Goal: Task Accomplishment & Management: Complete application form

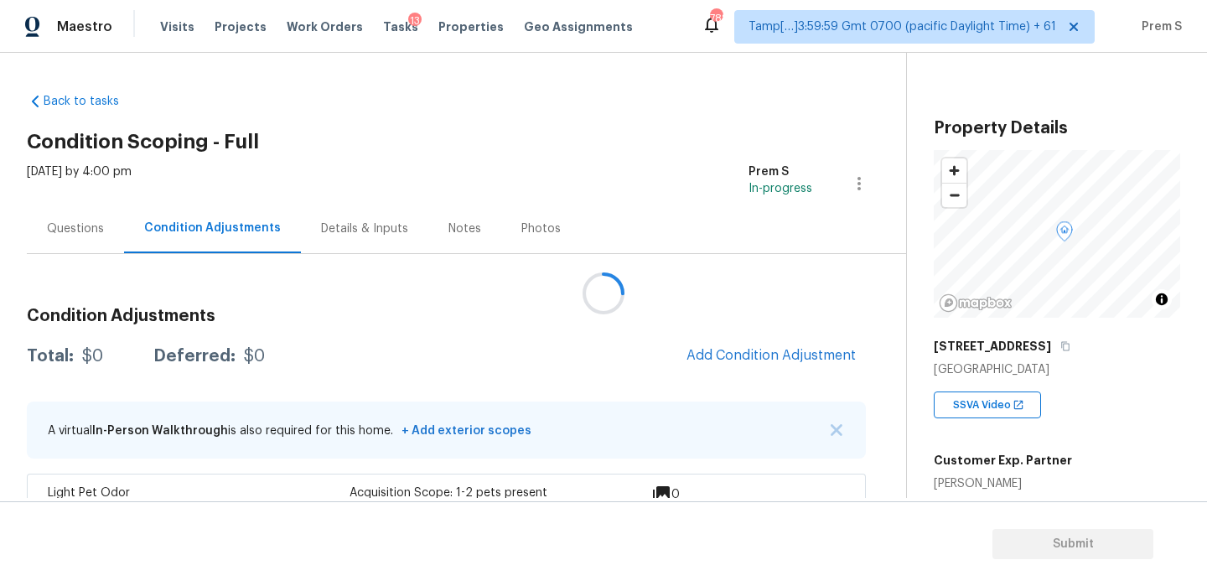
click at [761, 345] on div at bounding box center [603, 293] width 1207 height 586
click at [739, 360] on span "Add Condition Adjustment" at bounding box center [770, 355] width 169 height 15
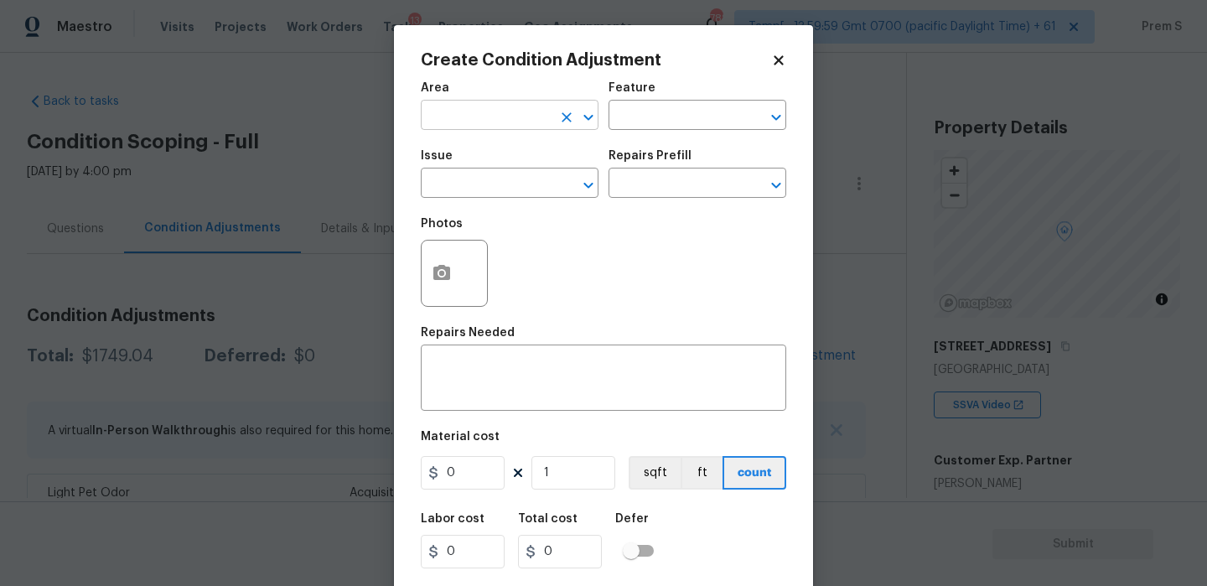
click at [520, 115] on input "text" at bounding box center [486, 117] width 131 height 26
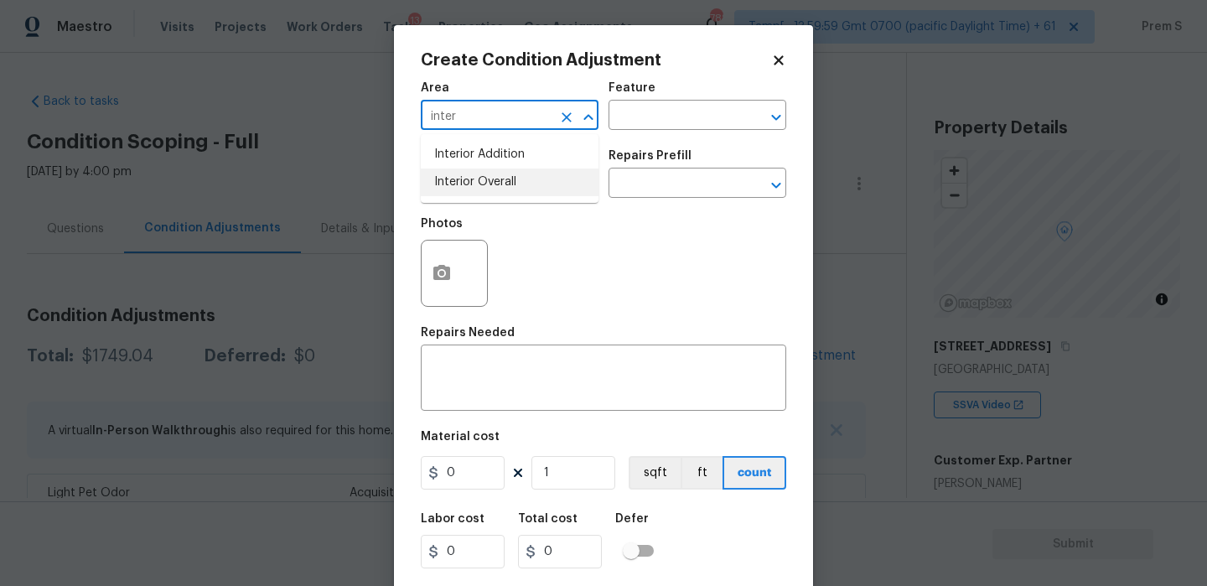
click at [495, 181] on li "Interior Overall" at bounding box center [510, 182] width 178 height 28
type input "Interior Overall"
click at [495, 181] on input "text" at bounding box center [486, 185] width 131 height 26
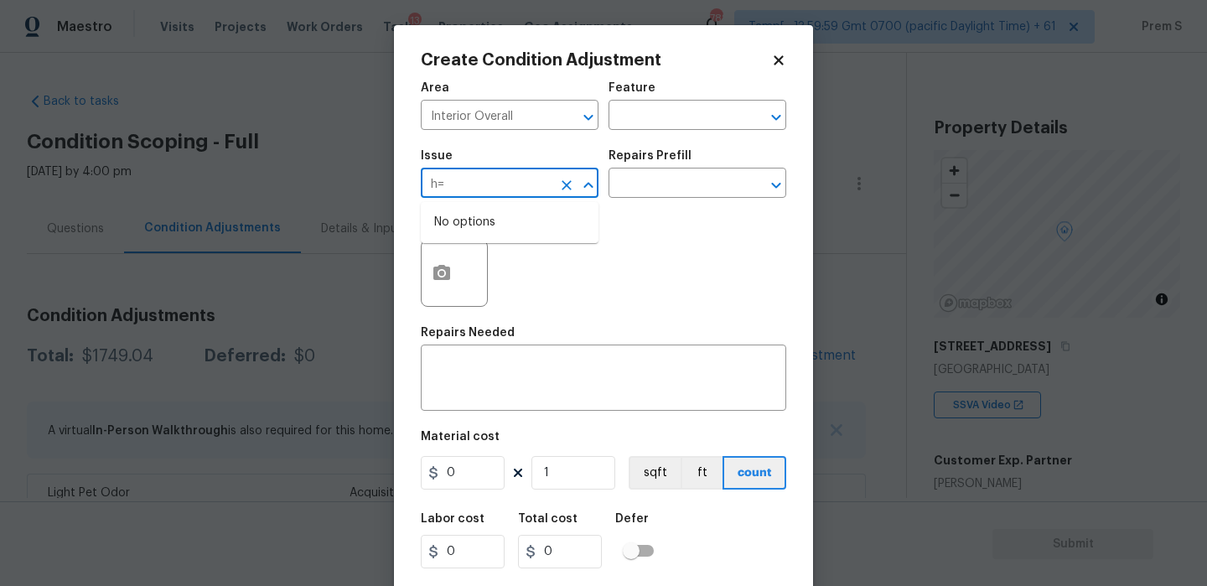
type input "h"
type input "shower"
click at [498, 398] on div "x ​" at bounding box center [603, 380] width 365 height 62
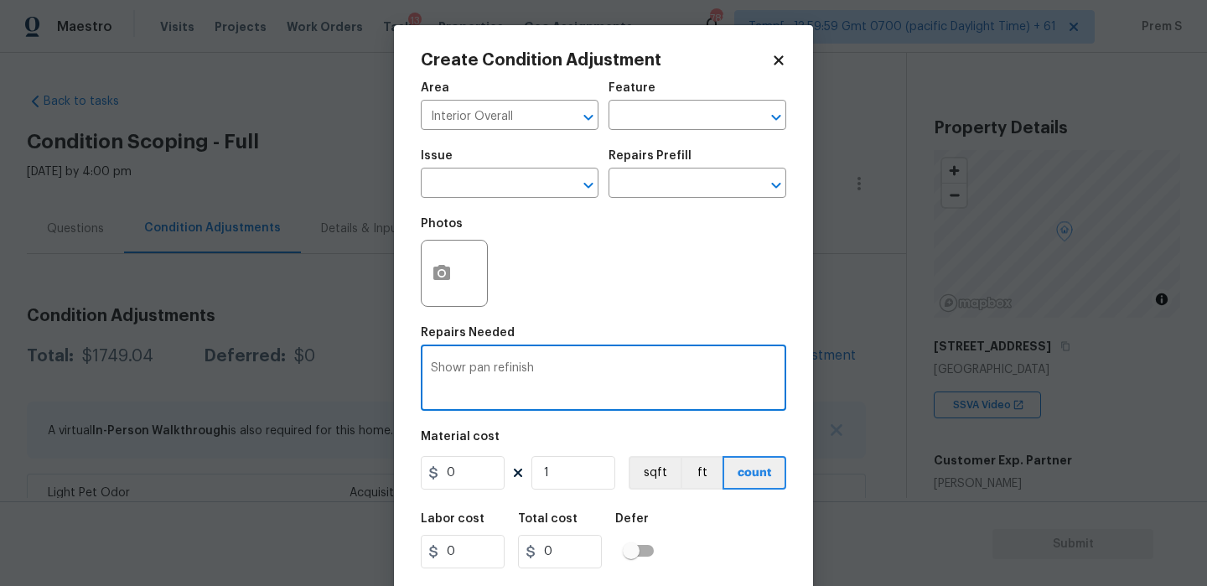
click at [462, 366] on textarea "Showr pan refinish" at bounding box center [603, 379] width 345 height 35
type textarea "Shower pan refinish"
click at [475, 475] on input "0" at bounding box center [463, 473] width 84 height 34
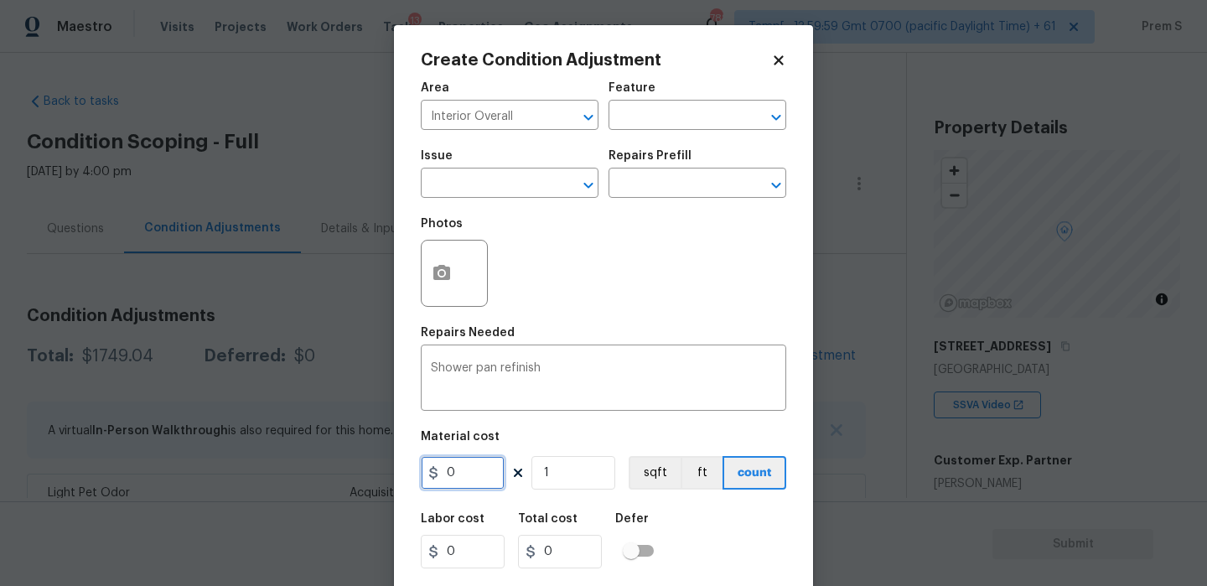
click at [475, 475] on input "0" at bounding box center [463, 473] width 84 height 34
type input "350"
click at [721, 535] on div "Labor cost 0 Total cost 350 Defer" at bounding box center [603, 540] width 365 height 75
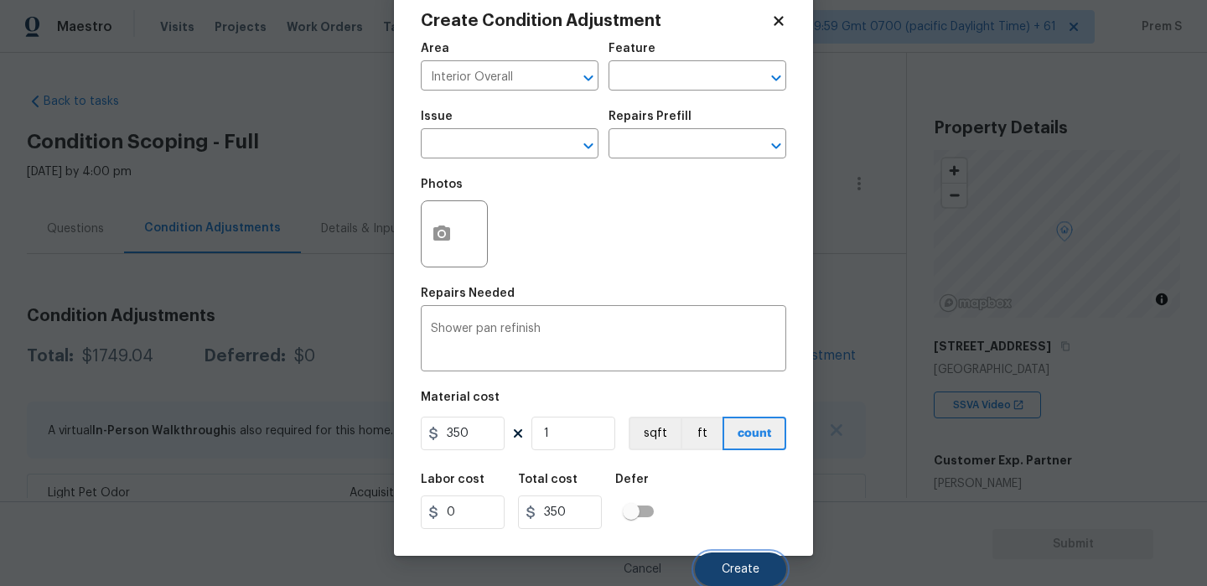
click at [736, 566] on span "Create" at bounding box center [740, 569] width 38 height 13
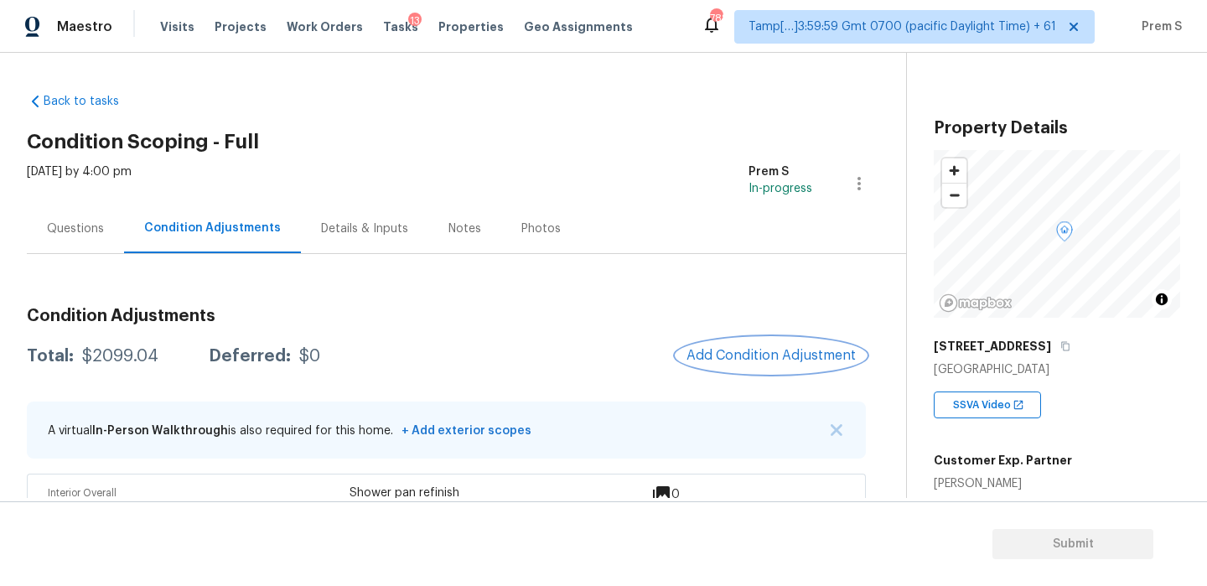
scroll to position [128, 0]
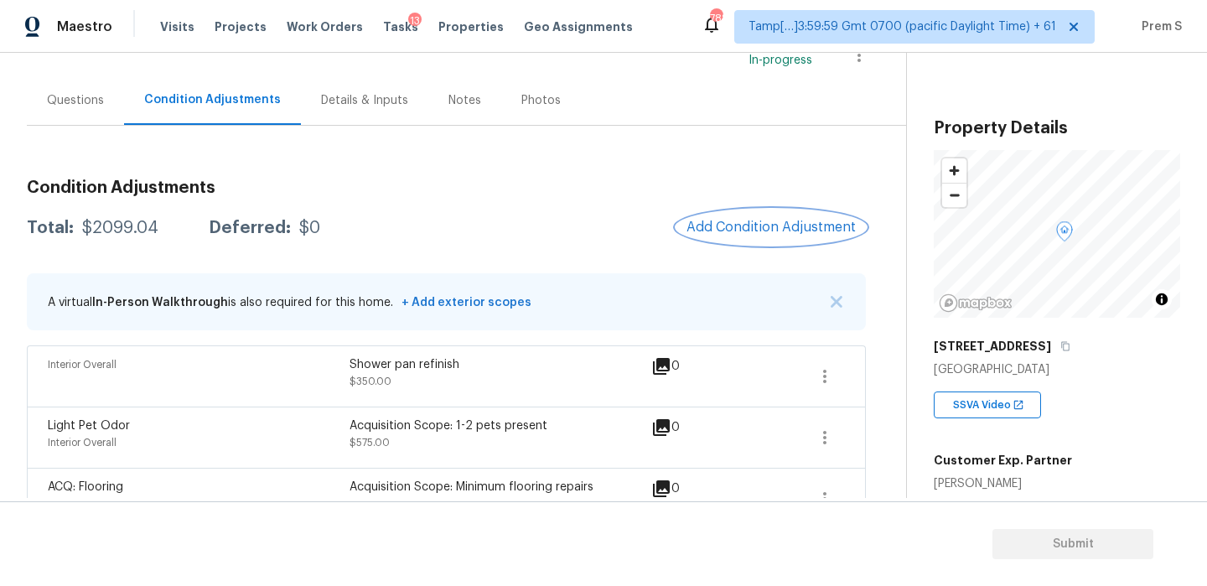
click at [721, 240] on button "Add Condition Adjustment" at bounding box center [770, 226] width 189 height 35
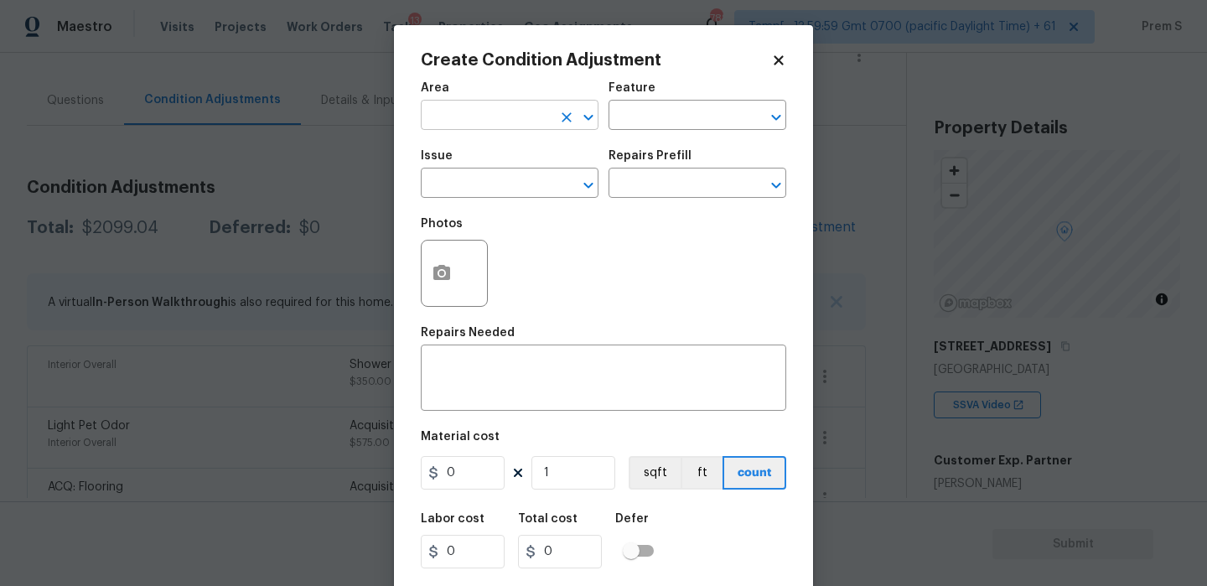
click at [503, 110] on input "text" at bounding box center [486, 117] width 131 height 26
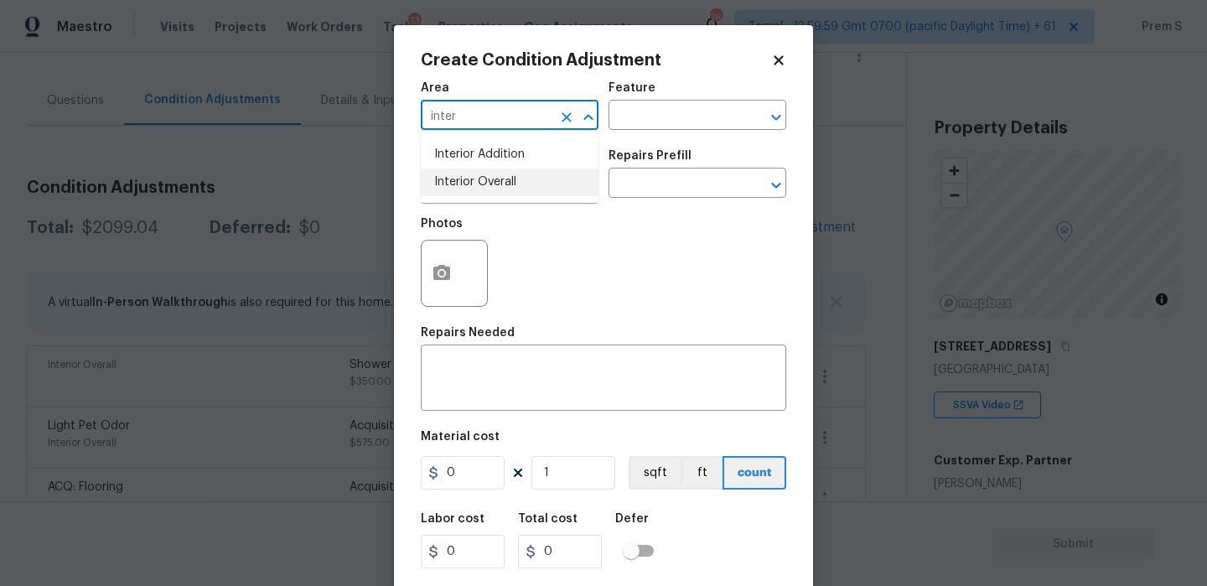
click at [493, 188] on li "Interior Overall" at bounding box center [510, 182] width 178 height 28
type input "Interior Overall"
click at [493, 410] on div "x ​" at bounding box center [603, 380] width 365 height 62
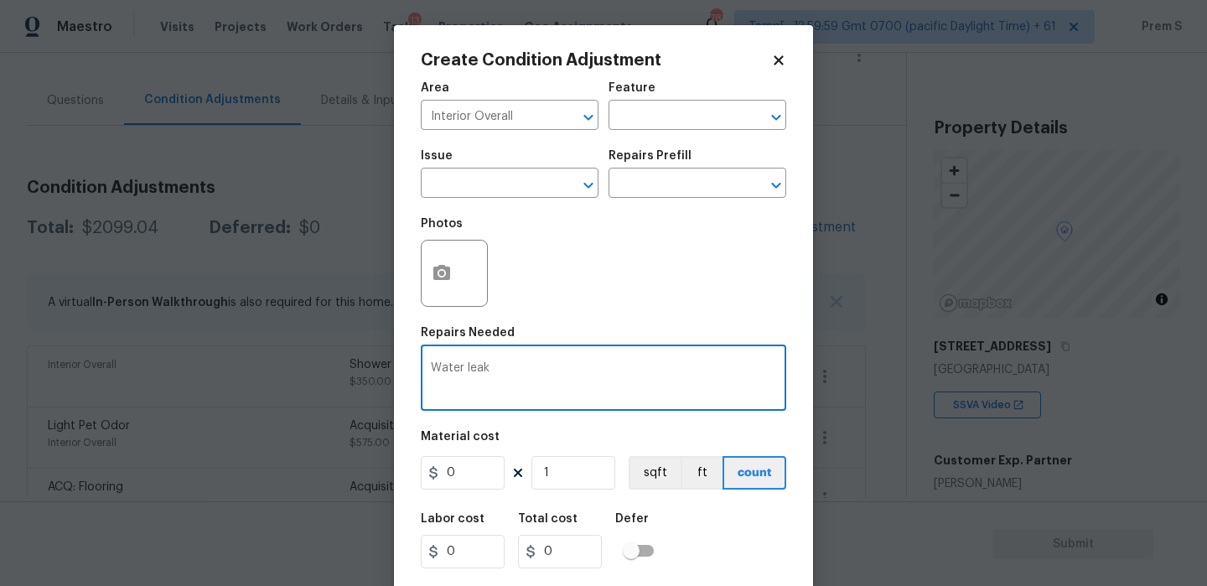
type textarea "Water leak"
click at [458, 472] on input "0" at bounding box center [463, 473] width 84 height 34
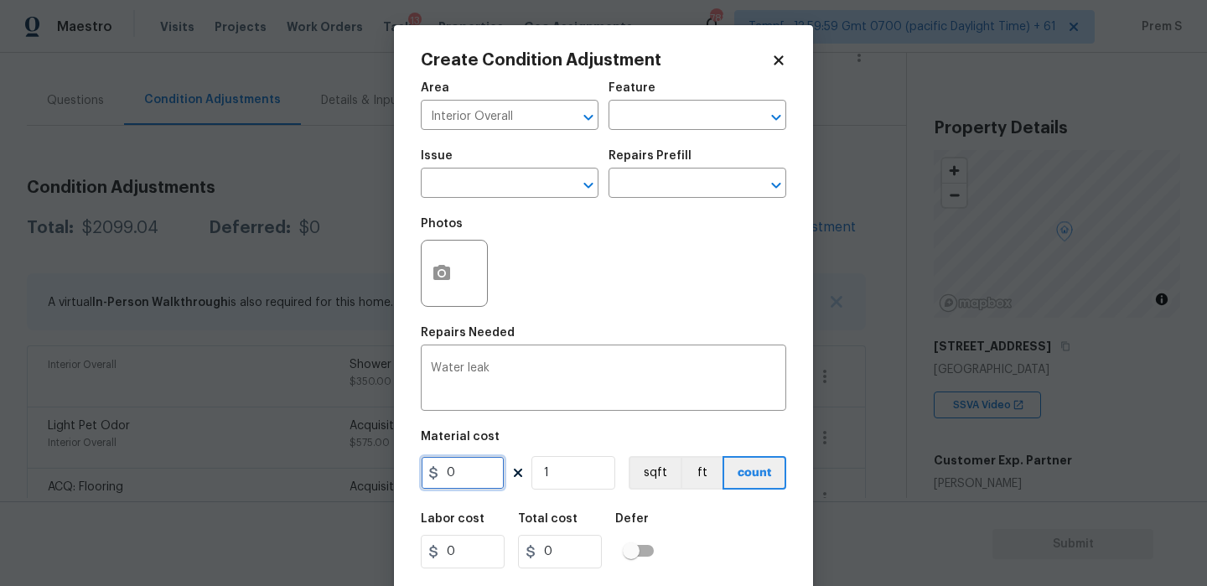
click at [458, 472] on input "0" at bounding box center [463, 473] width 84 height 34
type input "2500"
click at [716, 527] on div "Labor cost 0 Total cost 0 Defer" at bounding box center [603, 540] width 365 height 75
type input "2500"
click at [439, 286] on button "button" at bounding box center [441, 272] width 40 height 65
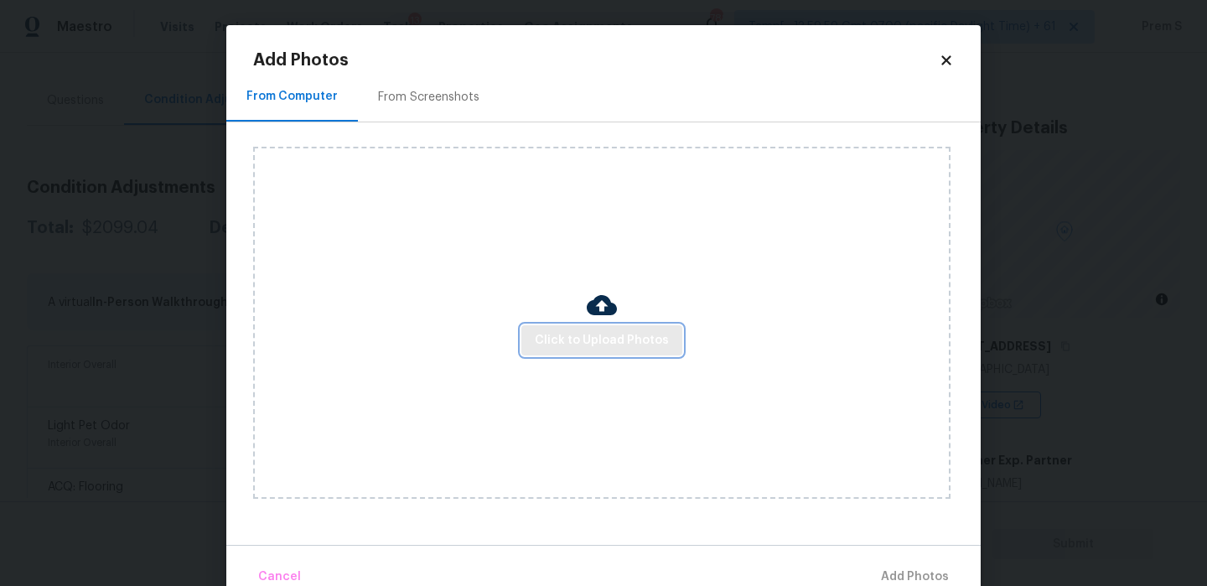
click at [582, 347] on span "Click to Upload Photos" at bounding box center [602, 340] width 134 height 21
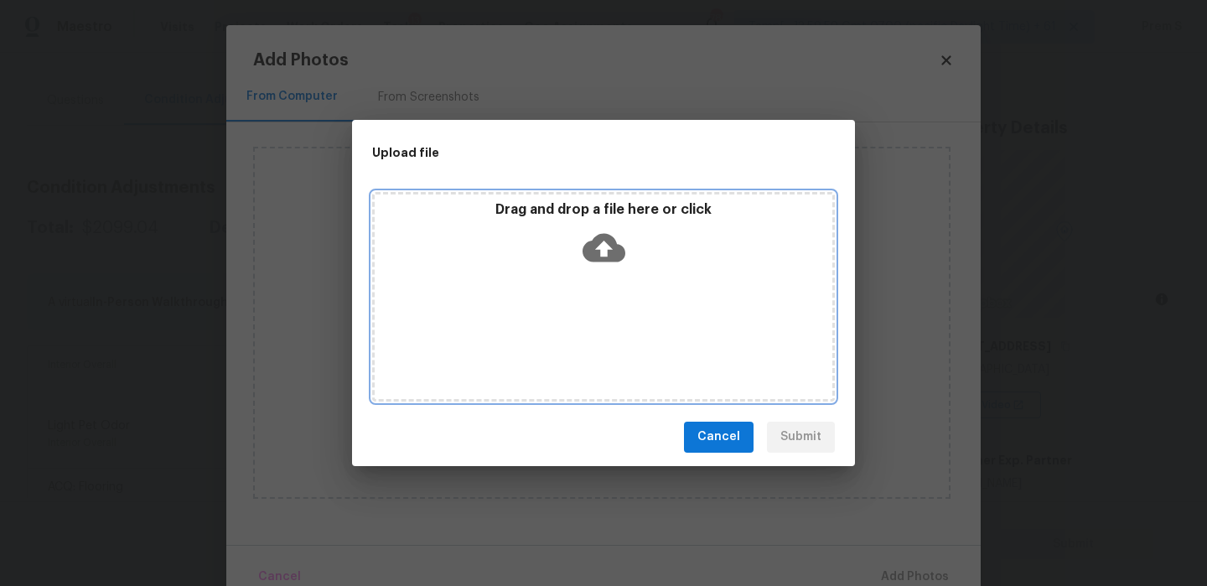
click at [595, 252] on icon at bounding box center [603, 247] width 43 height 28
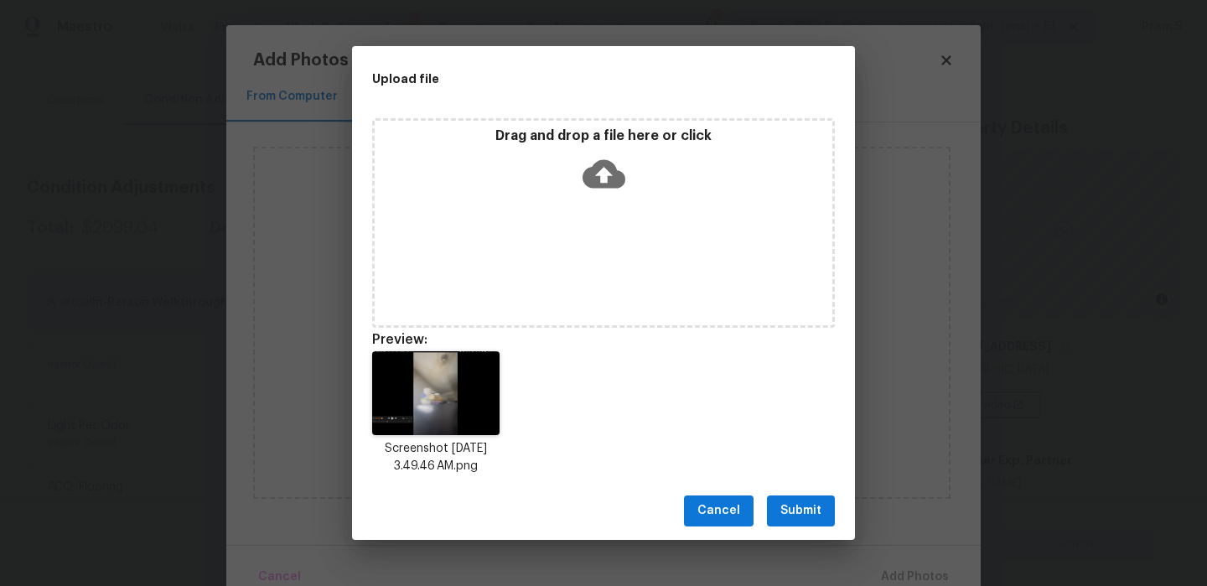
click at [802, 510] on span "Submit" at bounding box center [800, 510] width 41 height 21
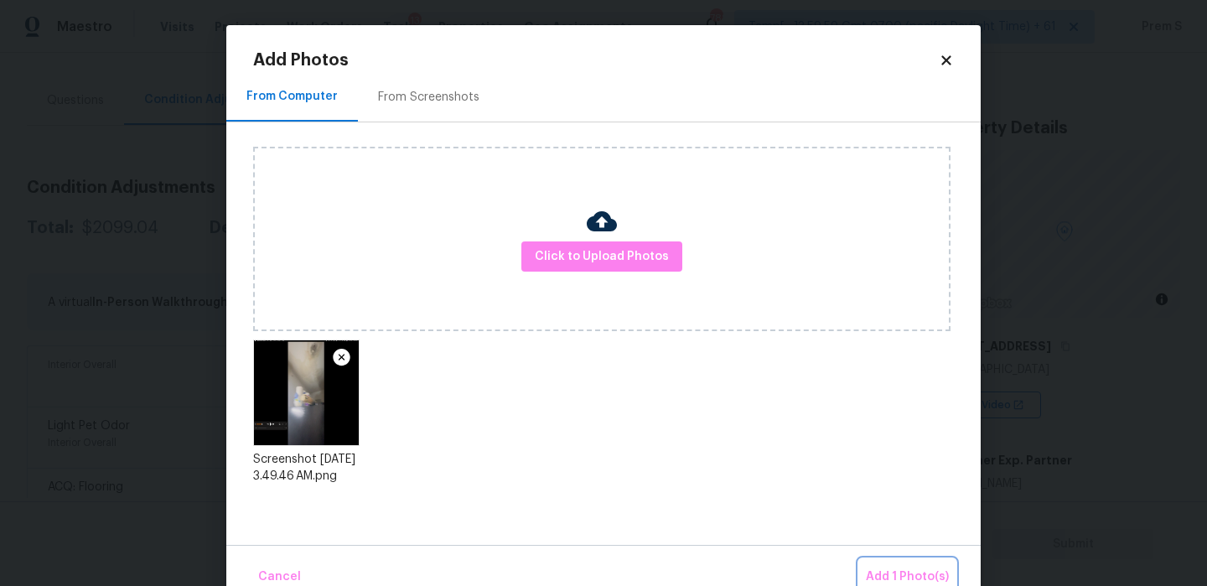
click at [881, 575] on span "Add 1 Photo(s)" at bounding box center [907, 576] width 83 height 21
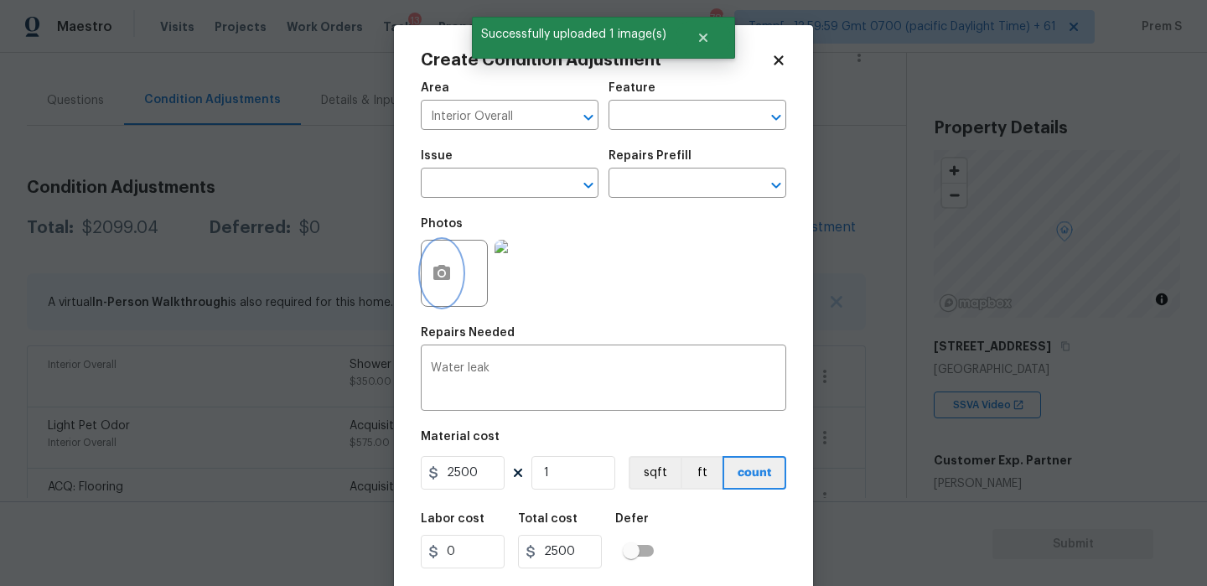
scroll to position [40, 0]
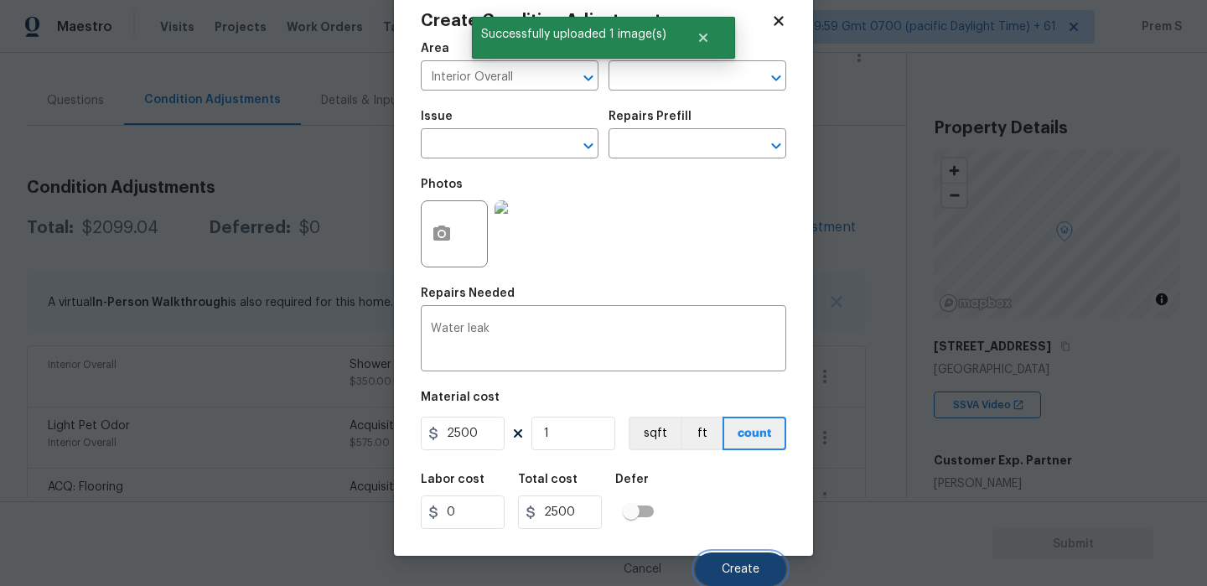
click at [732, 558] on button "Create" at bounding box center [740, 569] width 91 height 34
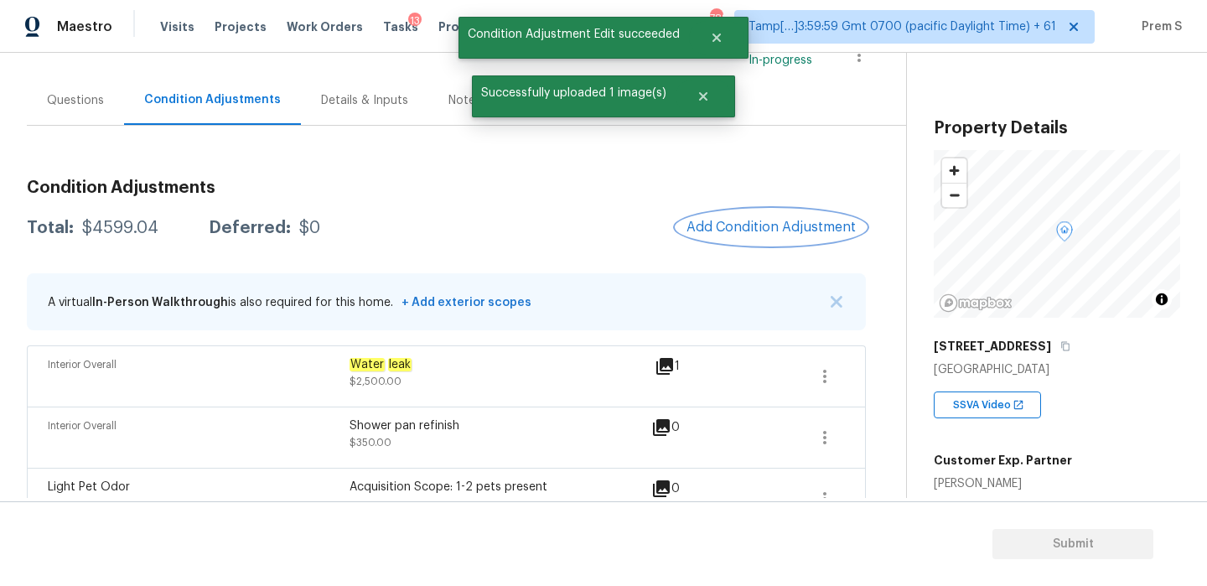
scroll to position [0, 0]
click at [763, 225] on span "Add Condition Adjustment" at bounding box center [770, 227] width 169 height 15
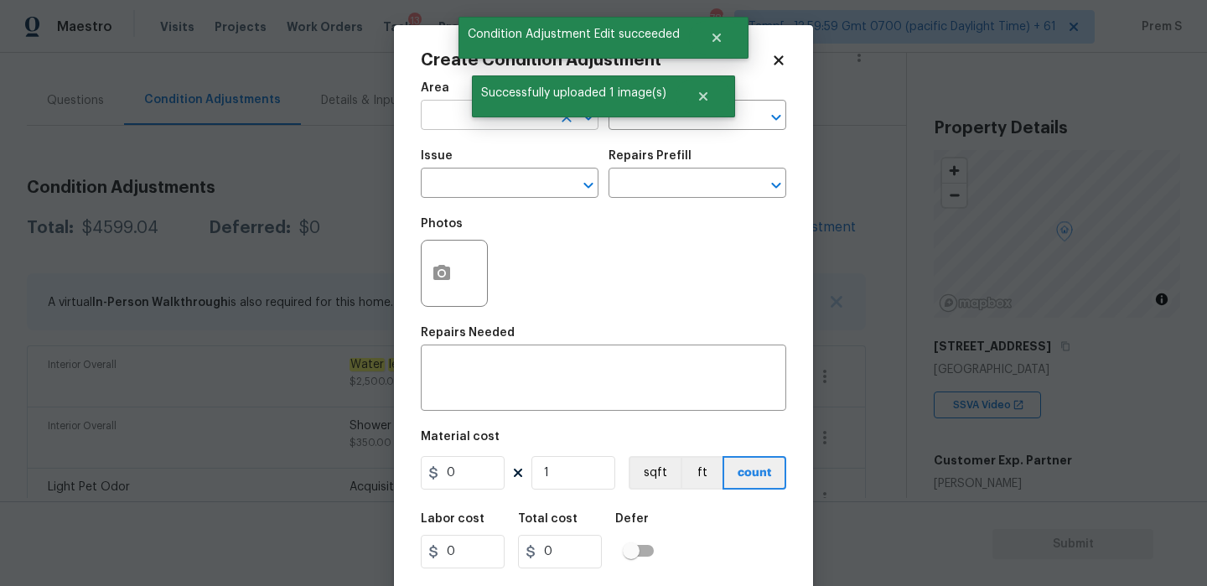
click at [442, 117] on input "text" at bounding box center [486, 117] width 131 height 26
click at [452, 190] on li "Exterior Overall" at bounding box center [510, 182] width 178 height 28
type input "Exterior Overall"
click at [472, 386] on textarea at bounding box center [603, 379] width 345 height 35
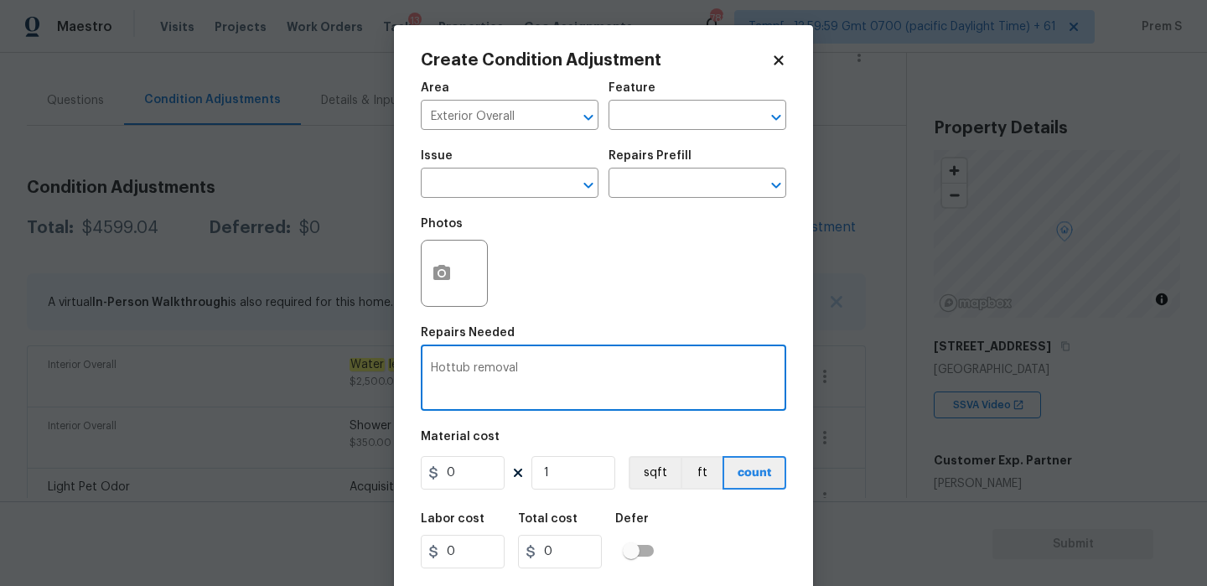
type textarea "Hottub removal"
click at [465, 468] on input "0" at bounding box center [463, 473] width 84 height 34
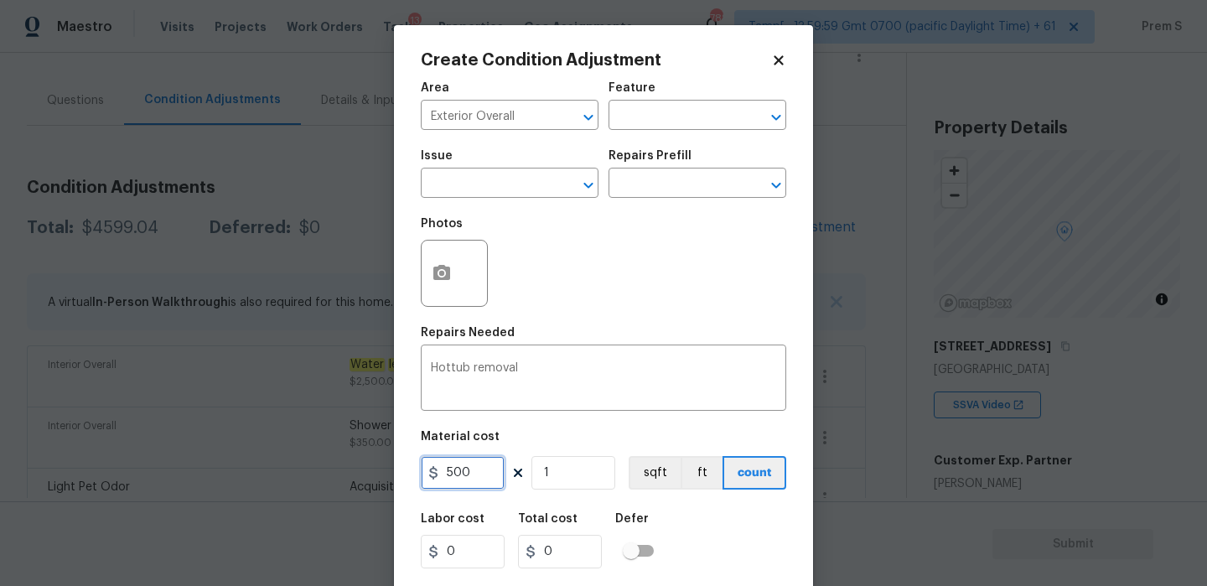
type input "500"
click at [714, 507] on div "Labor cost 0 Total cost 500 Defer" at bounding box center [603, 540] width 365 height 75
click at [458, 275] on button "button" at bounding box center [441, 272] width 40 height 65
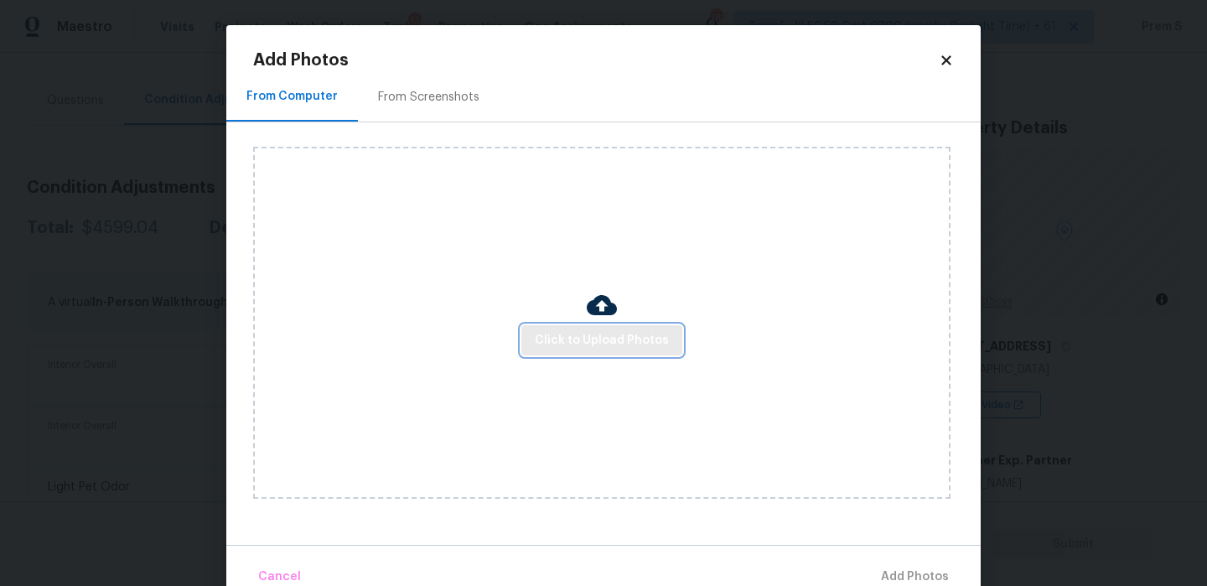
click at [609, 344] on span "Click to Upload Photos" at bounding box center [602, 340] width 134 height 21
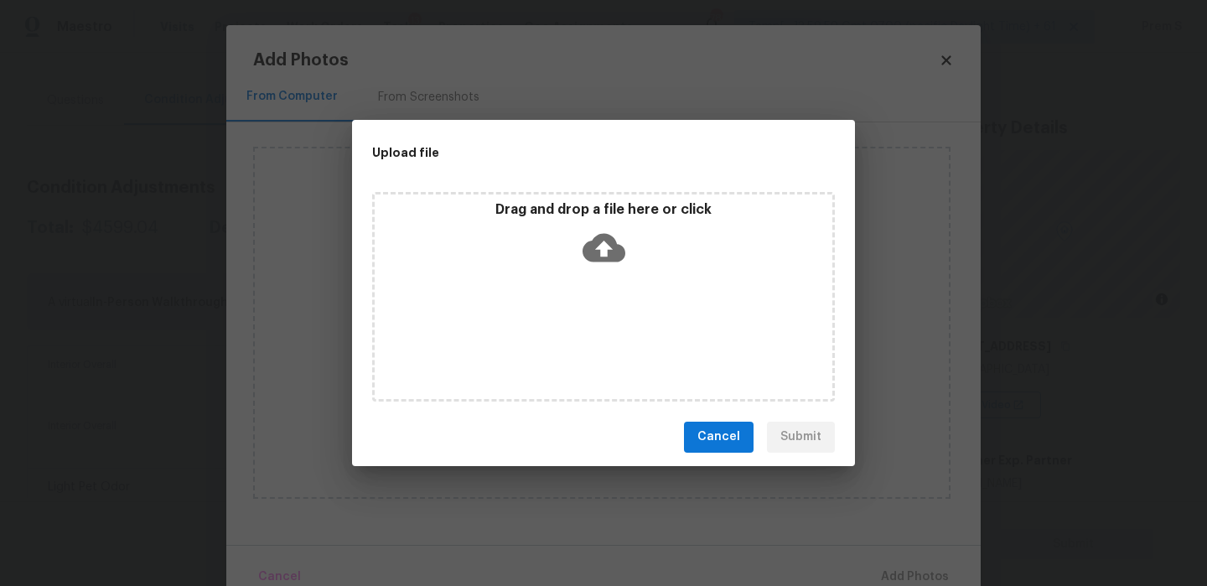
click at [610, 240] on icon at bounding box center [603, 247] width 43 height 28
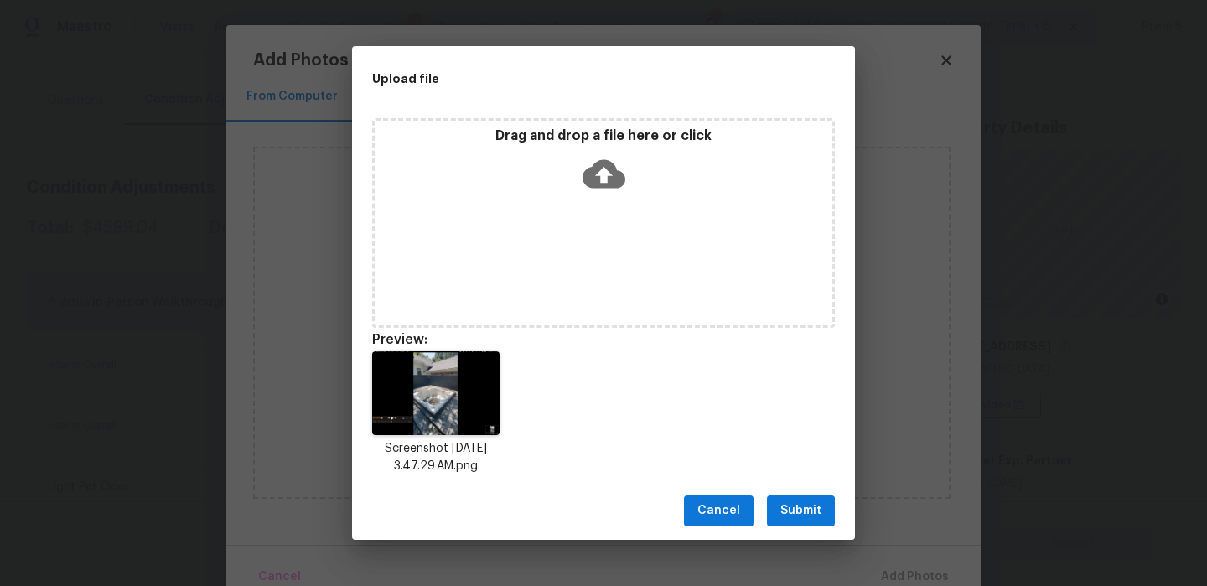
click at [819, 518] on span "Submit" at bounding box center [800, 510] width 41 height 21
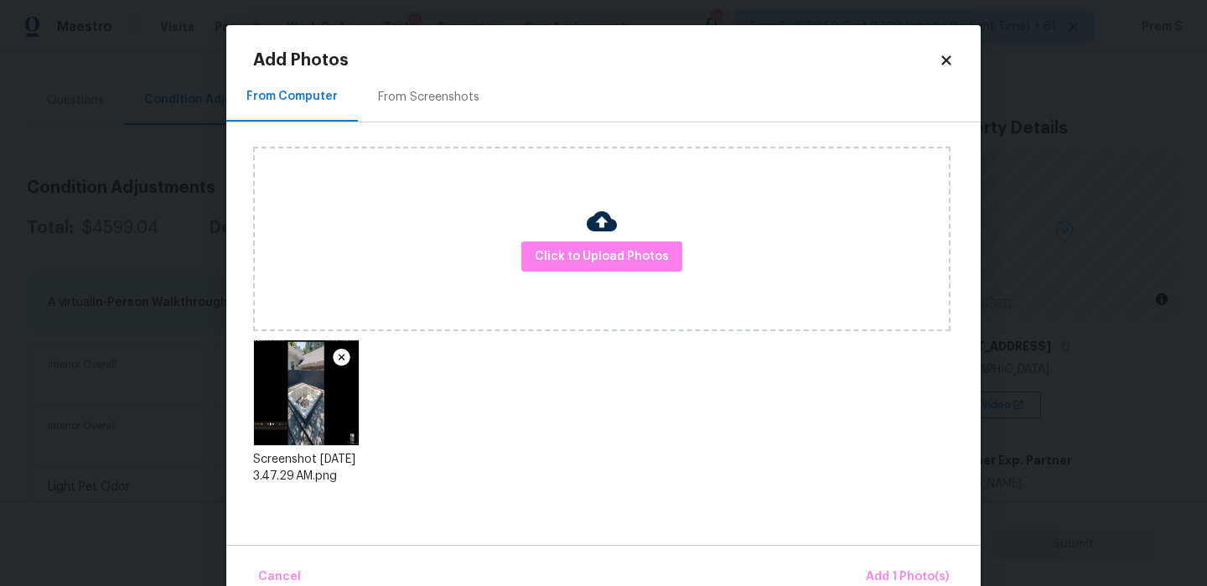
click at [859, 566] on div "Cancel Add 1 Photo(s)" at bounding box center [603, 570] width 754 height 50
click at [892, 572] on span "Add 1 Photo(s)" at bounding box center [907, 576] width 83 height 21
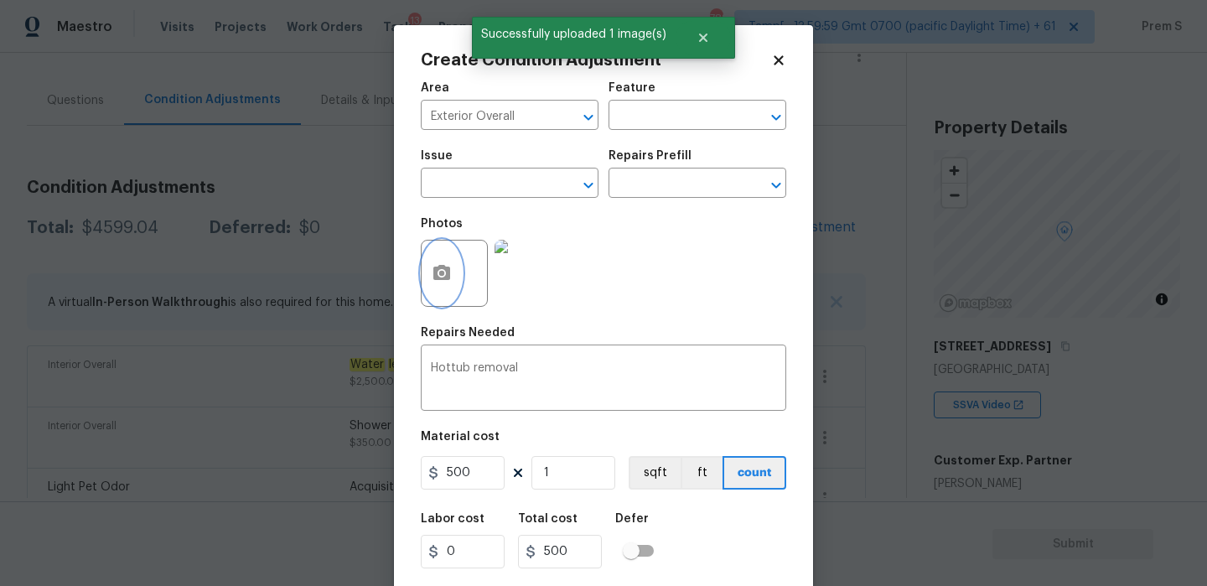
scroll to position [40, 0]
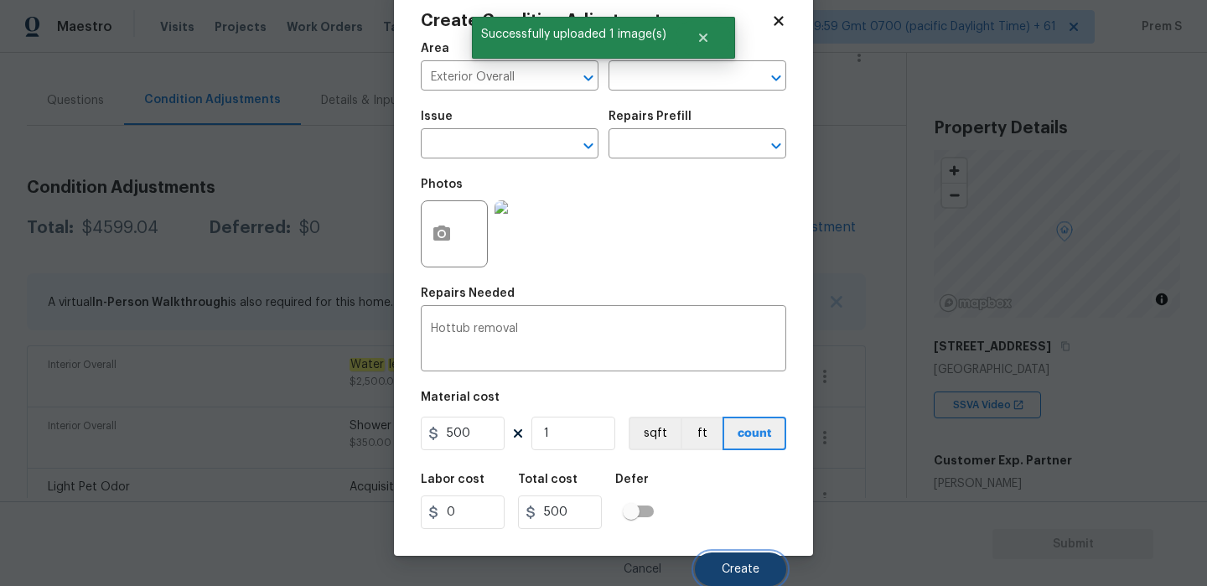
click at [747, 561] on button "Create" at bounding box center [740, 569] width 91 height 34
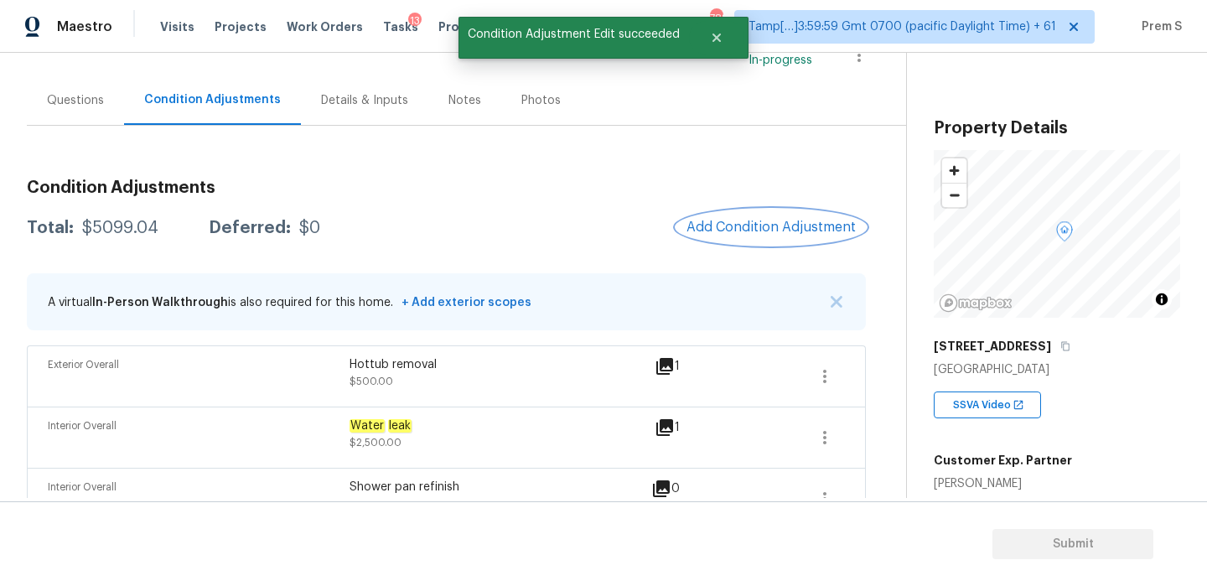
scroll to position [267, 0]
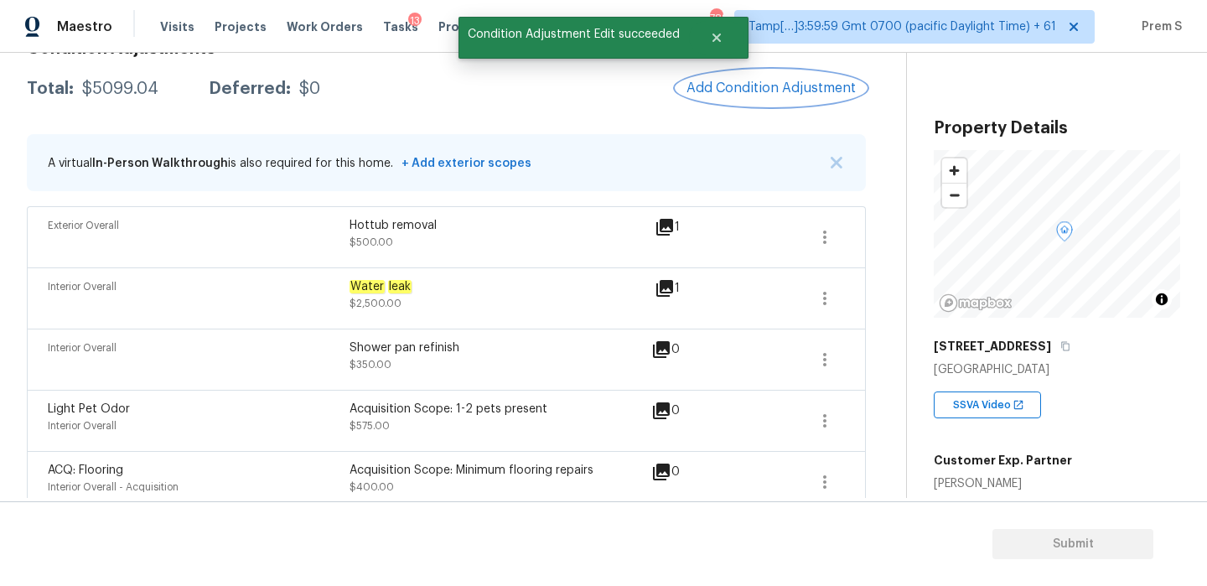
click at [785, 88] on span "Add Condition Adjustment" at bounding box center [770, 87] width 169 height 15
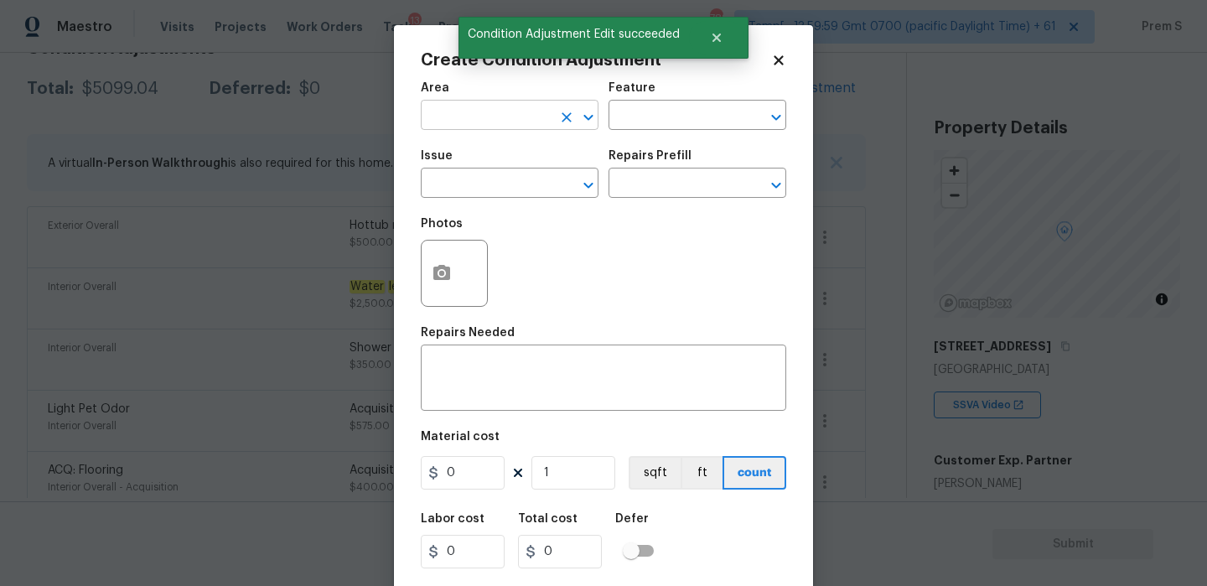
click at [489, 114] on input "text" at bounding box center [486, 117] width 131 height 26
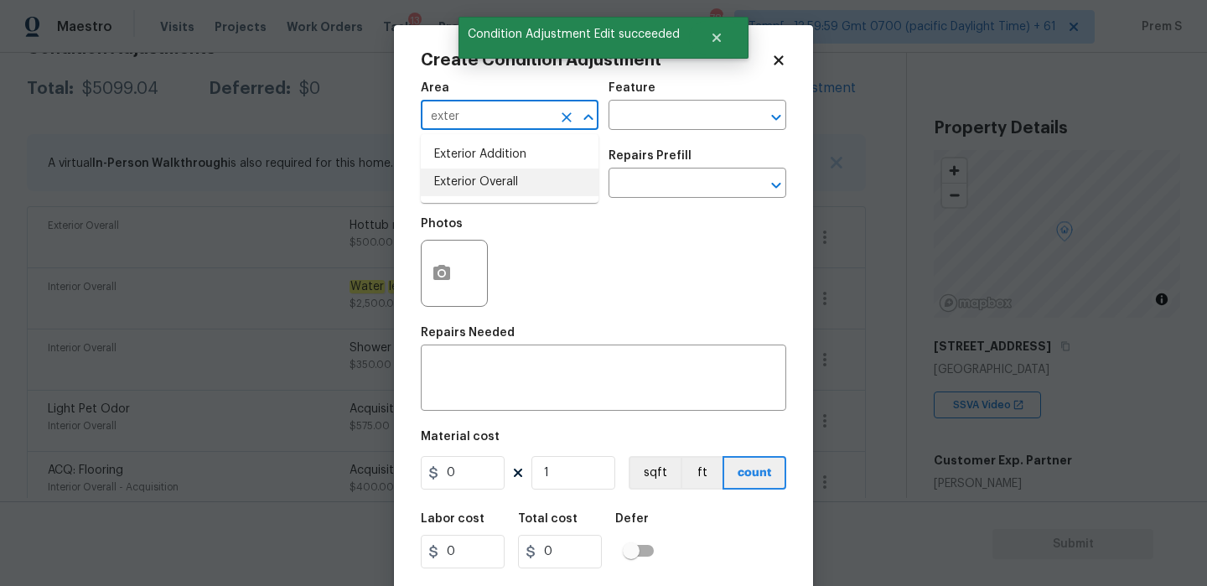
click at [524, 186] on li "Exterior Overall" at bounding box center [510, 182] width 178 height 28
type input "Exterior Overall"
click at [524, 186] on input "text" at bounding box center [486, 185] width 131 height 26
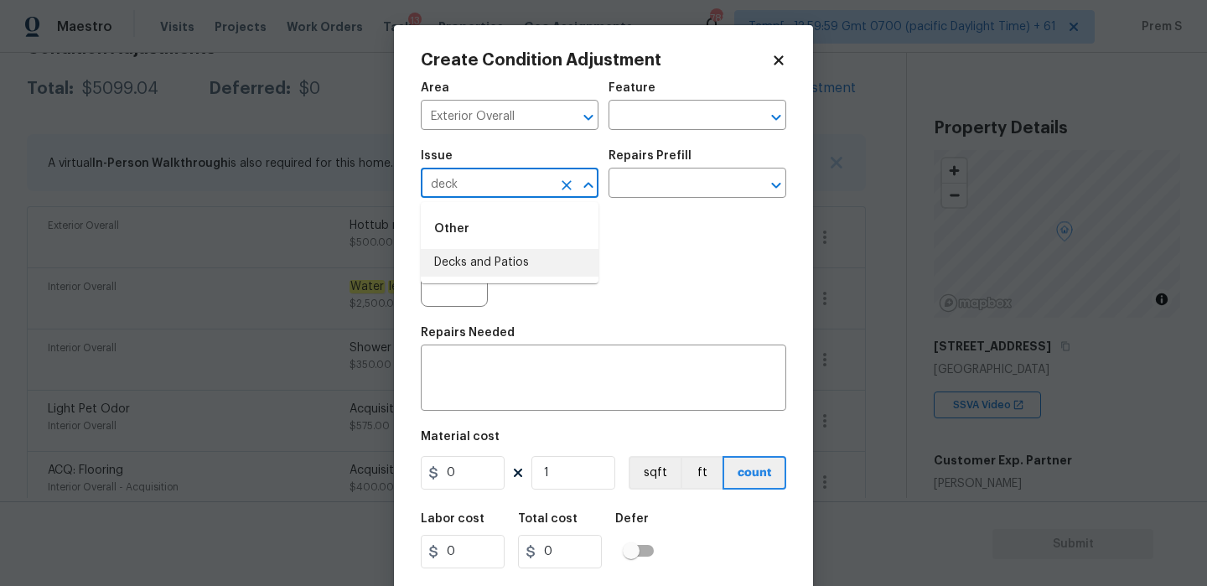
click at [539, 272] on li "Decks and Patios" at bounding box center [510, 263] width 178 height 28
type input "Decks and Patios"
click at [492, 392] on textarea at bounding box center [603, 379] width 345 height 35
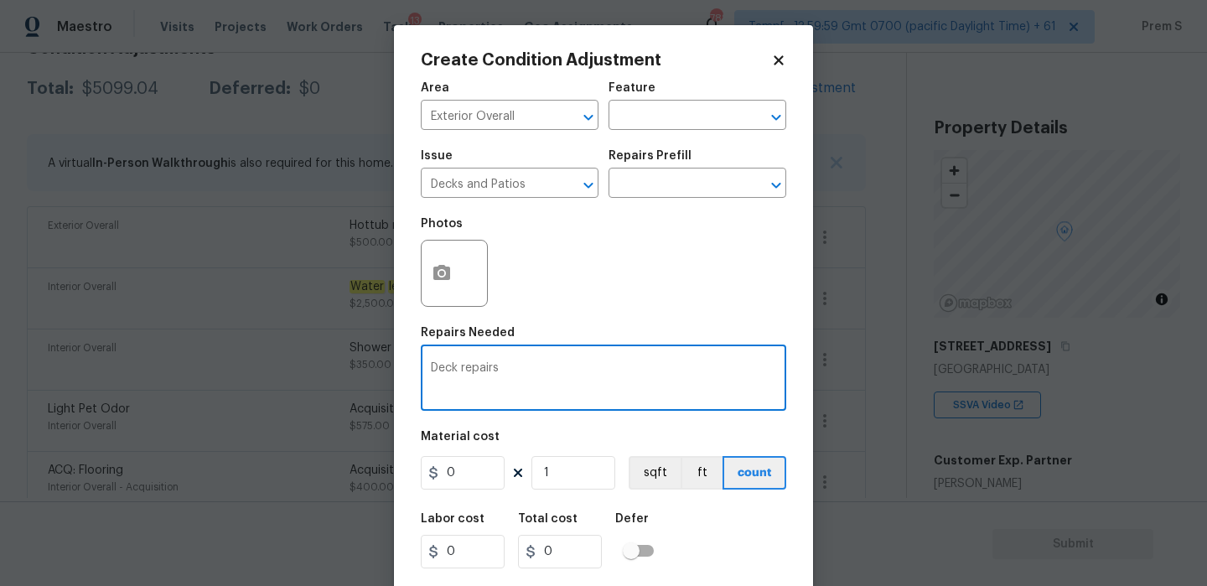
type textarea "Deck repairs"
click at [482, 475] on input "0" at bounding box center [463, 473] width 84 height 34
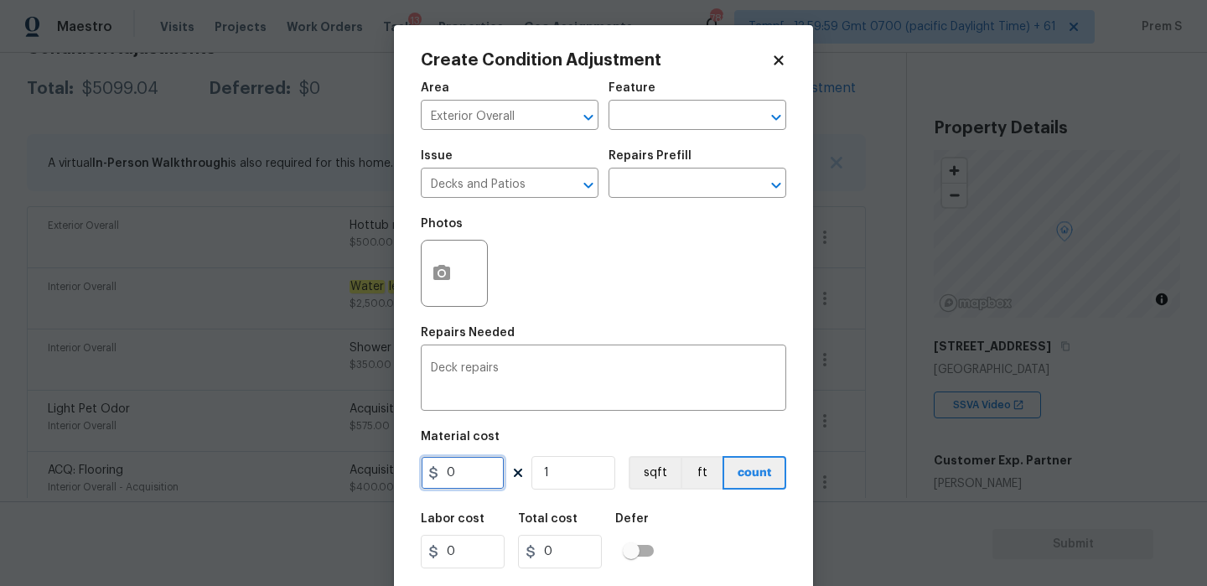
click at [482, 475] on input "0" at bounding box center [463, 473] width 84 height 34
type input "1000"
click at [666, 511] on div "Labor cost 0 Total cost 1000 Defer" at bounding box center [603, 540] width 365 height 75
click at [439, 275] on circle "button" at bounding box center [441, 273] width 5 height 5
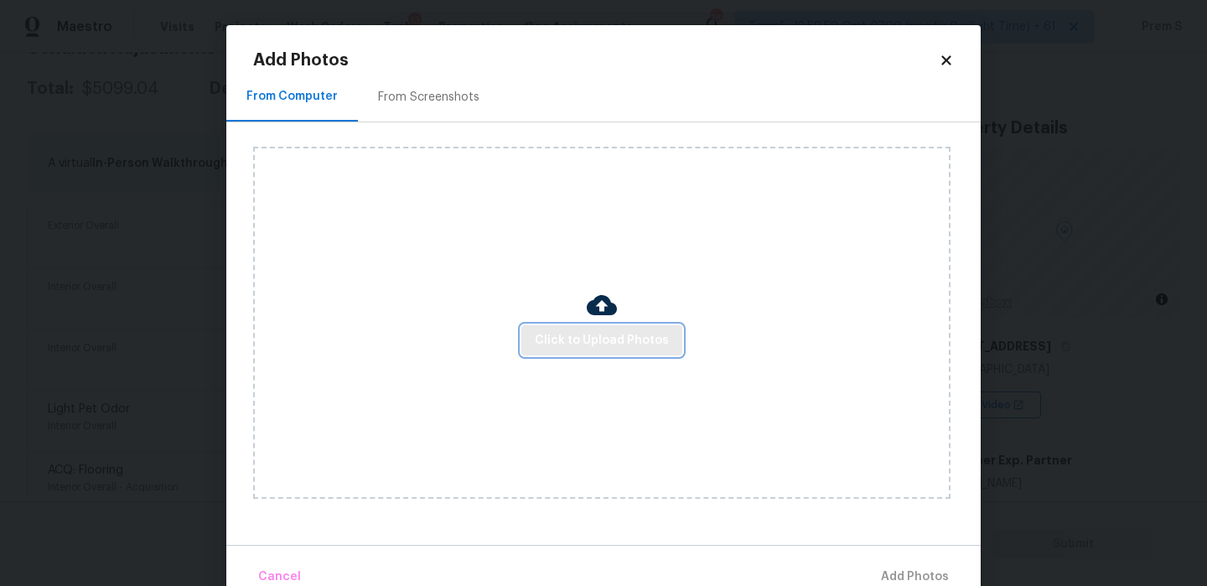
click at [559, 346] on span "Click to Upload Photos" at bounding box center [602, 340] width 134 height 21
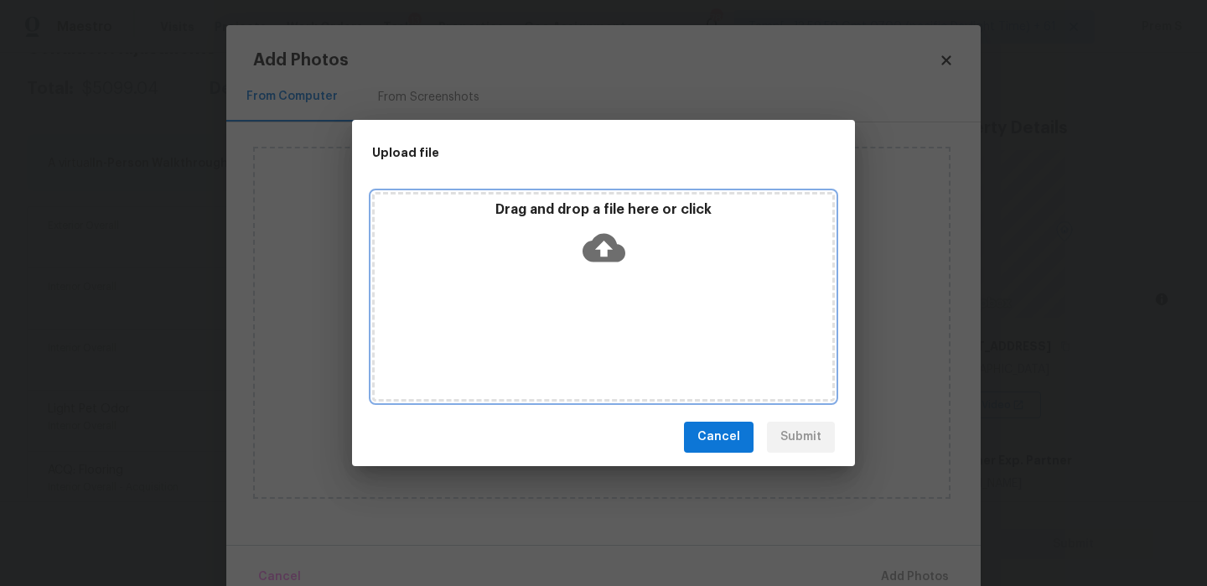
click at [597, 248] on icon at bounding box center [603, 247] width 43 height 28
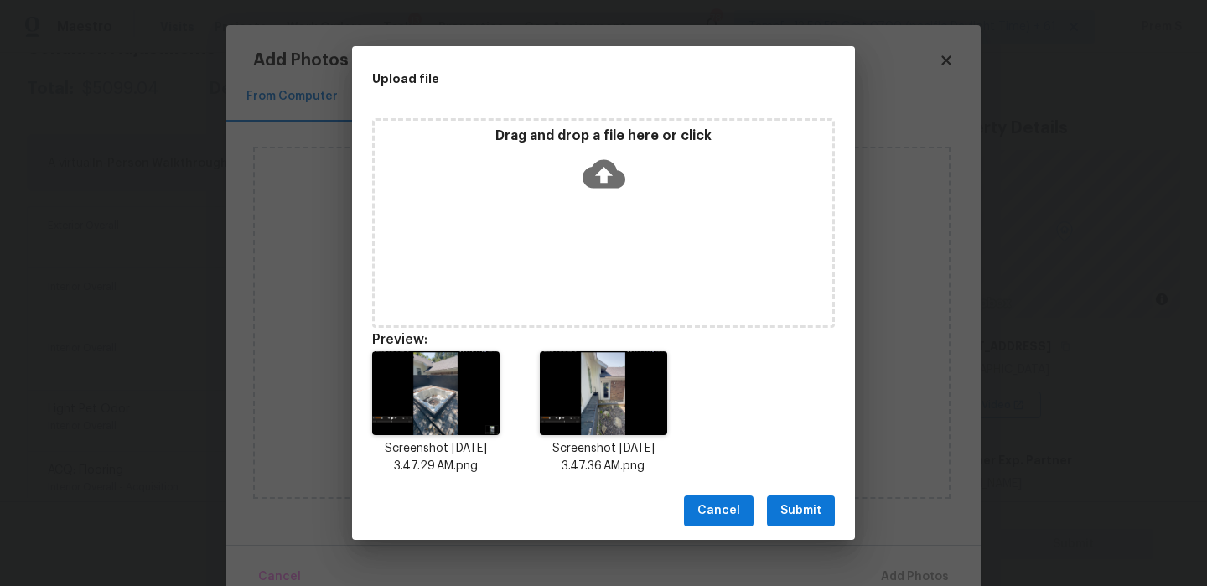
click at [824, 501] on button "Submit" at bounding box center [801, 510] width 68 height 31
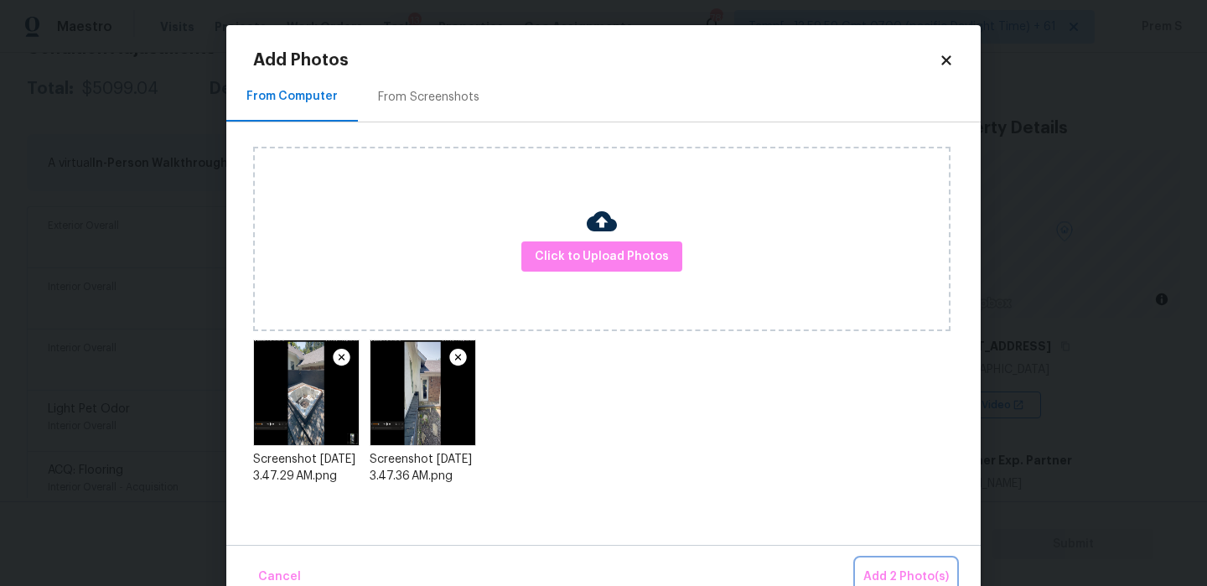
click at [872, 573] on span "Add 2 Photo(s)" at bounding box center [905, 576] width 85 height 21
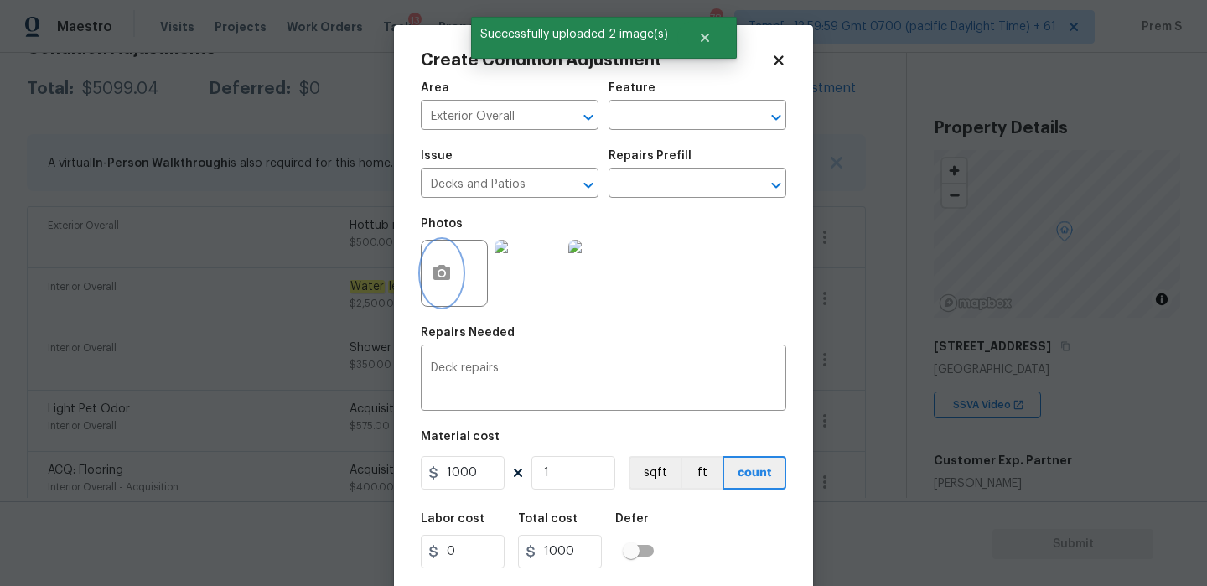
scroll to position [40, 0]
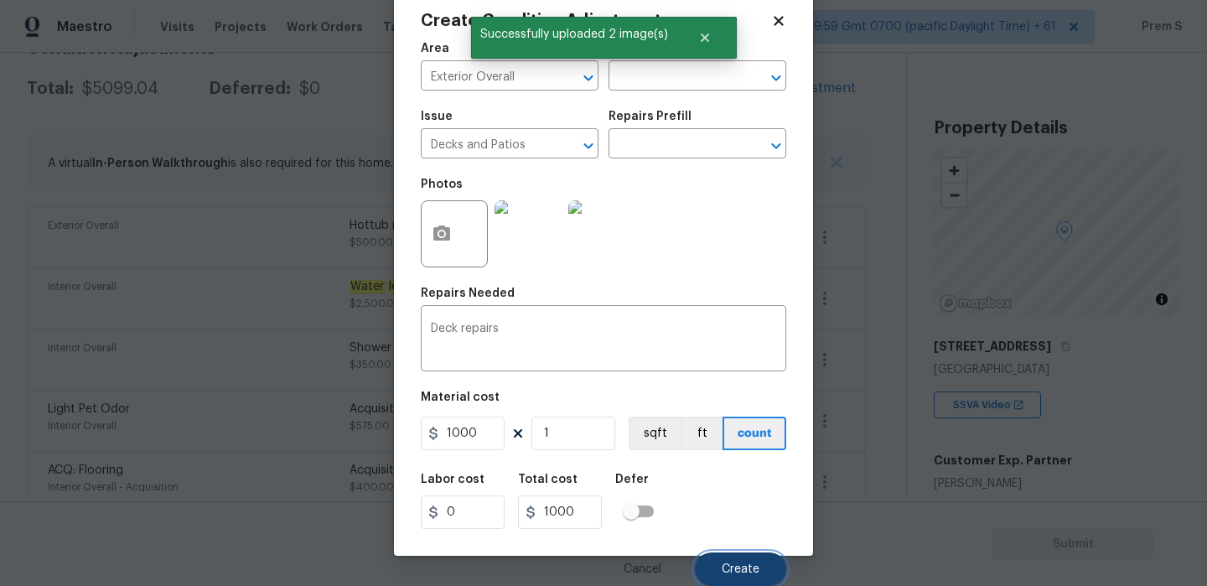
click at [723, 571] on span "Create" at bounding box center [740, 569] width 38 height 13
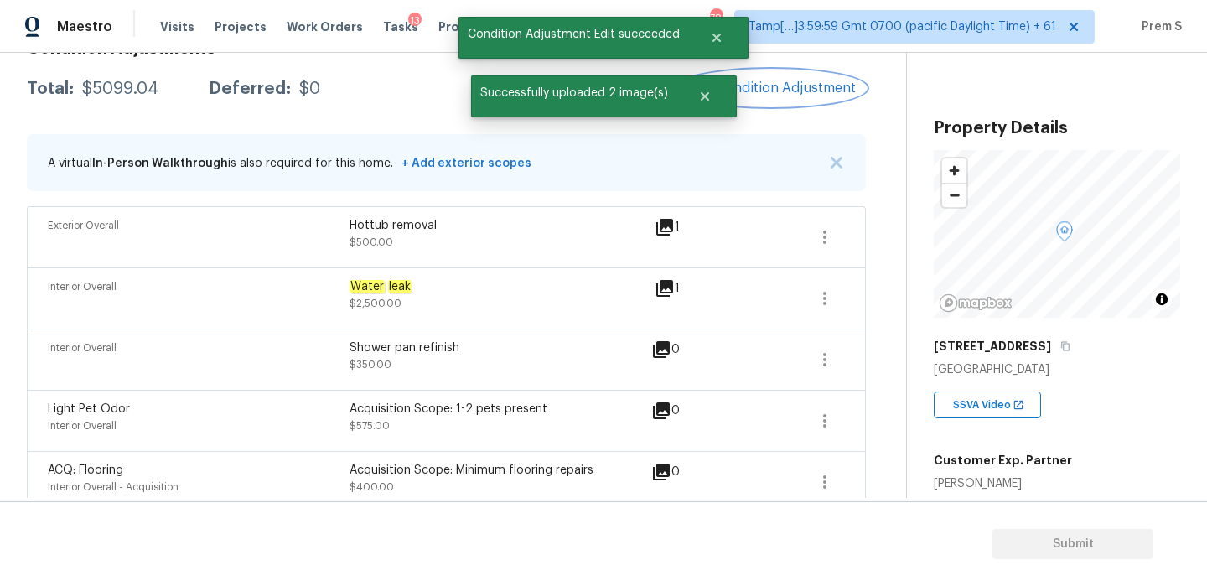
scroll to position [0, 0]
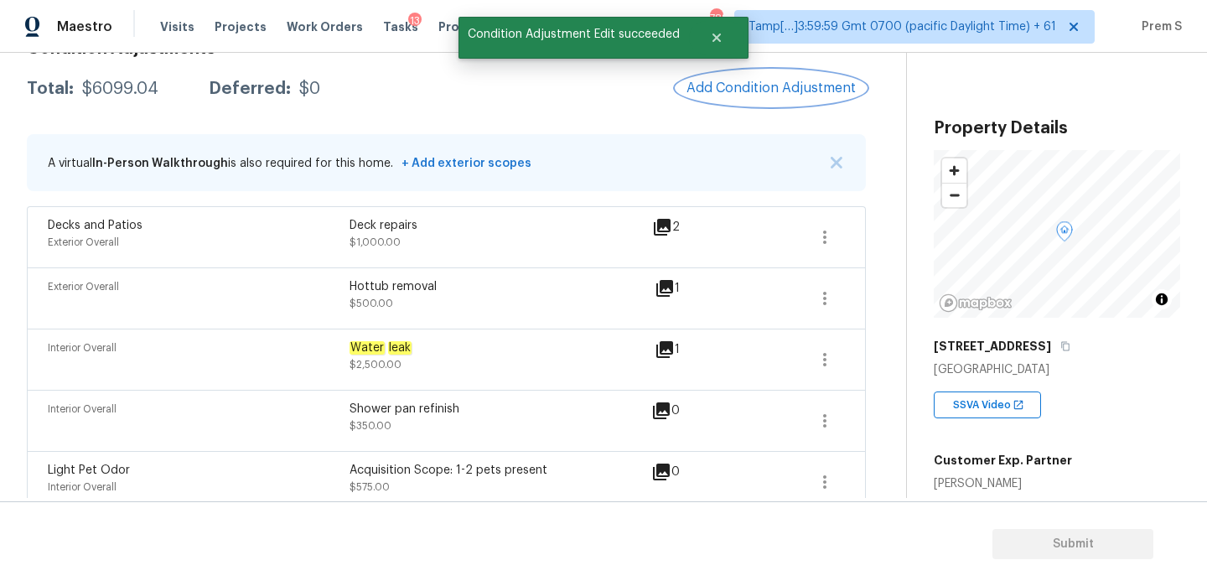
click at [720, 93] on span "Add Condition Adjustment" at bounding box center [770, 87] width 169 height 15
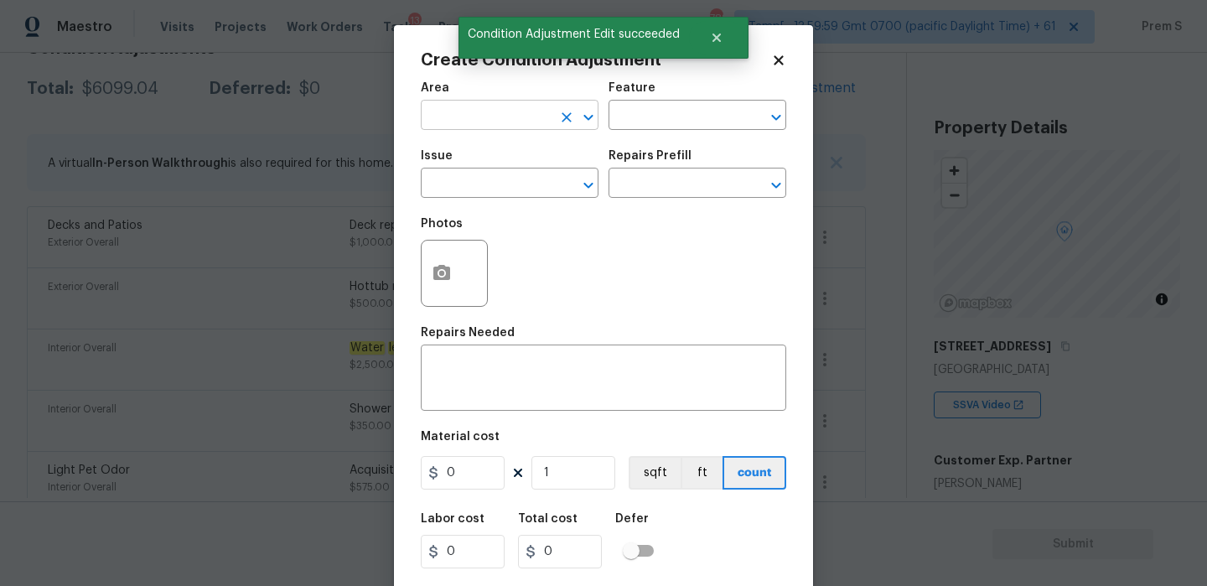
click at [486, 116] on input "text" at bounding box center [486, 117] width 131 height 26
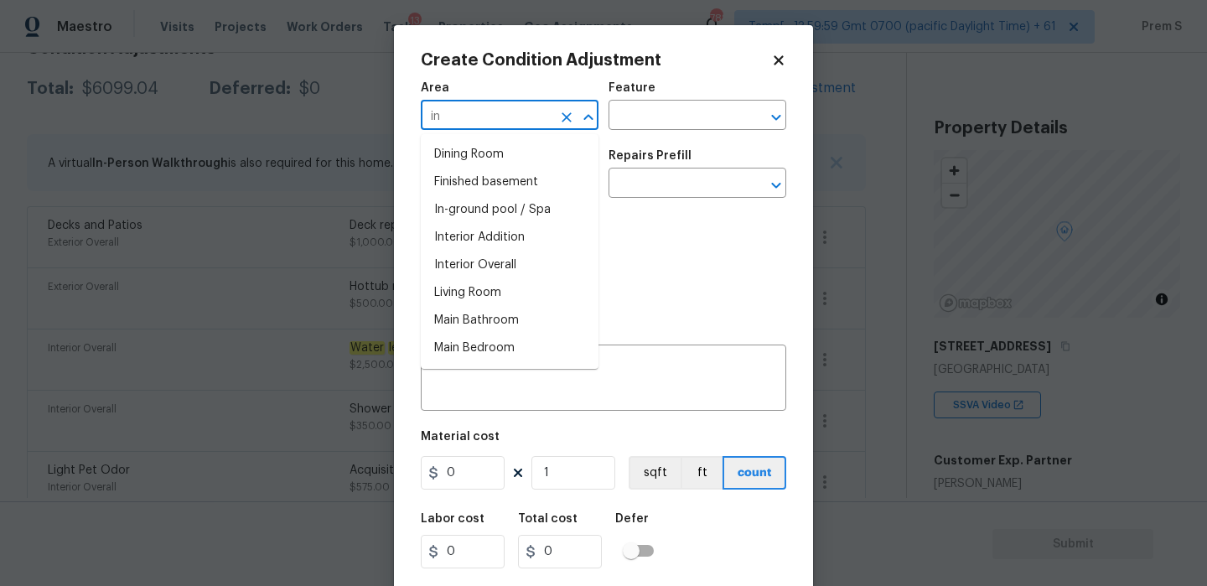
type input "i"
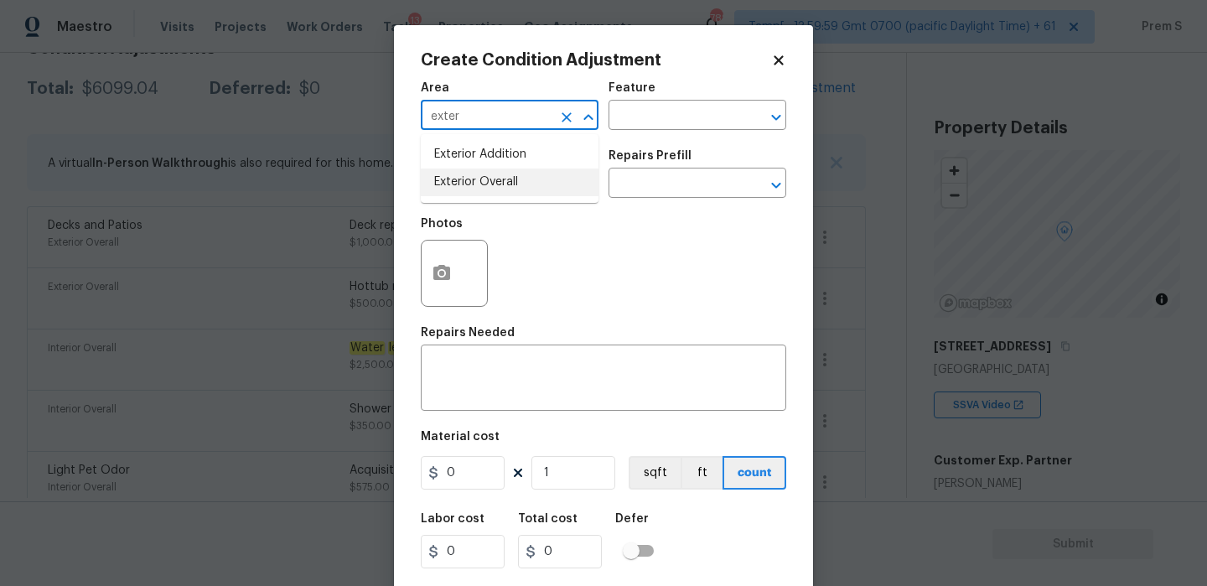
click at [473, 177] on li "Exterior Overall" at bounding box center [510, 182] width 178 height 28
type input "Exterior Overall"
click at [473, 177] on input "text" at bounding box center [486, 185] width 131 height 26
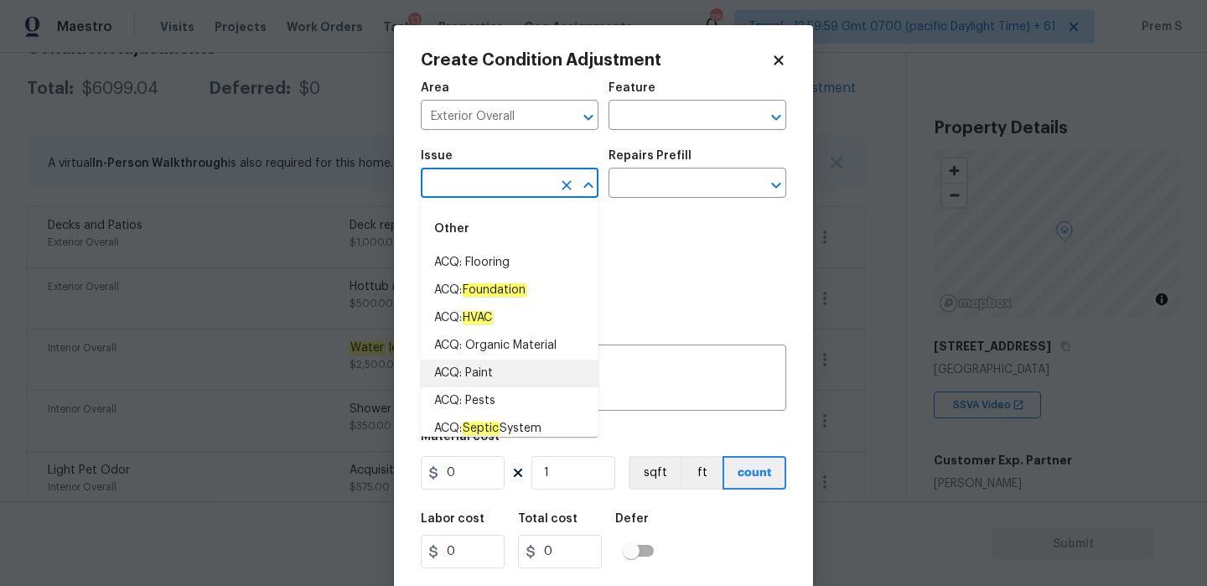
click at [489, 364] on li "ACQ: Paint" at bounding box center [510, 373] width 178 height 28
type input "ACQ: Paint"
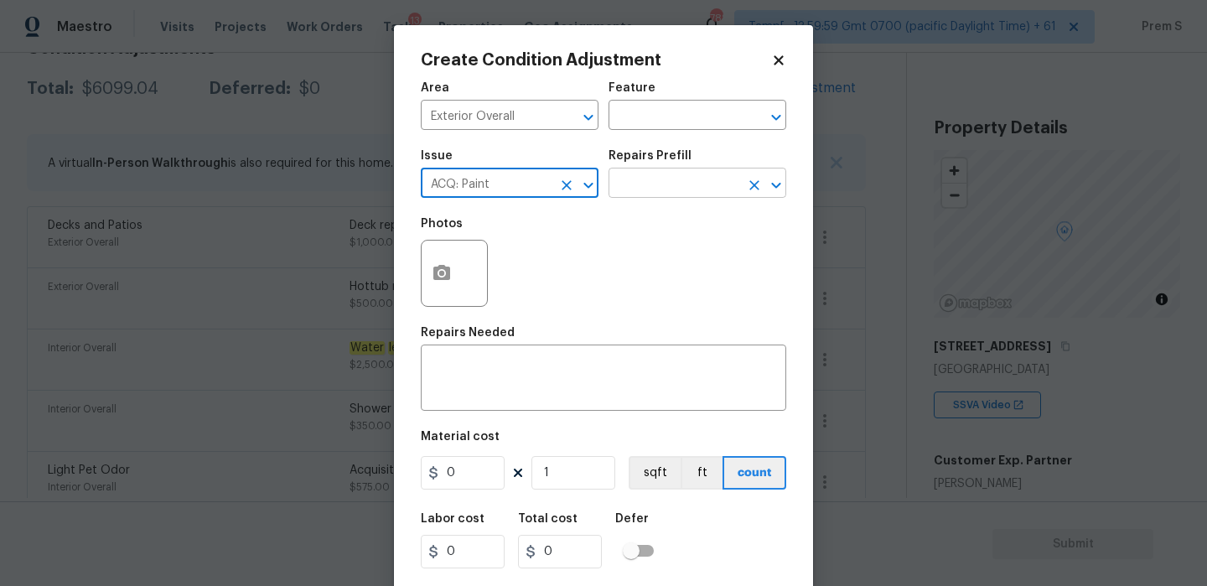
click at [704, 182] on input "text" at bounding box center [673, 185] width 131 height 26
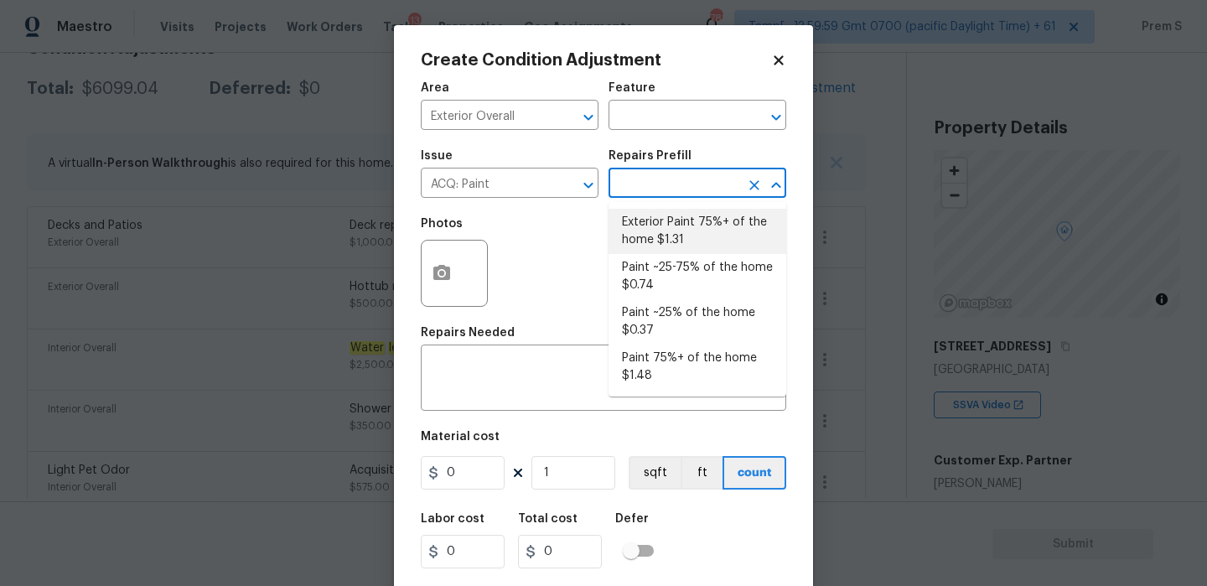
click at [693, 230] on li "Exterior Paint 75%+ of the home $1.31" at bounding box center [697, 231] width 178 height 45
type input "Acquisition"
type textarea "Acquisition Scope: 75%+ of the home exterior will likely require paint"
type input "1.31"
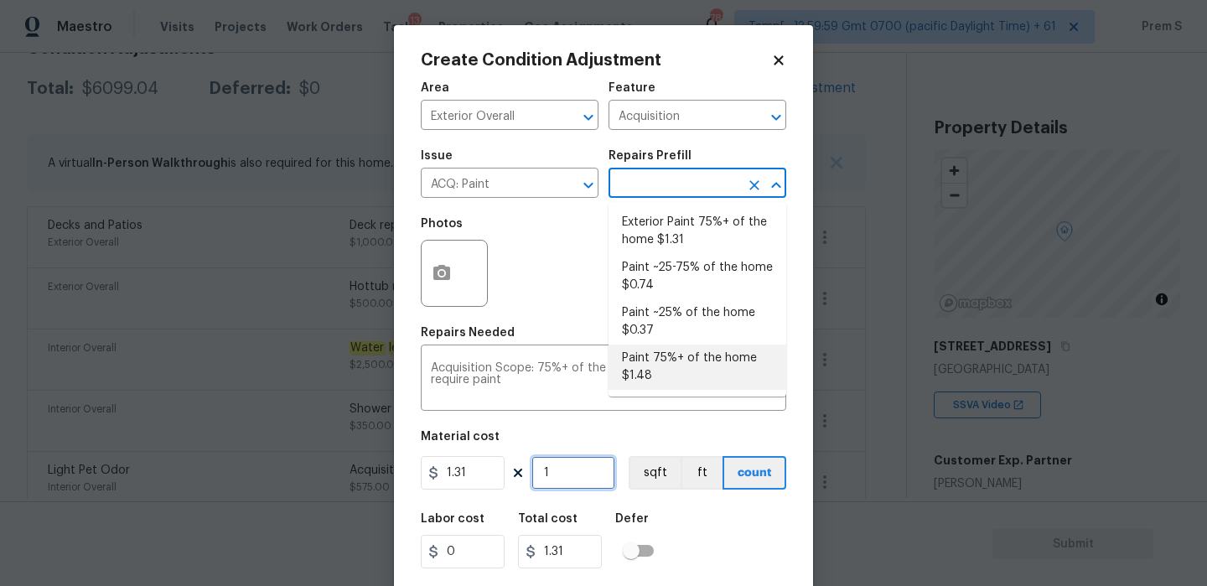
click at [555, 463] on input "1" at bounding box center [573, 473] width 84 height 34
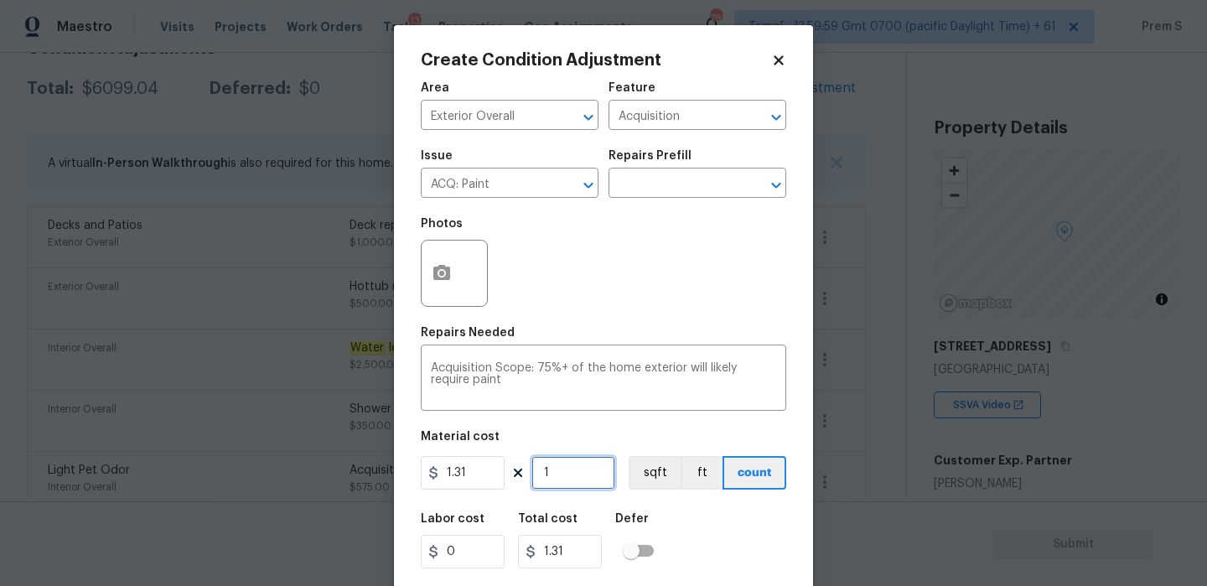
click at [555, 463] on input "1" at bounding box center [573, 473] width 84 height 34
type input "2"
type input "2.62"
type input "20"
type input "26.2"
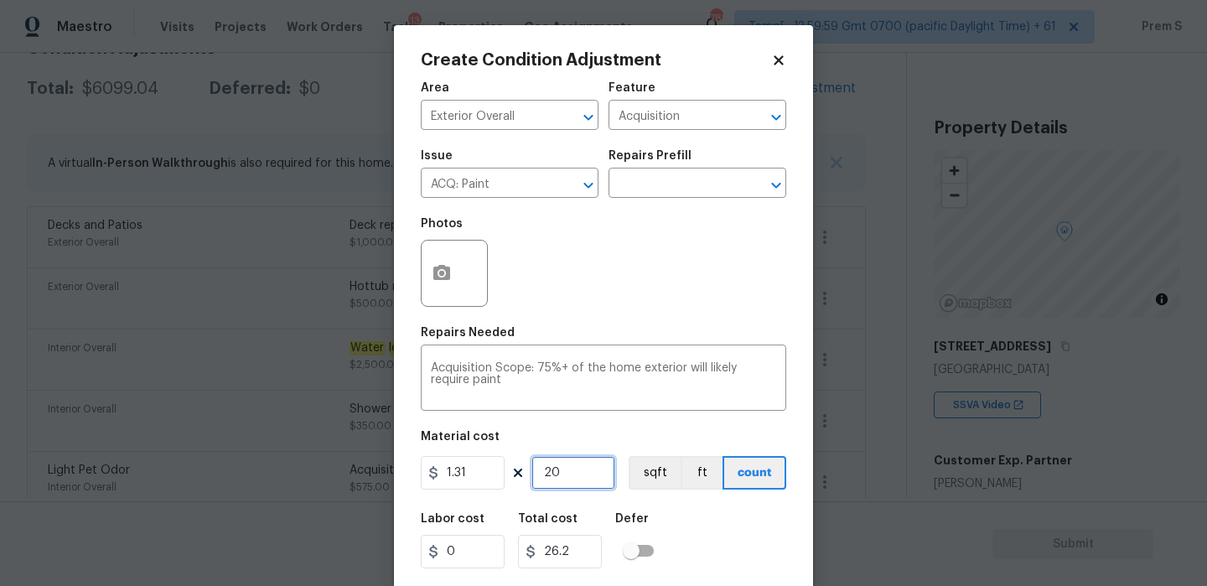
type input "209"
type input "273.79"
type input "2092"
type input "2740.52"
type input "2092"
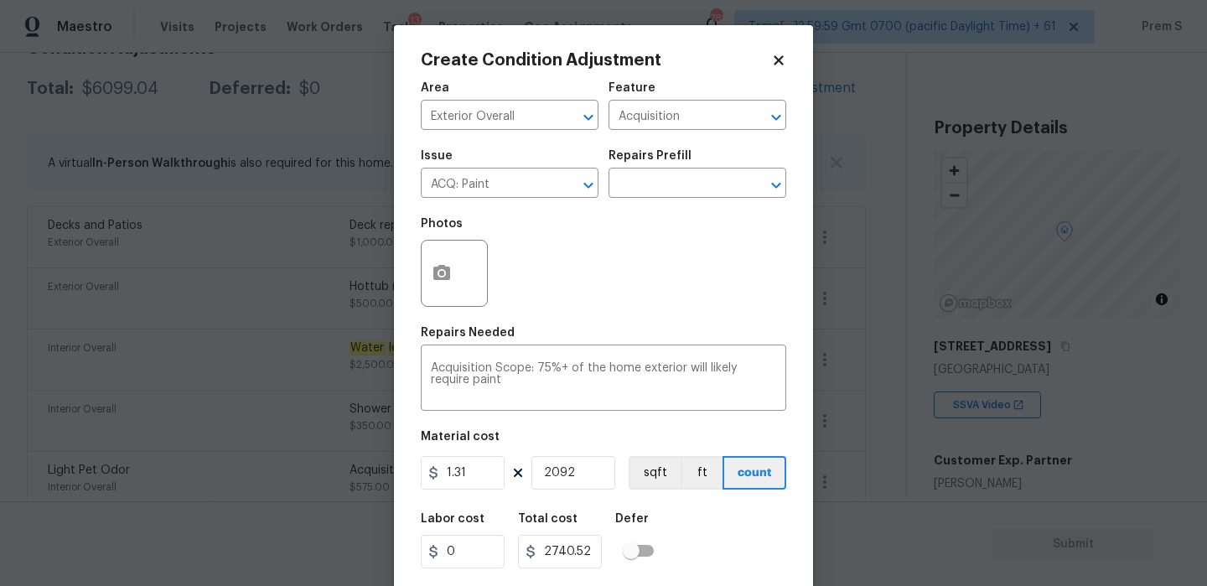
click at [761, 530] on div "Labor cost 0 Total cost 2740.52 Defer" at bounding box center [603, 540] width 365 height 75
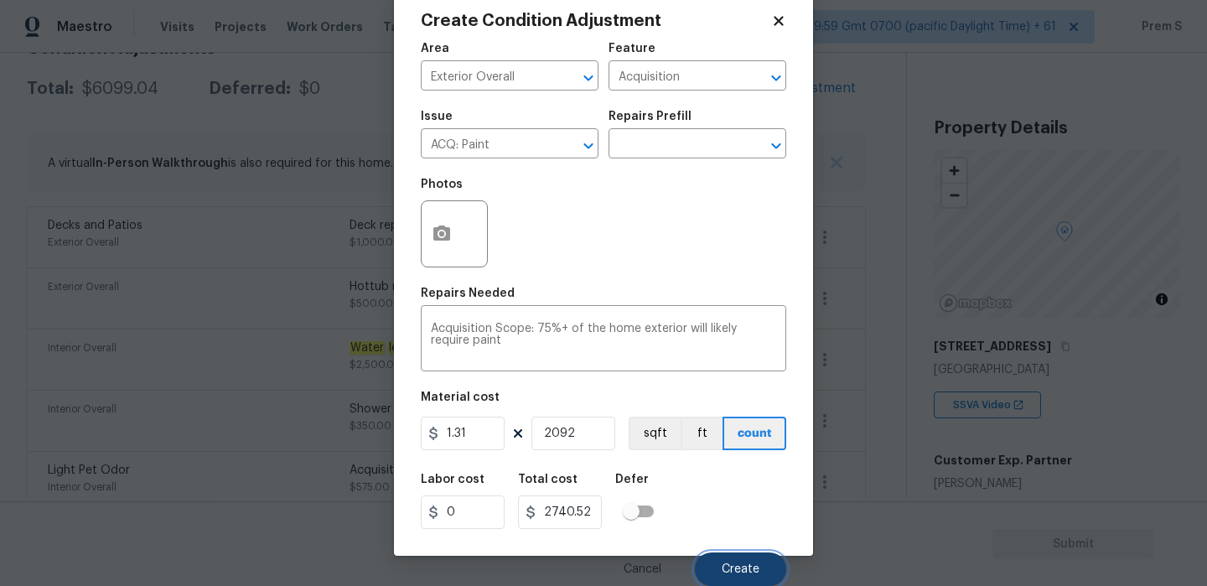
click at [755, 568] on span "Create" at bounding box center [740, 569] width 38 height 13
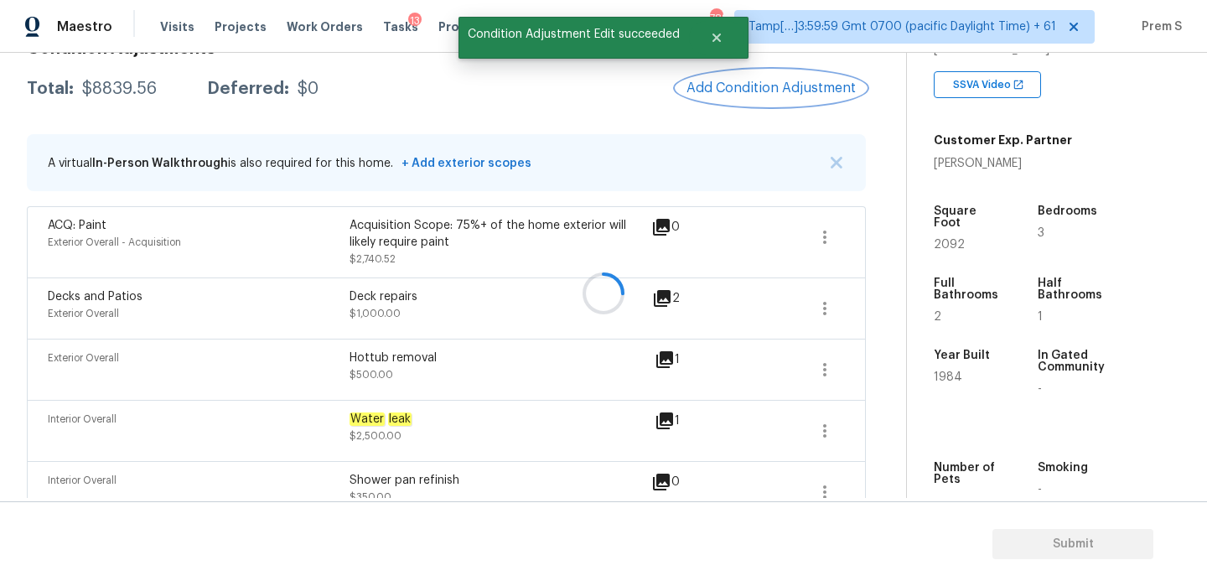
scroll to position [391, 0]
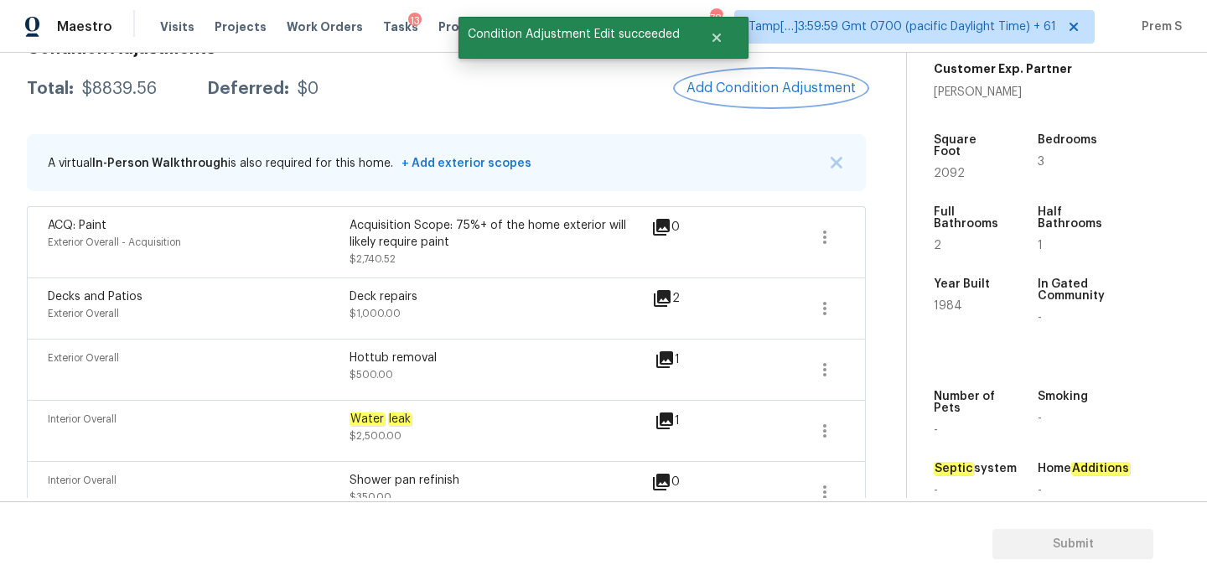
click at [799, 79] on button "Add Condition Adjustment" at bounding box center [770, 87] width 189 height 35
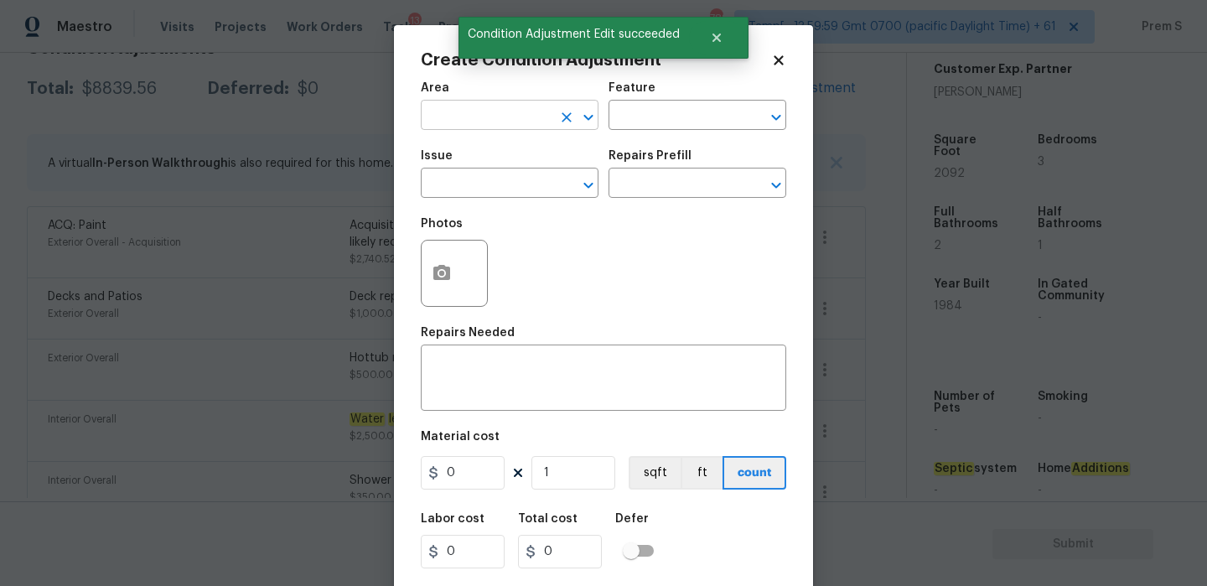
click at [508, 111] on input "text" at bounding box center [486, 117] width 131 height 26
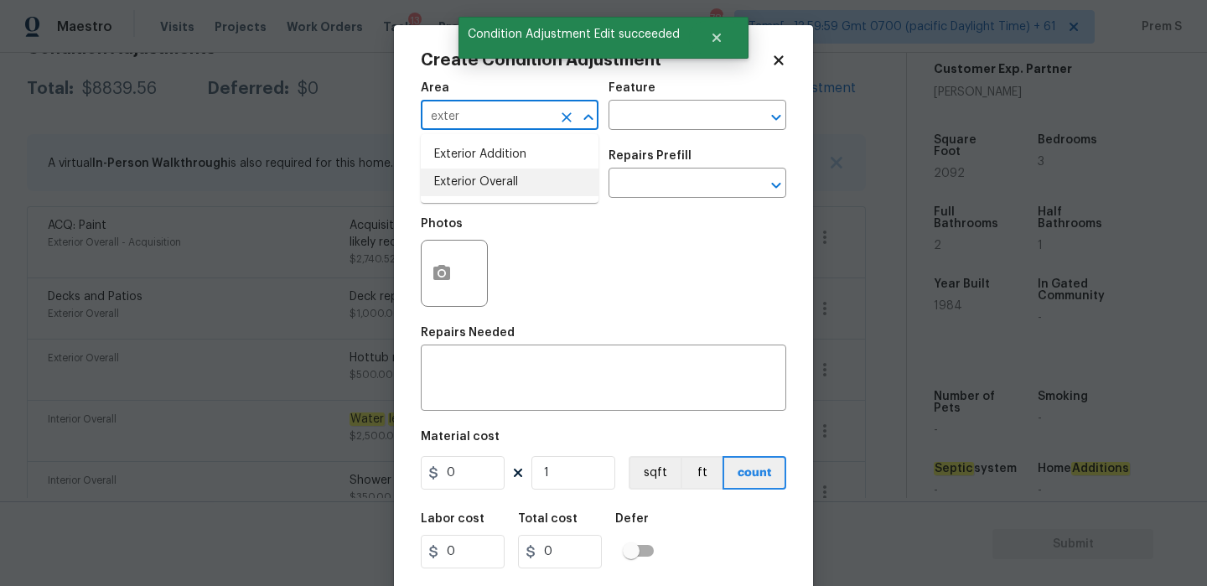
click at [503, 183] on li "Exterior Overall" at bounding box center [510, 182] width 178 height 28
type input "Exterior Overall"
click at [503, 183] on input "text" at bounding box center [486, 185] width 131 height 26
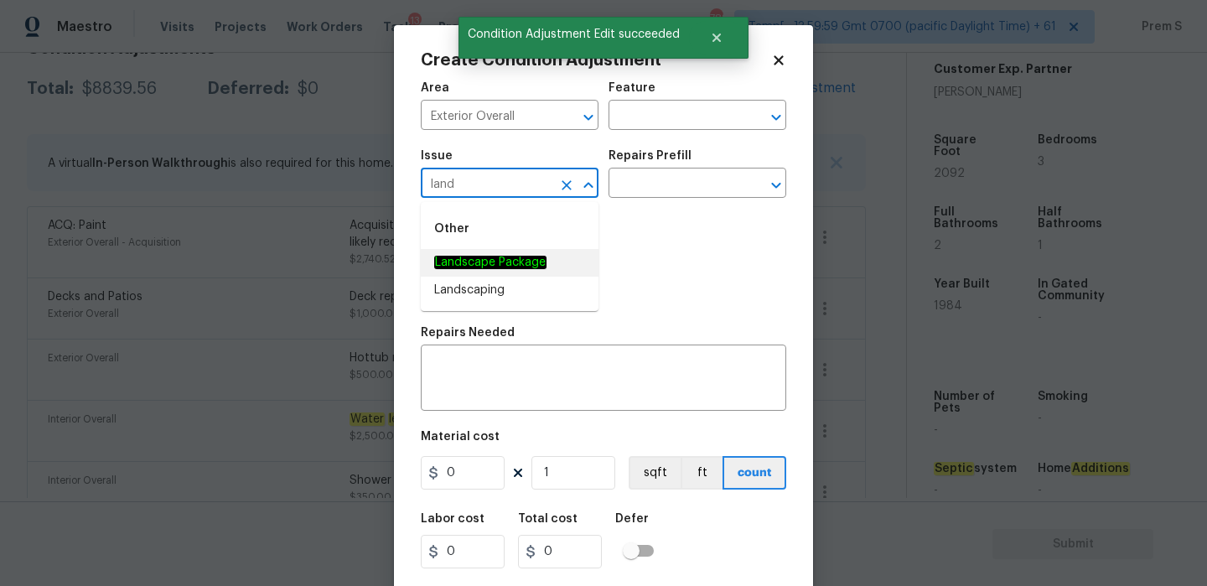
click at [521, 253] on li "Landscape Package" at bounding box center [510, 263] width 178 height 28
type input "Landscape Package"
click at [680, 190] on input "text" at bounding box center [673, 185] width 131 height 26
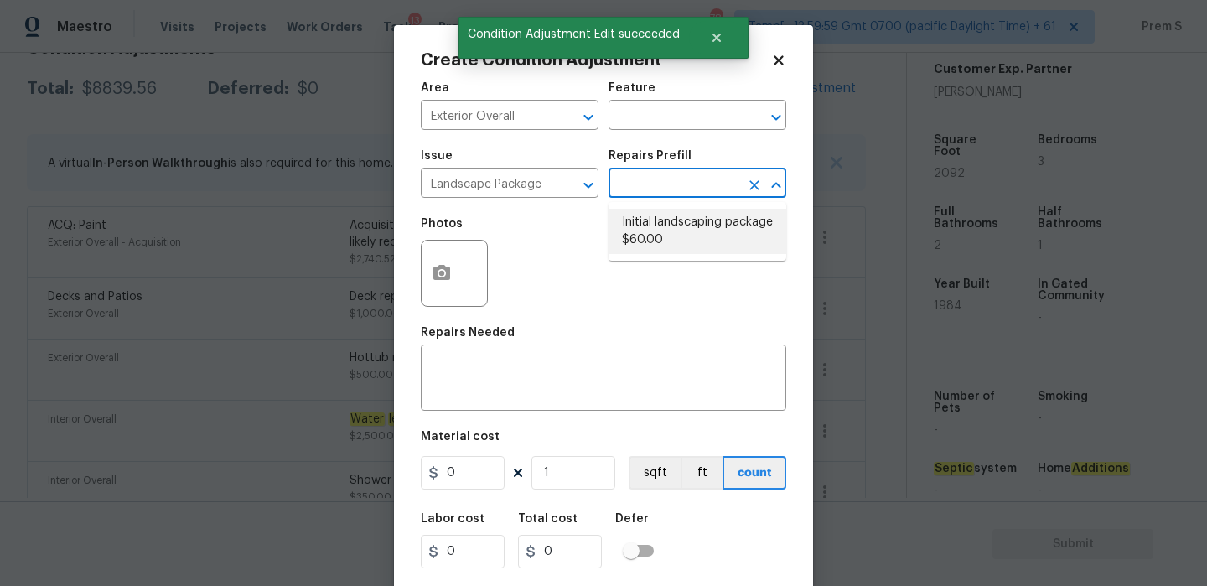
click at [650, 241] on li "Initial landscaping package $60.00" at bounding box center [697, 231] width 178 height 45
type input "Home Readiness Packages"
type textarea "Mowing of grass up to 6" in height. Mow, edge along driveways & sidewalks, trim…"
type input "60"
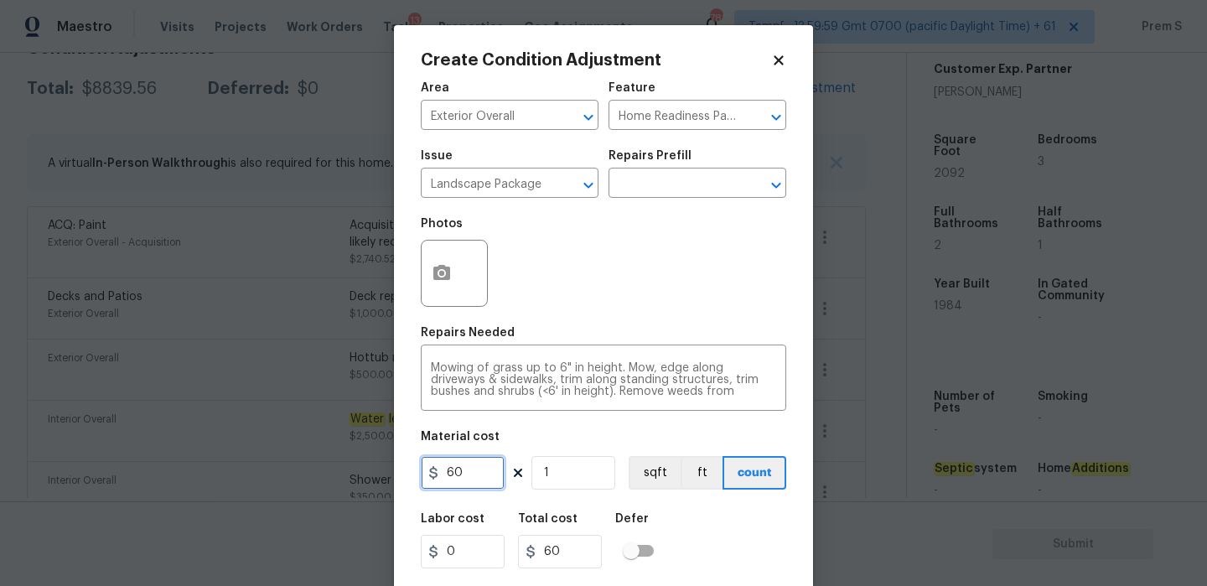
click at [461, 473] on input "60" at bounding box center [463, 473] width 84 height 34
type input "750"
click at [749, 558] on div "Labor cost 0 Total cost 750 Defer" at bounding box center [603, 540] width 365 height 75
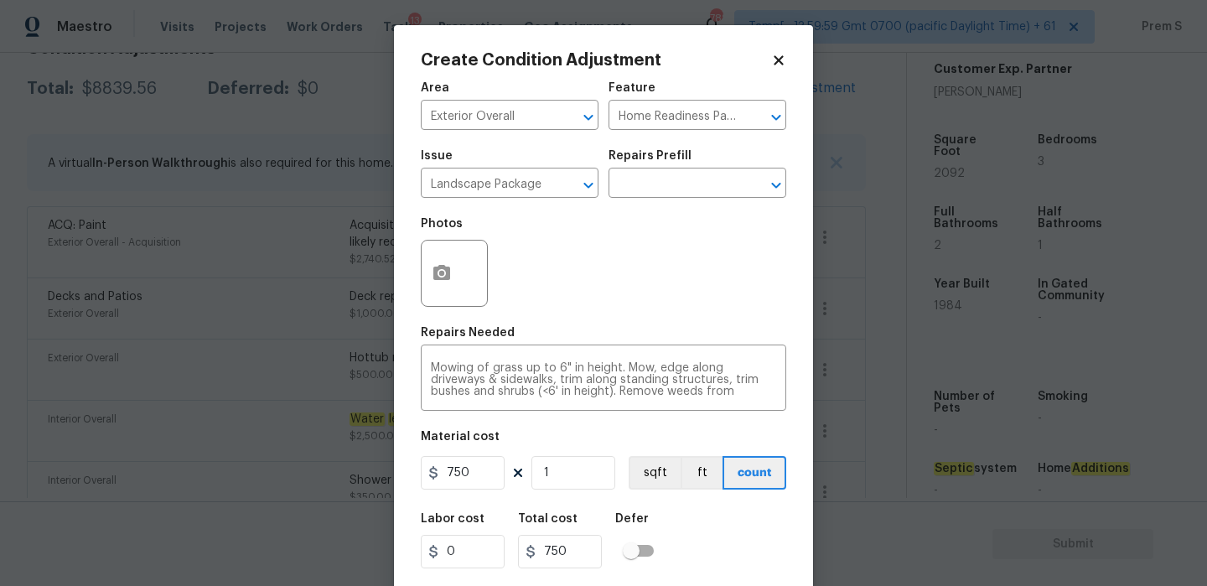
scroll to position [40, 0]
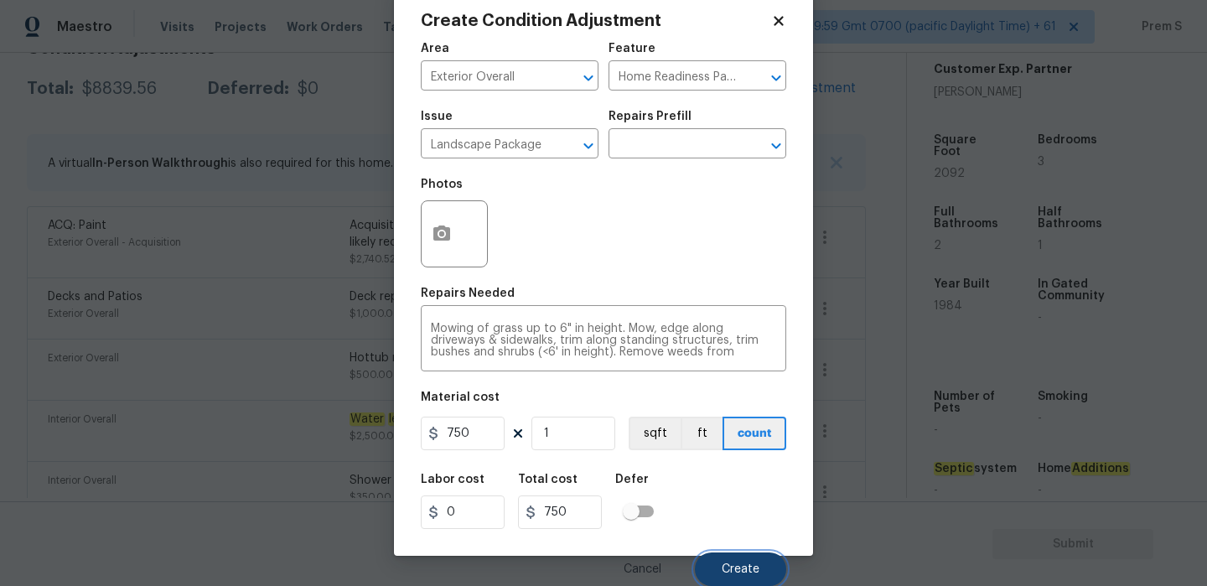
click at [768, 580] on button "Create" at bounding box center [740, 569] width 91 height 34
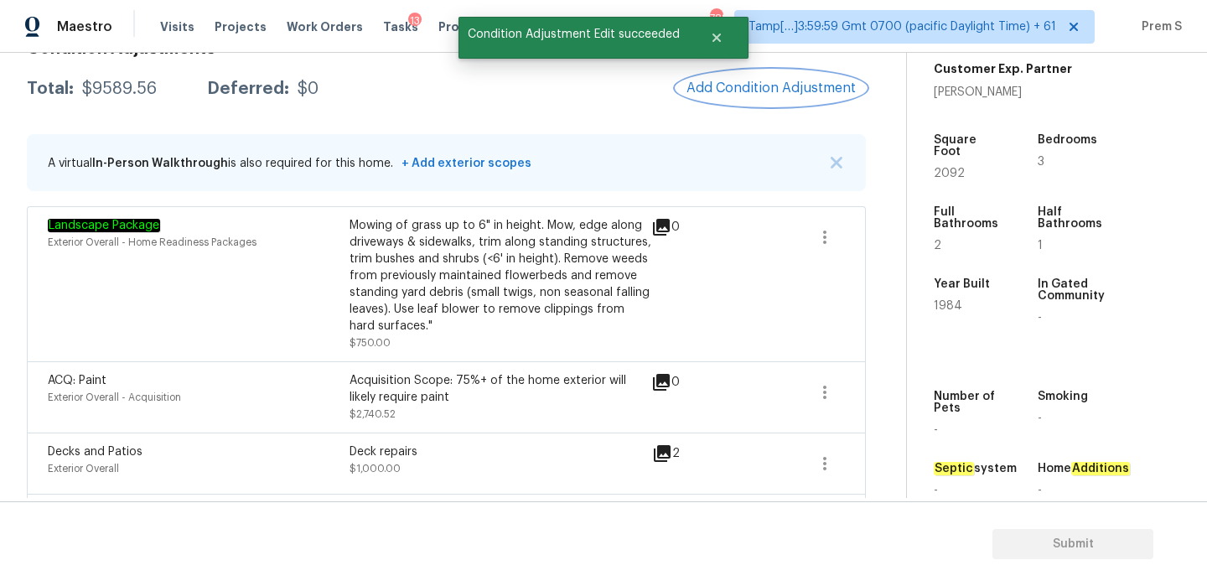
scroll to position [0, 0]
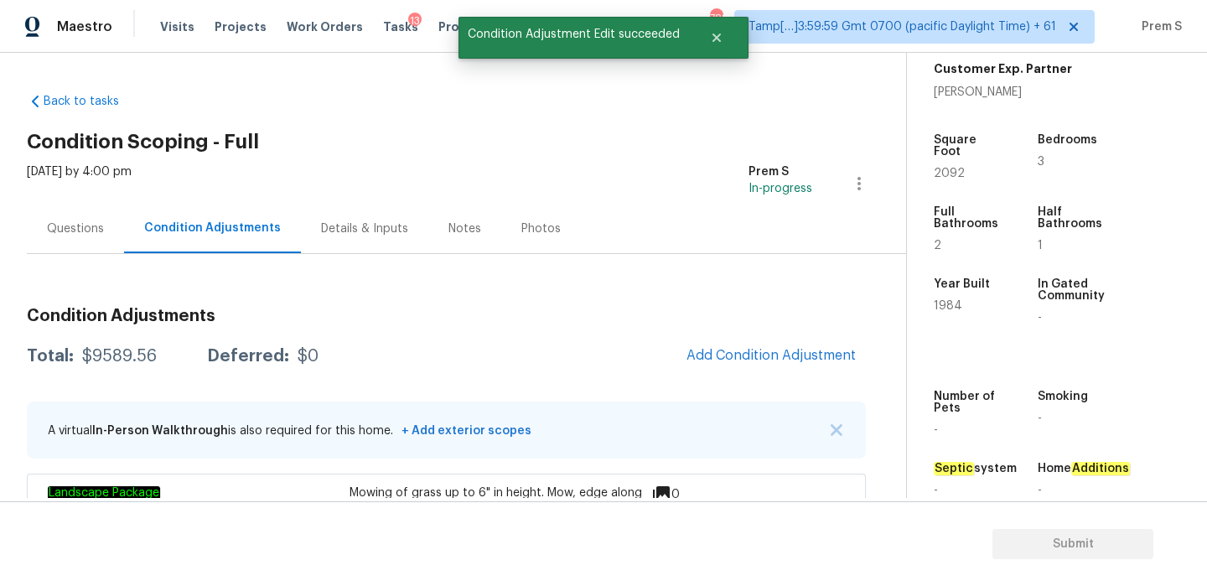
click at [85, 238] on div "Questions" at bounding box center [75, 228] width 97 height 49
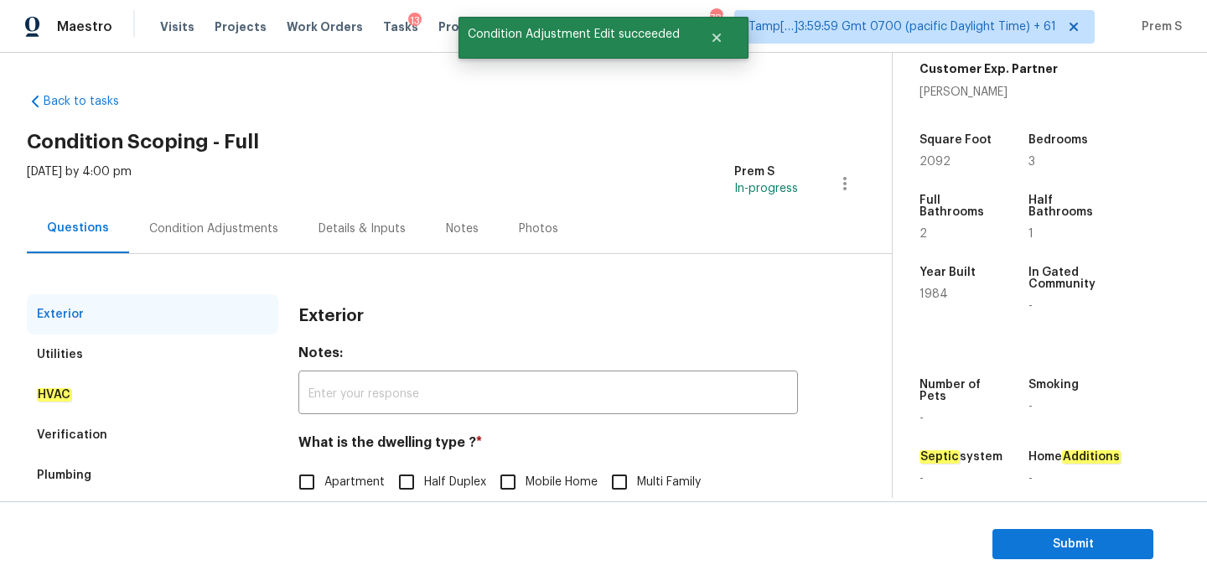
scroll to position [181, 0]
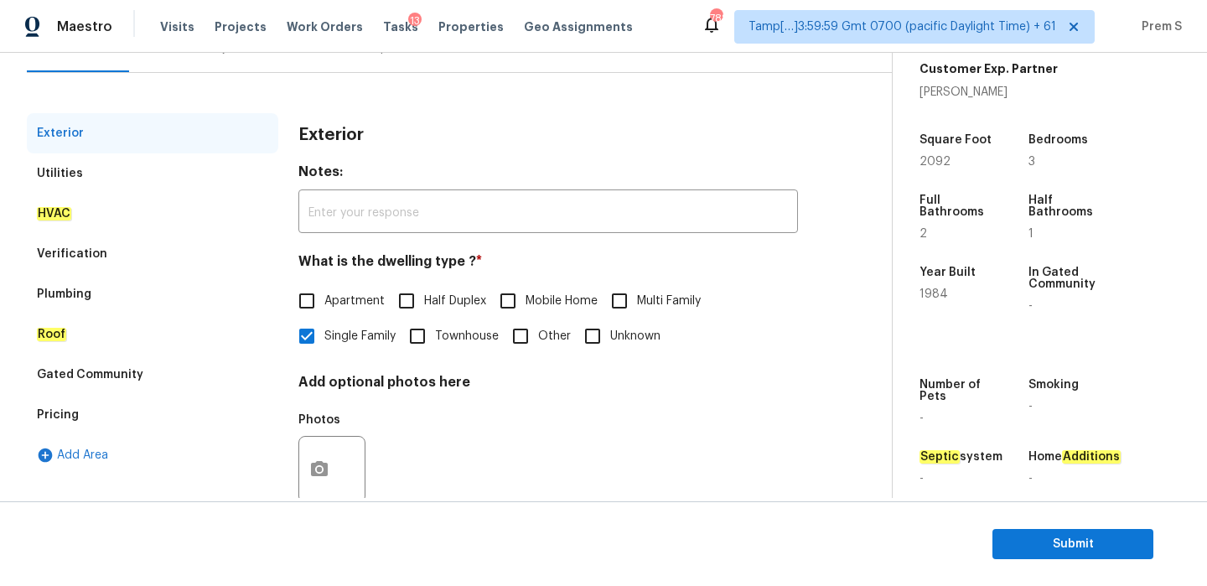
click at [104, 416] on div "Pricing" at bounding box center [152, 415] width 251 height 40
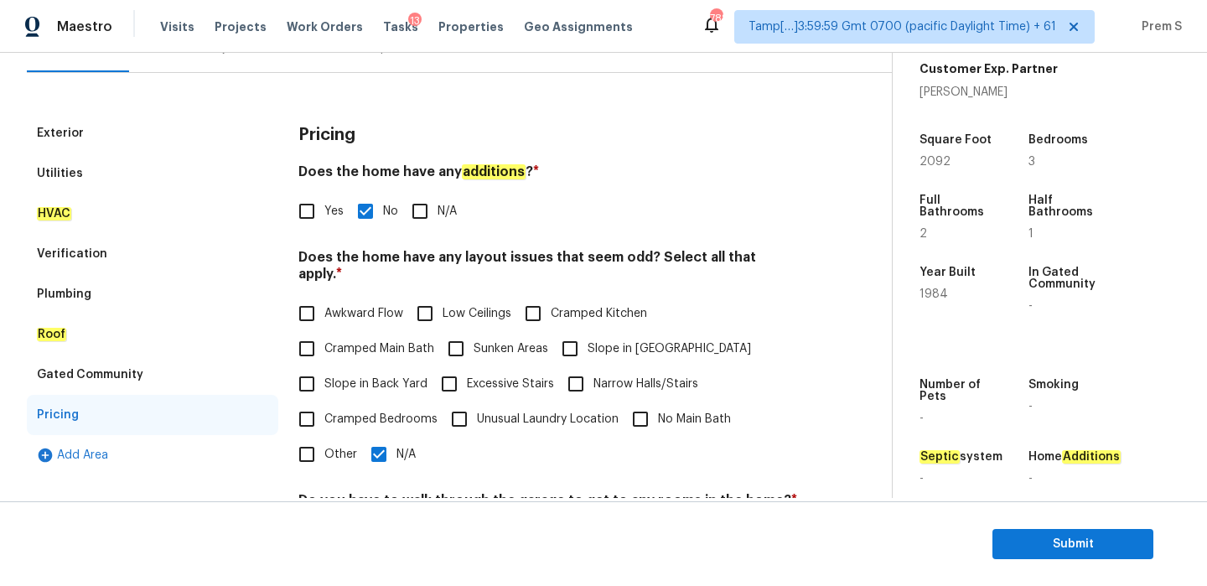
scroll to position [313, 0]
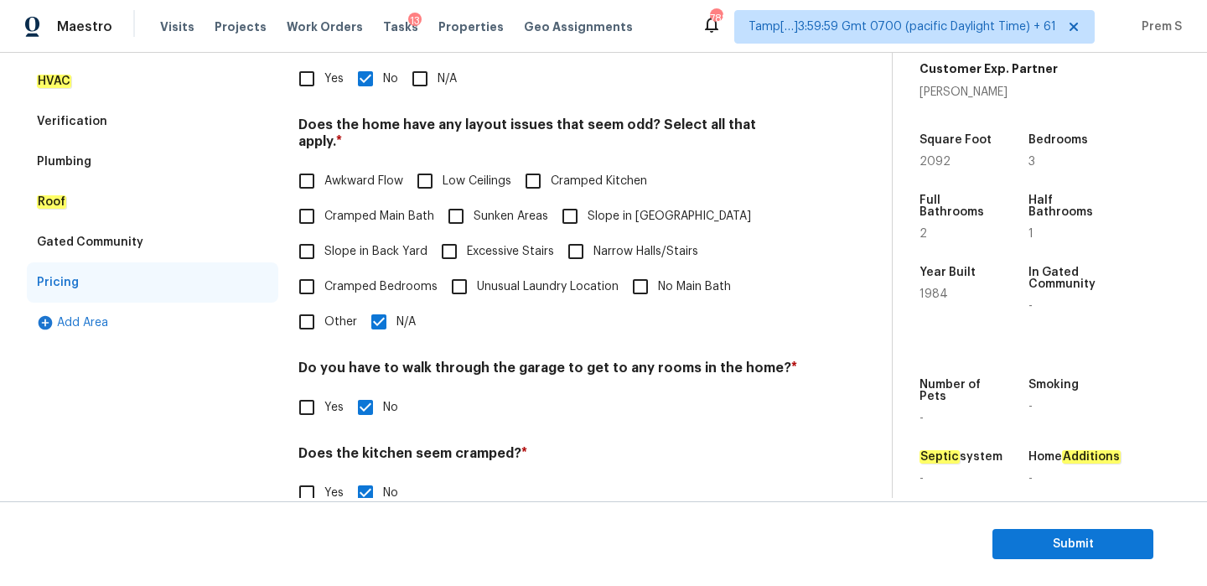
click at [597, 199] on label "Slope in [GEOGRAPHIC_DATA]" at bounding box center [651, 216] width 199 height 35
click at [587, 199] on input "Slope in [GEOGRAPHIC_DATA]" at bounding box center [569, 216] width 35 height 35
checkbox input "true"
click at [356, 247] on label "Slope in Back Yard" at bounding box center [358, 251] width 138 height 35
click at [324, 247] on input "Slope in Back Yard" at bounding box center [306, 251] width 35 height 35
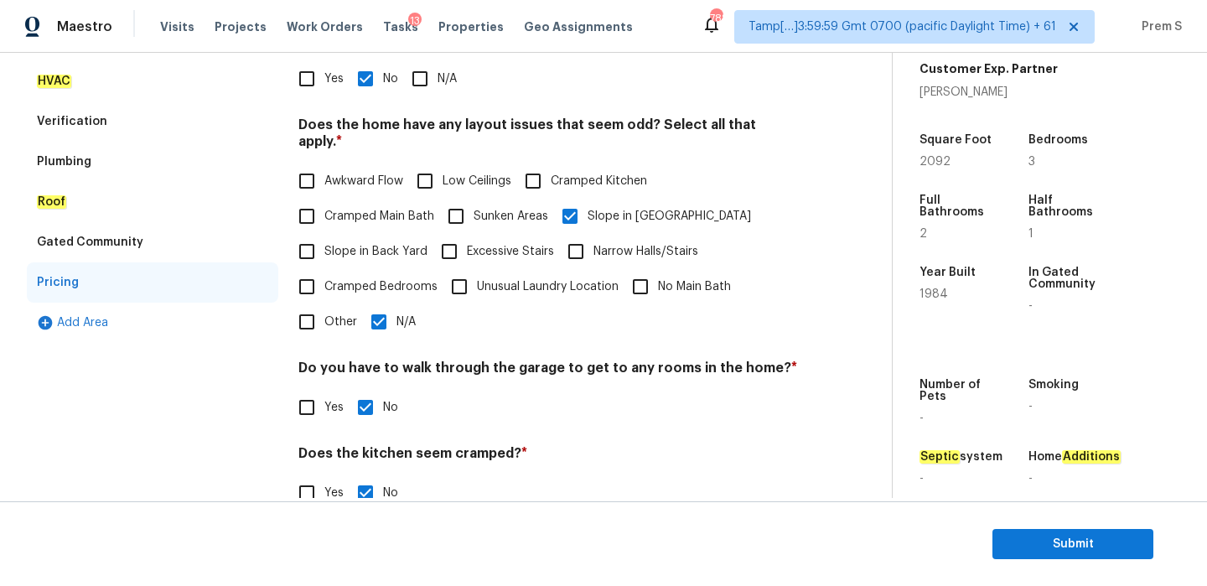
checkbox input "true"
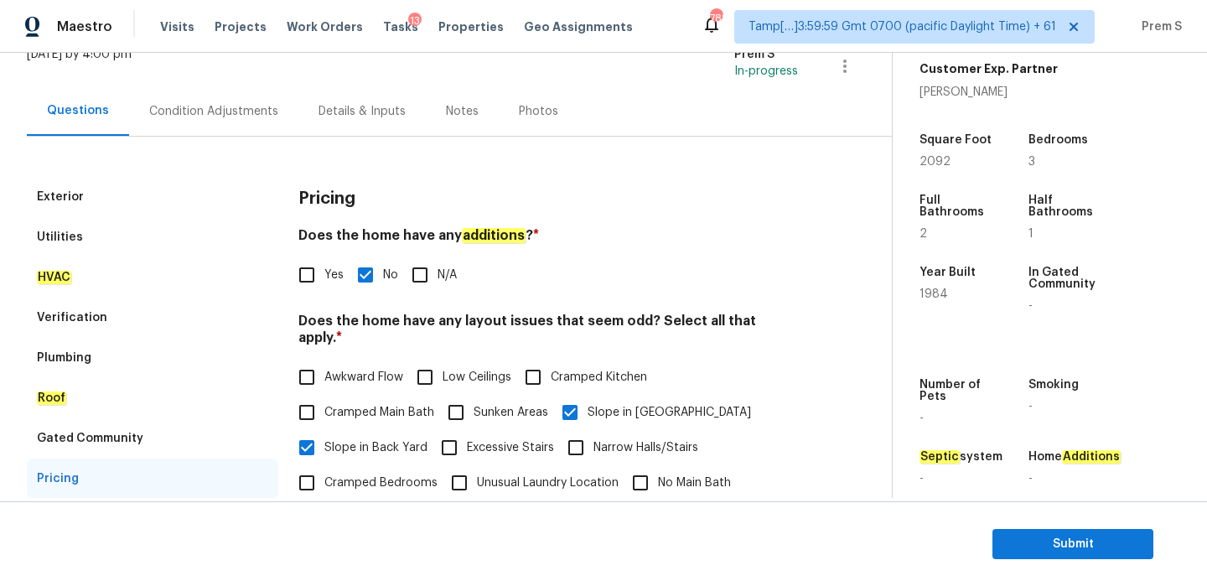
scroll to position [96, 0]
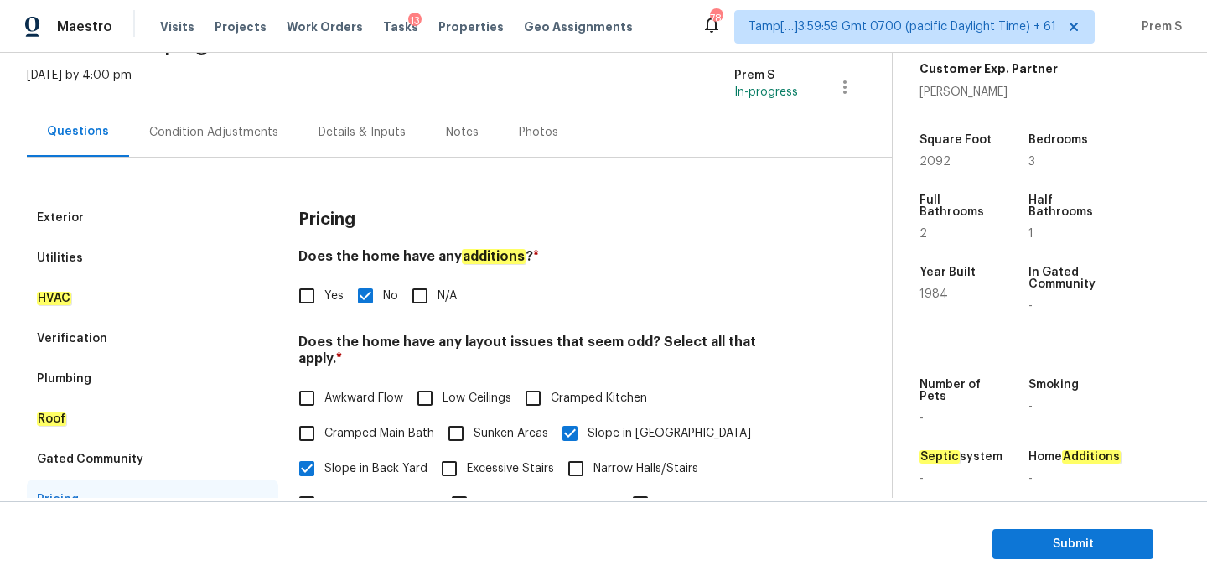
click at [213, 122] on div "Condition Adjustments" at bounding box center [213, 131] width 169 height 49
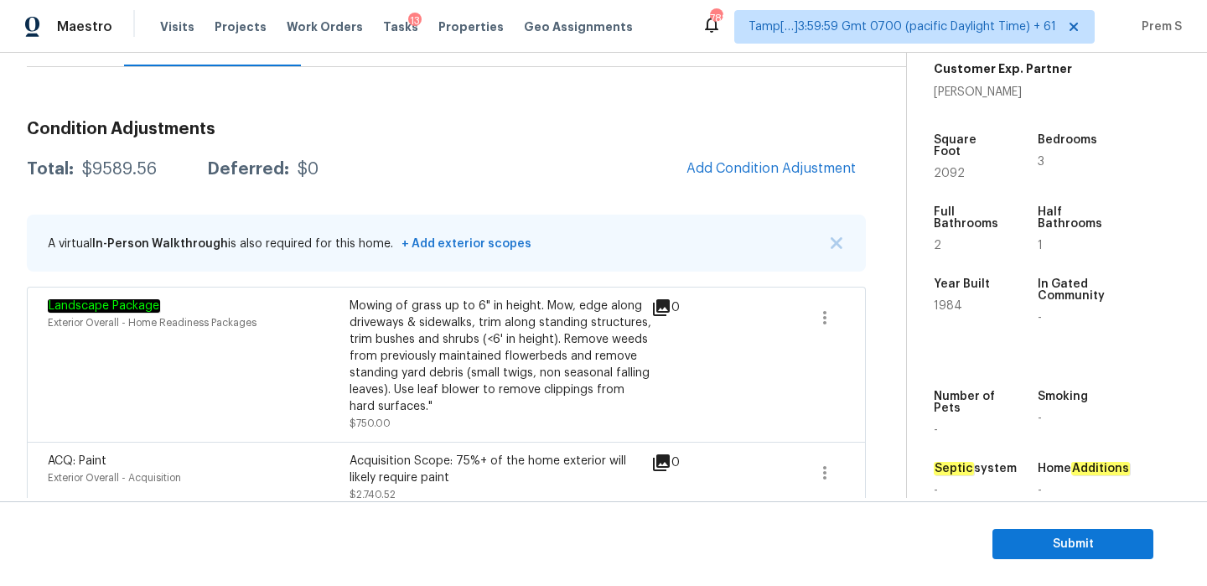
scroll to position [189, 0]
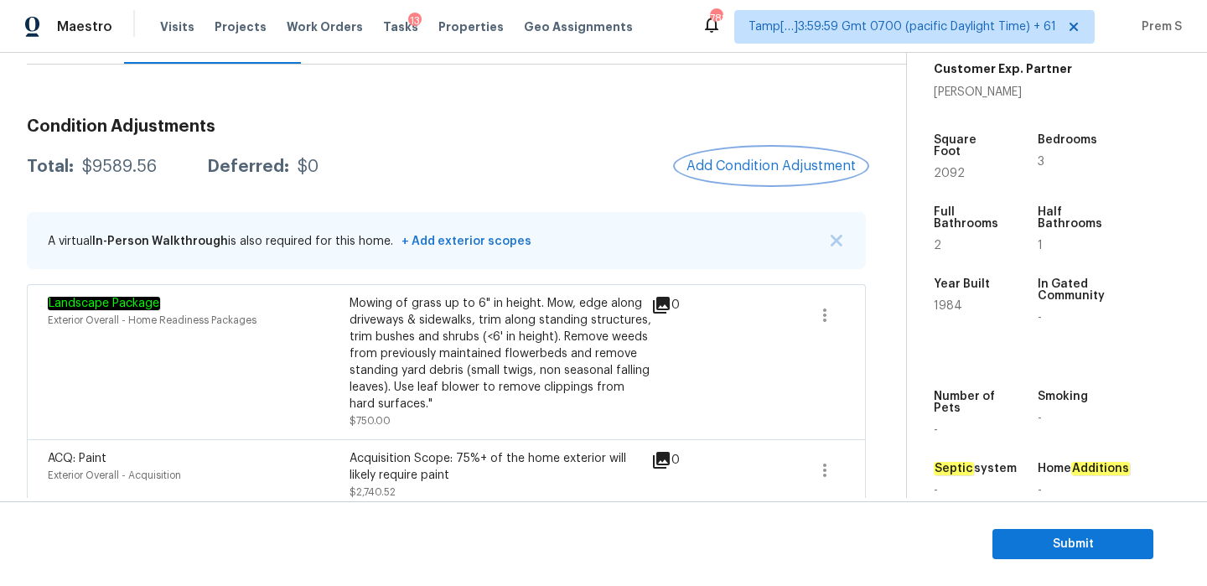
click at [733, 174] on button "Add Condition Adjustment" at bounding box center [770, 165] width 189 height 35
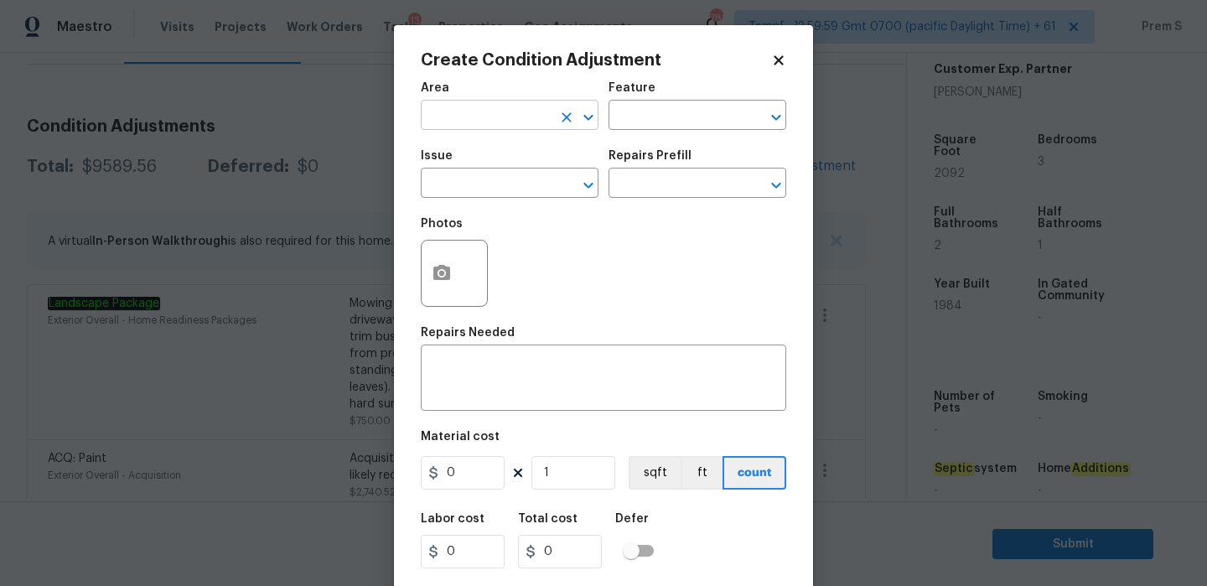
click at [524, 128] on input "text" at bounding box center [486, 117] width 131 height 26
click at [515, 159] on li "HVAC" at bounding box center [510, 155] width 178 height 28
type input "HVAC"
click at [499, 182] on input "text" at bounding box center [486, 185] width 131 height 26
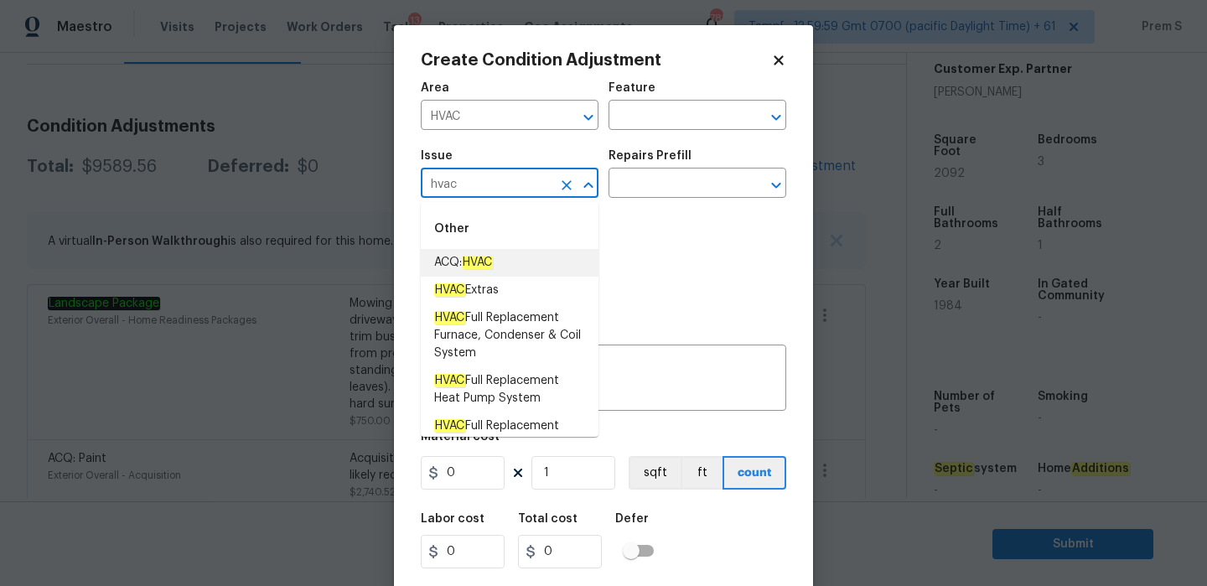
click at [486, 260] on em "HVAC" at bounding box center [477, 262] width 31 height 13
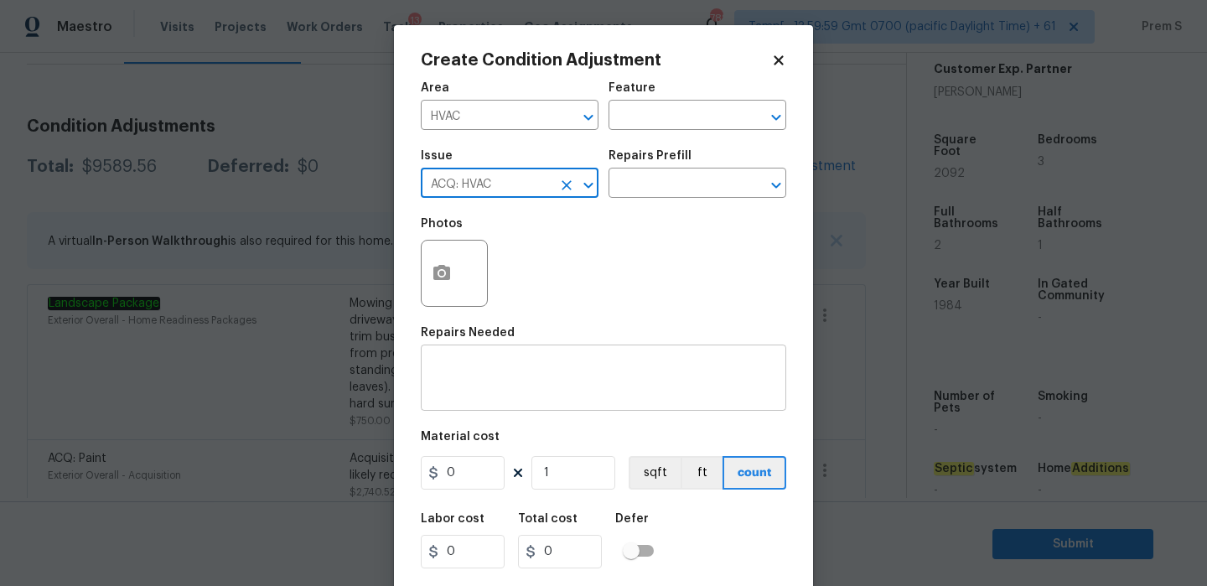
type input "ACQ: HVAC"
click at [499, 408] on div "x ​" at bounding box center [603, 380] width 365 height 62
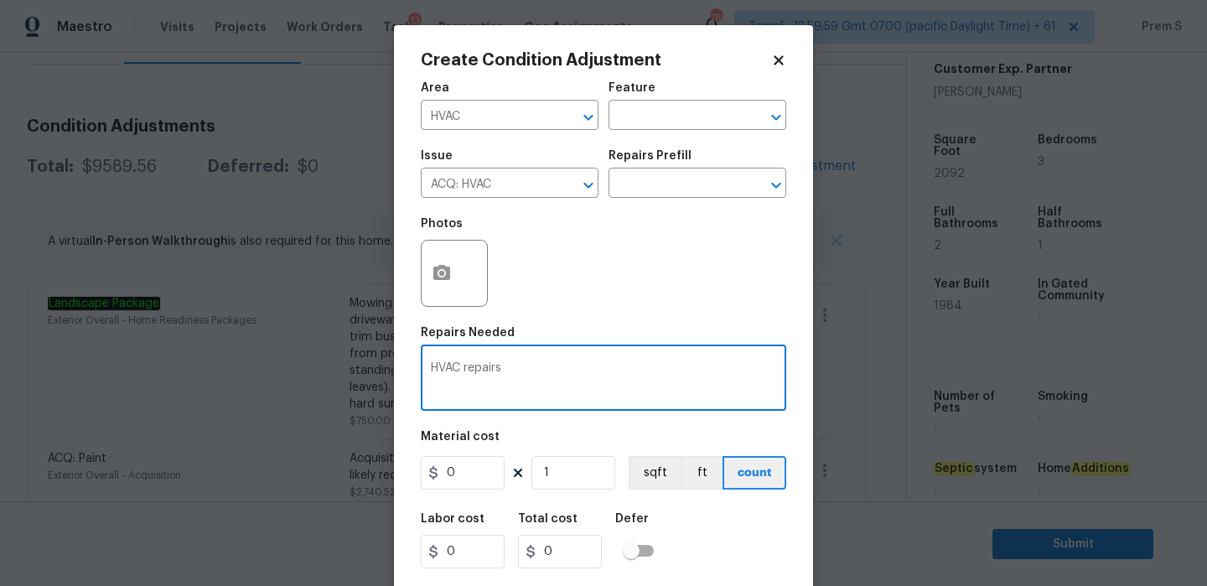
type textarea "HVAC repairs"
click at [471, 488] on input "0" at bounding box center [463, 473] width 84 height 34
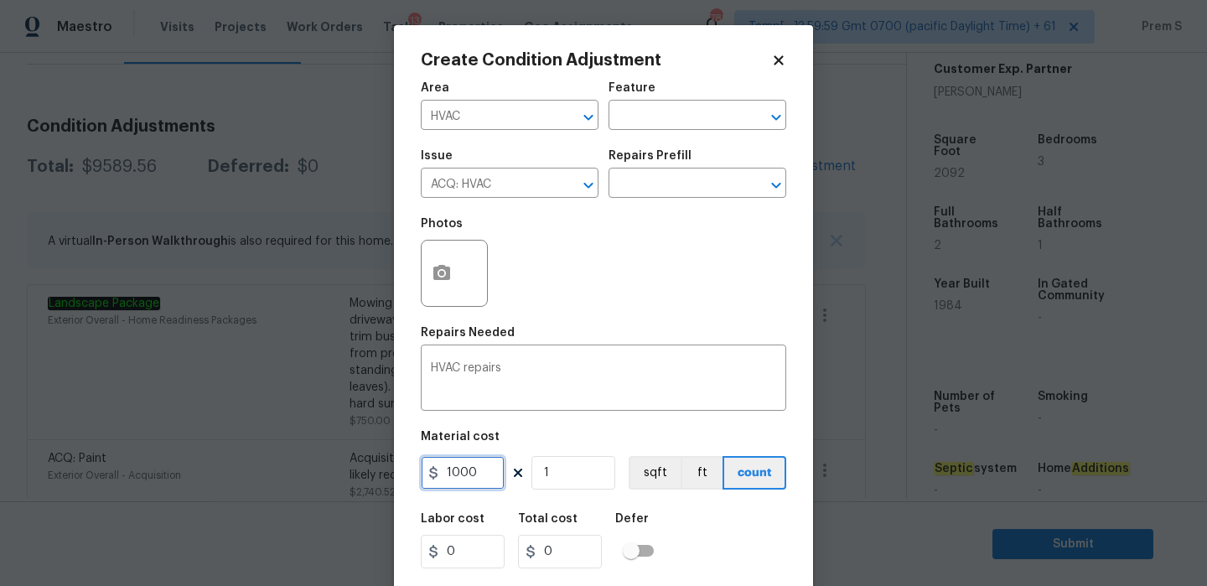
type input "1000"
click at [752, 553] on div "Labor cost 0 Total cost 1000 Defer" at bounding box center [603, 540] width 365 height 75
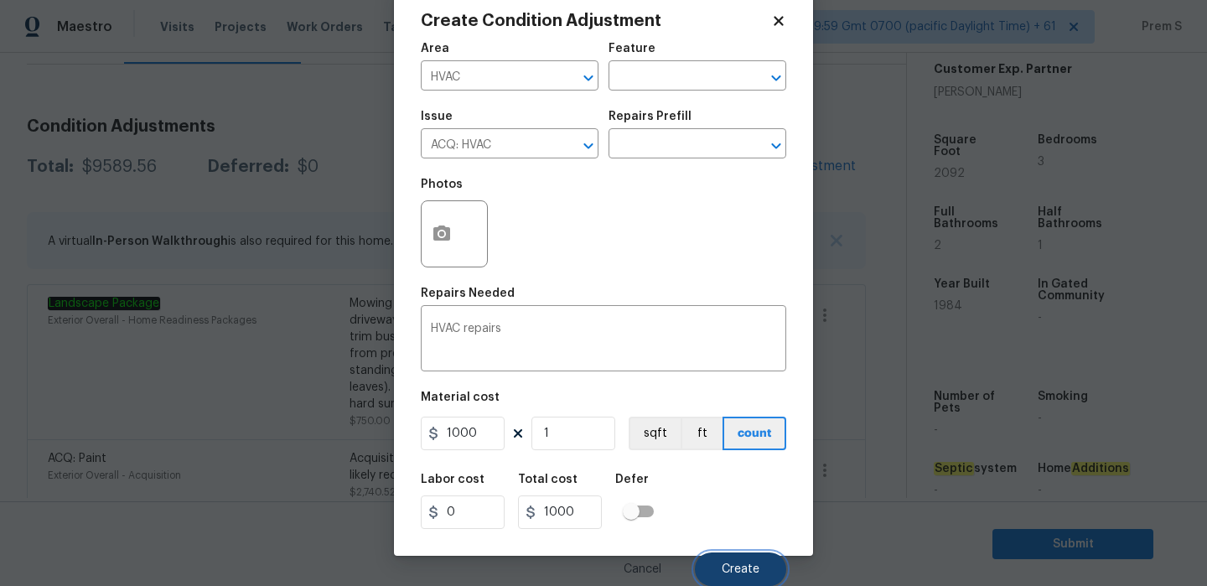
click at [752, 574] on span "Create" at bounding box center [740, 569] width 38 height 13
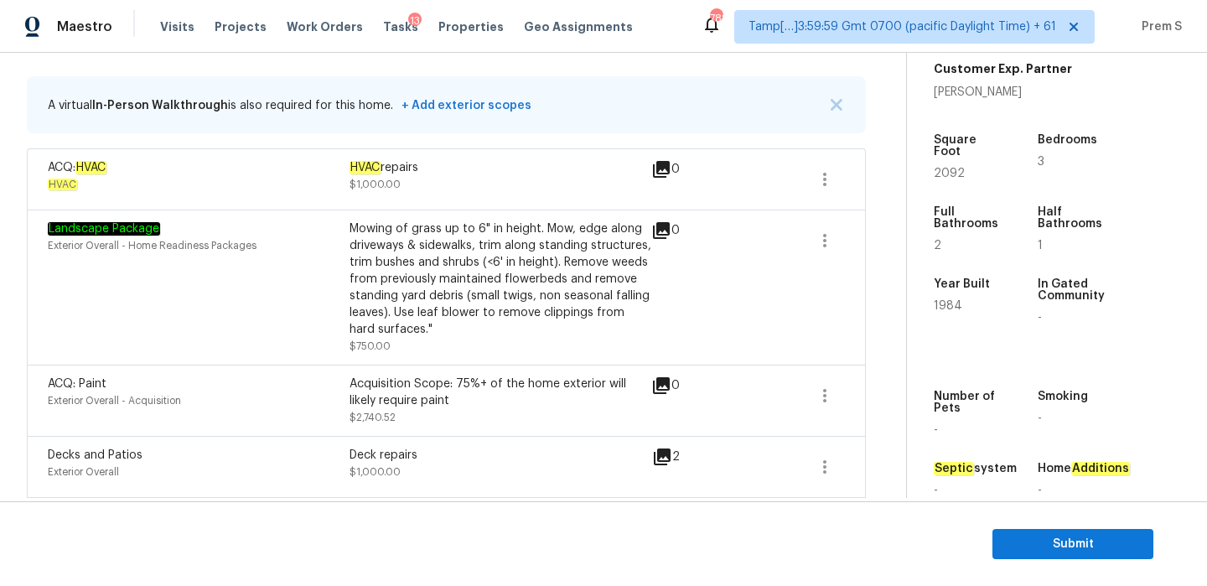
scroll to position [189, 0]
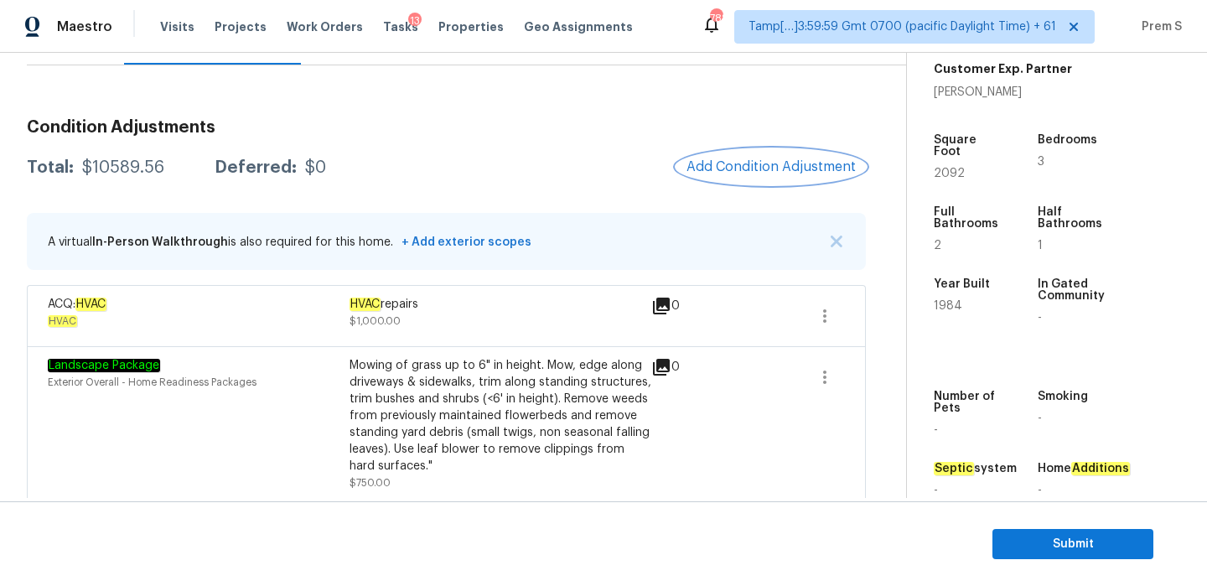
click at [713, 171] on span "Add Condition Adjustment" at bounding box center [770, 166] width 169 height 15
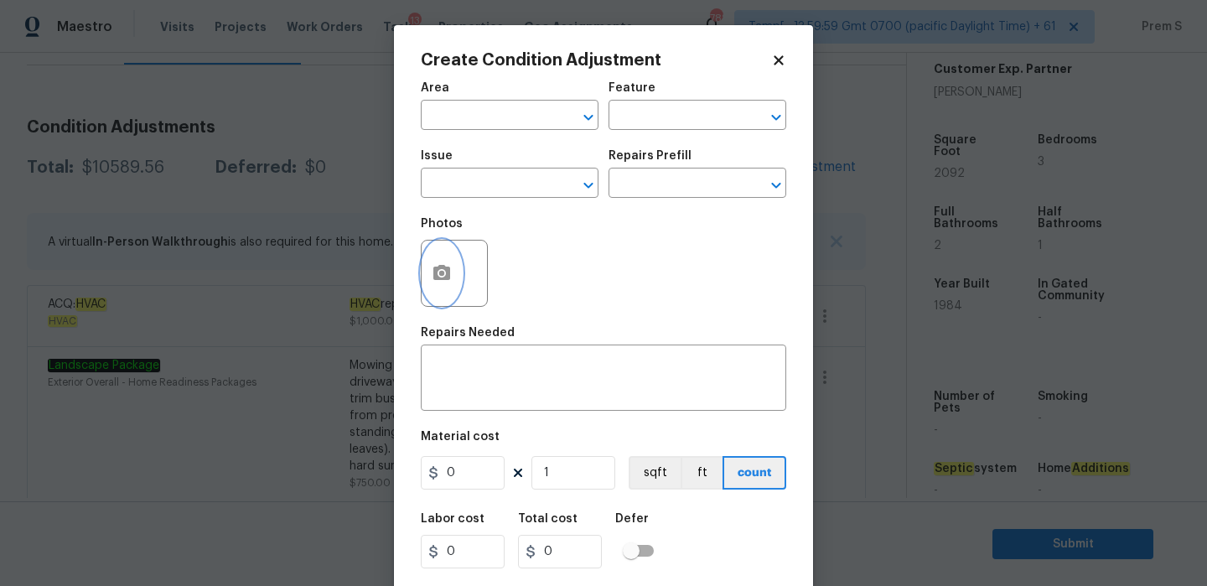
click at [444, 261] on button "button" at bounding box center [441, 272] width 40 height 65
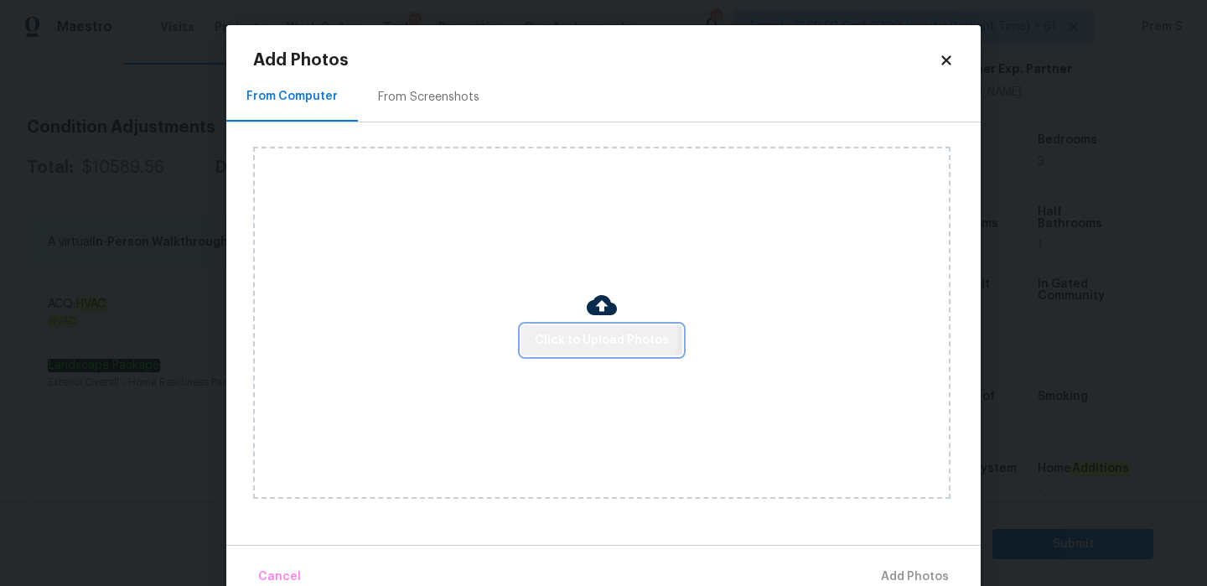
click at [597, 334] on span "Click to Upload Photos" at bounding box center [602, 340] width 134 height 21
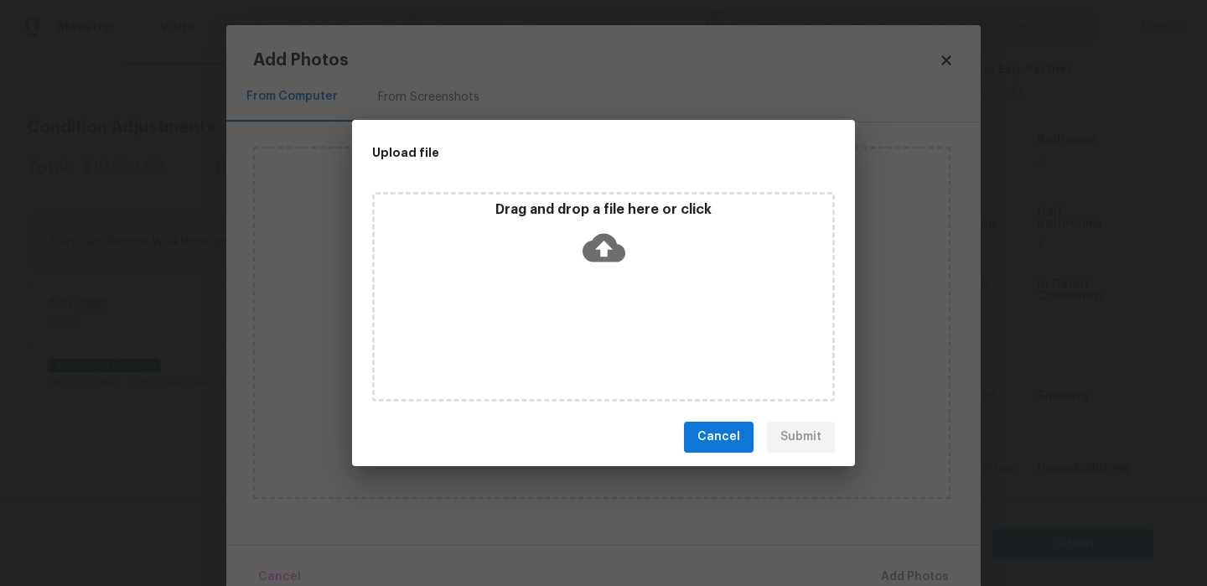
click at [600, 246] on icon at bounding box center [603, 247] width 43 height 43
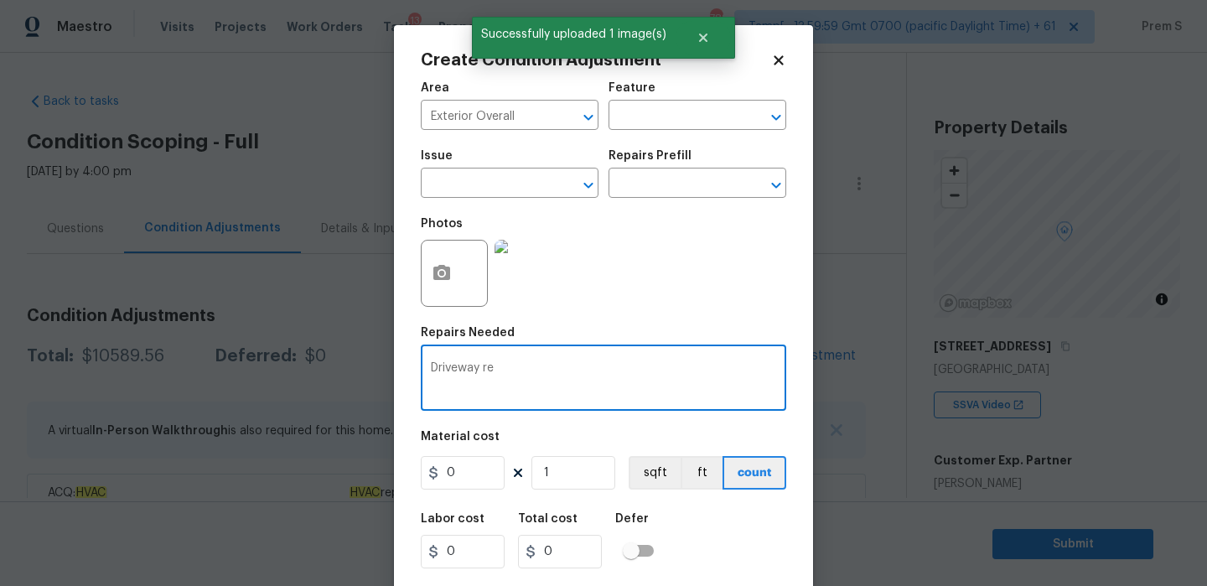
scroll to position [391, 0]
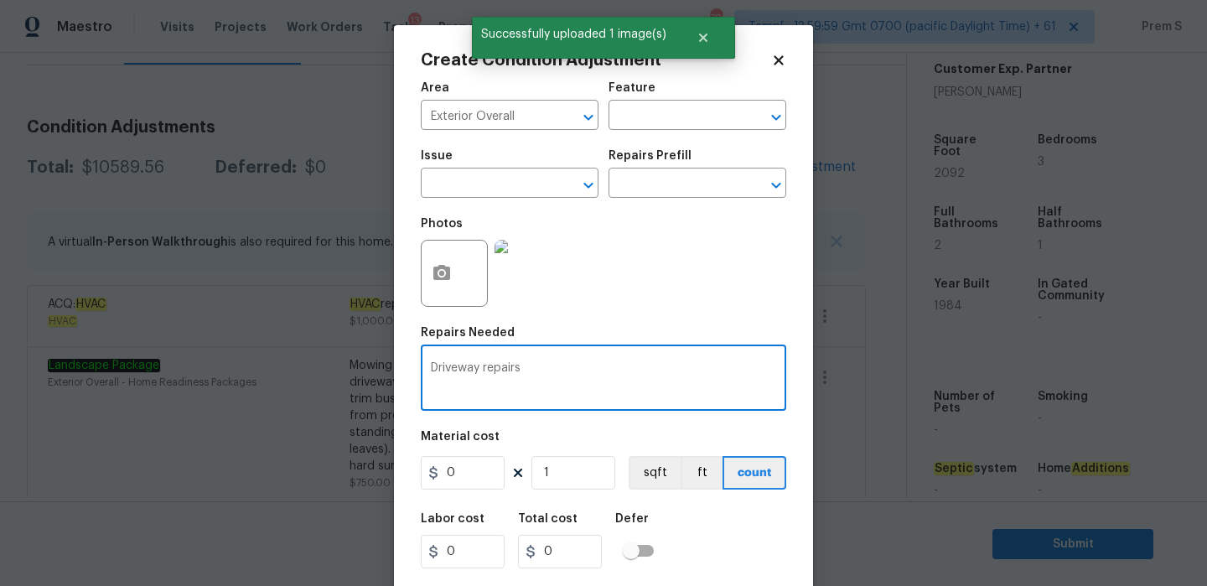
type textarea "Driveway repairs"
click at [456, 470] on input "0" at bounding box center [463, 473] width 84 height 34
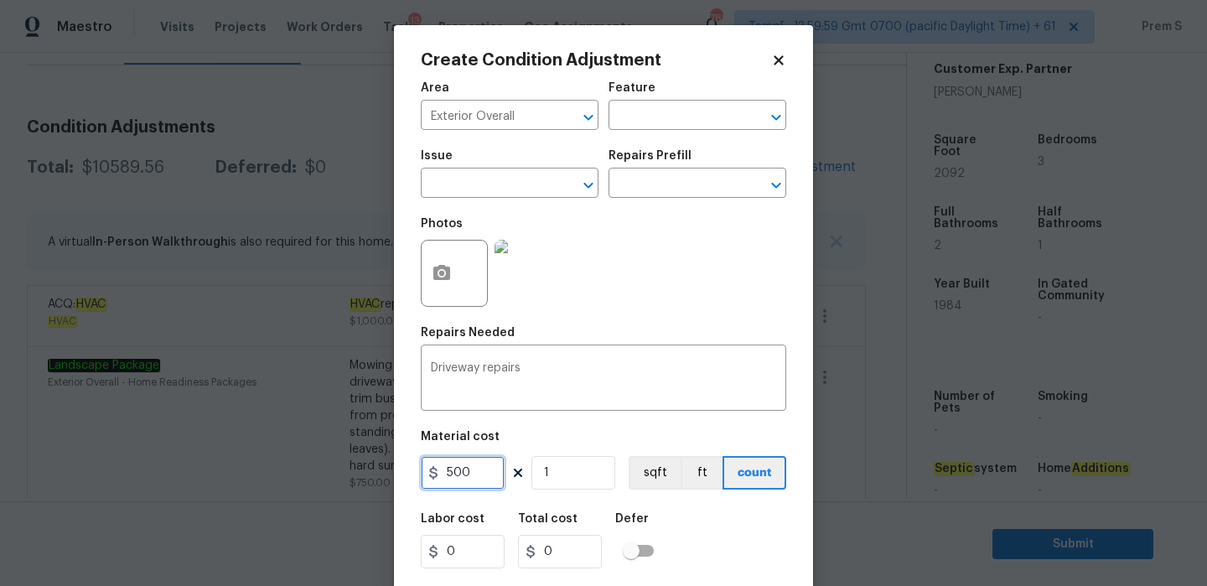
type input "500"
click at [743, 548] on div "Labor cost 0 Total cost 500 Defer" at bounding box center [603, 540] width 365 height 75
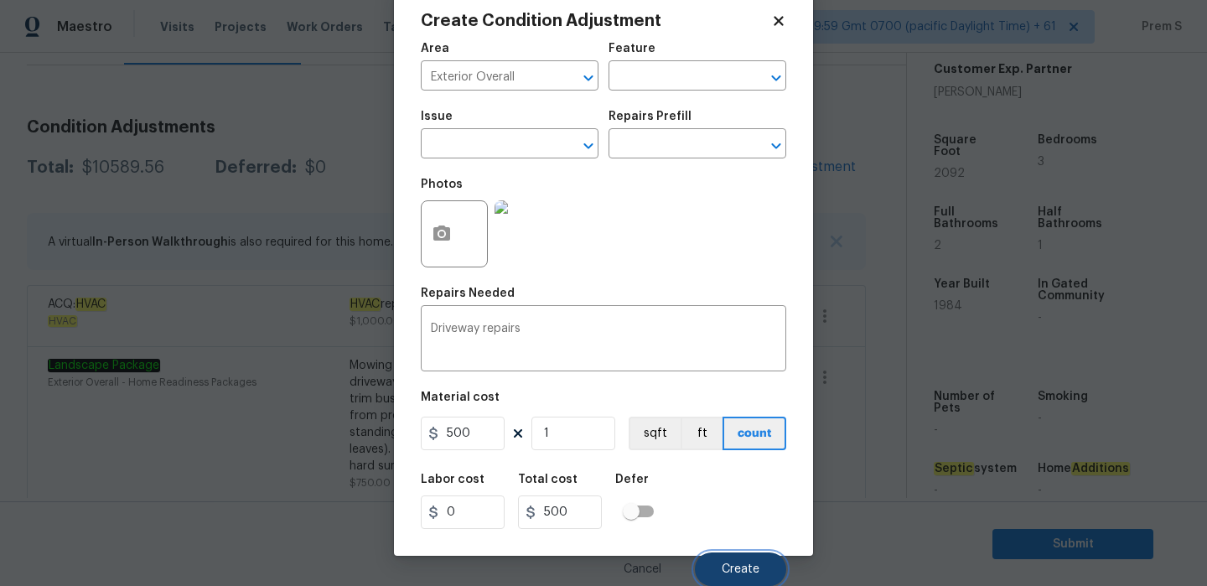
click at [763, 572] on button "Create" at bounding box center [740, 569] width 91 height 34
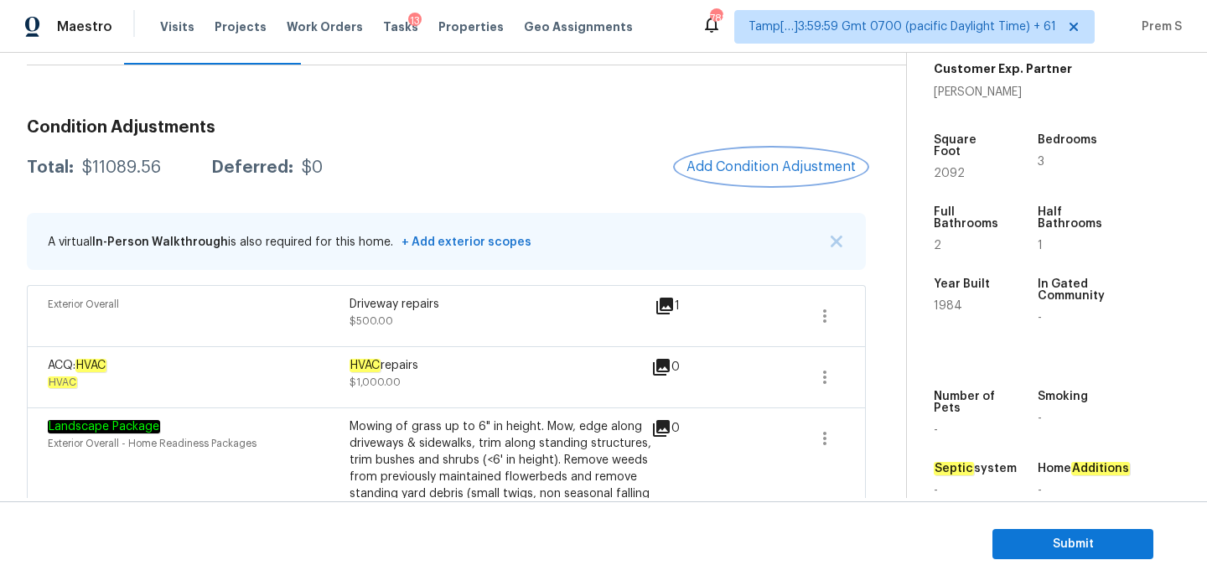
scroll to position [0, 0]
click at [746, 162] on span "Add Condition Adjustment" at bounding box center [770, 166] width 169 height 15
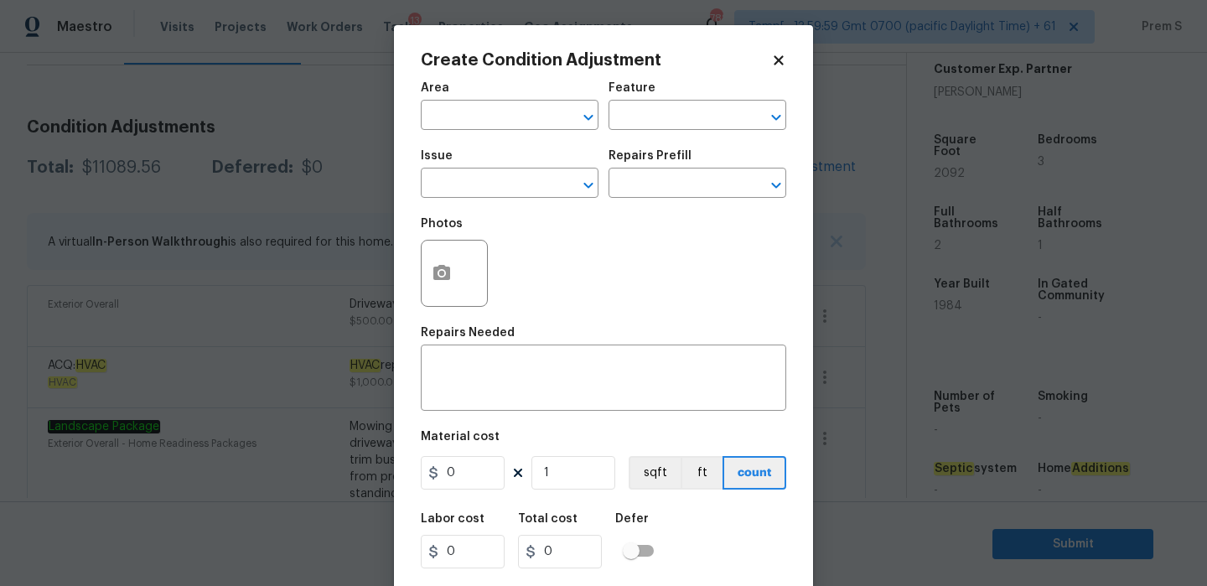
click at [210, 163] on body "Maestro Visits Projects Work Orders Tasks 13 Properties Geo Assignments 788 Tam…" at bounding box center [603, 293] width 1207 height 586
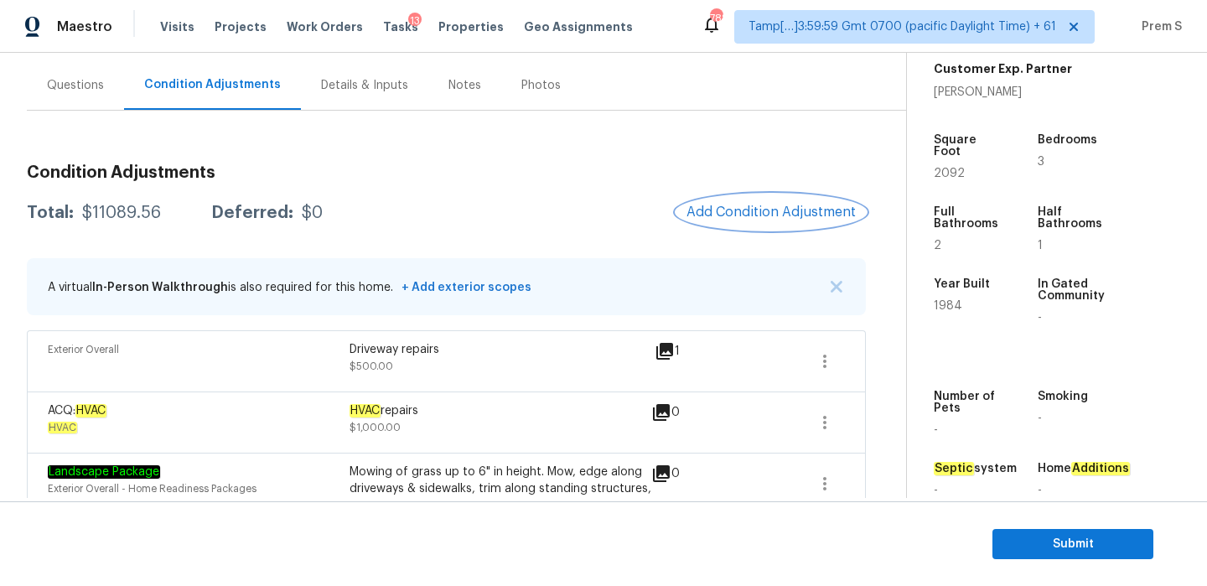
scroll to position [117, 0]
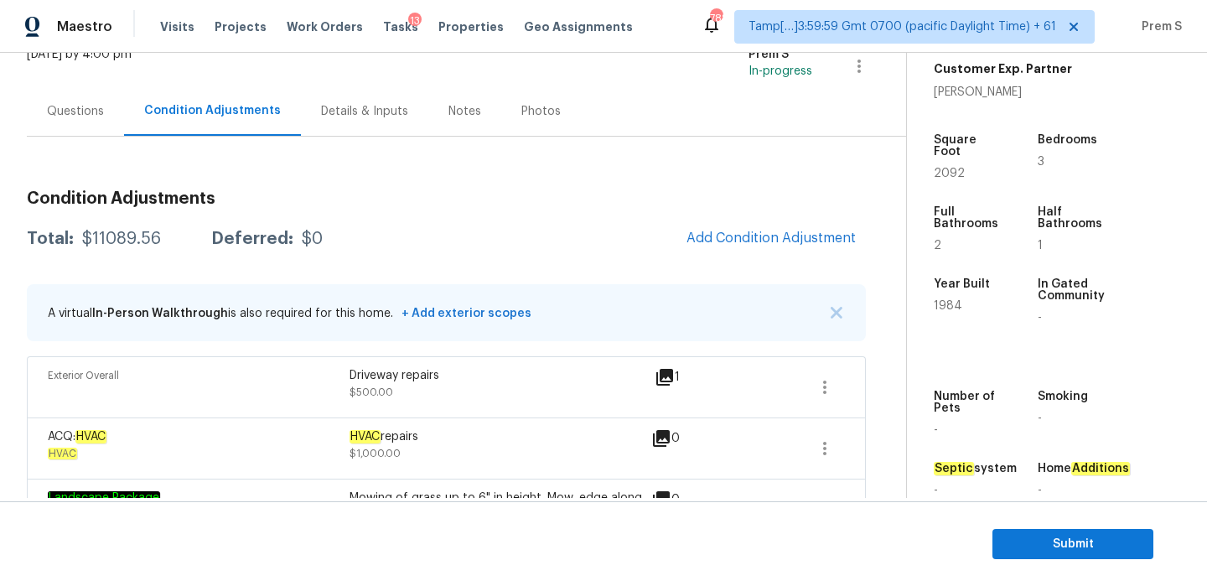
click at [93, 121] on div "Questions" at bounding box center [75, 110] width 97 height 49
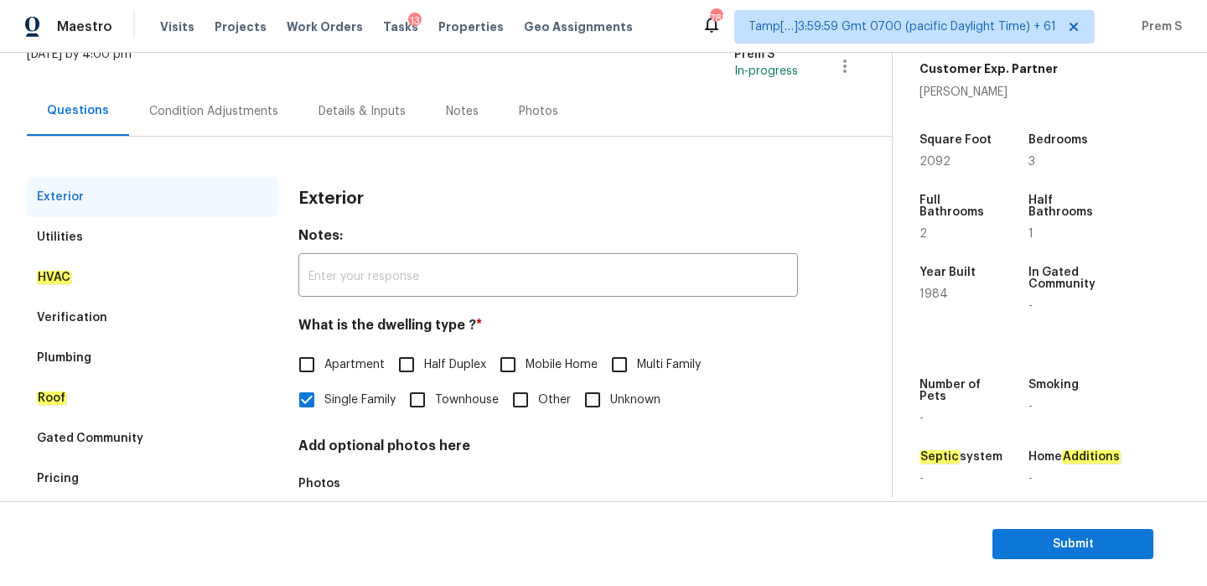
click at [110, 323] on div "Verification" at bounding box center [152, 317] width 251 height 40
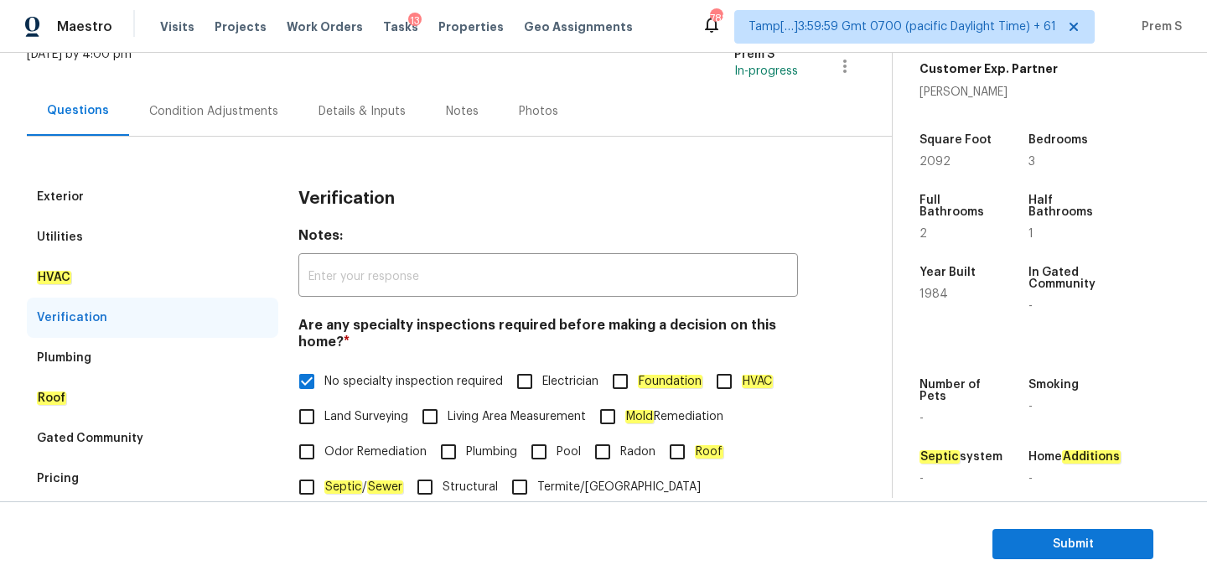
scroll to position [399, 0]
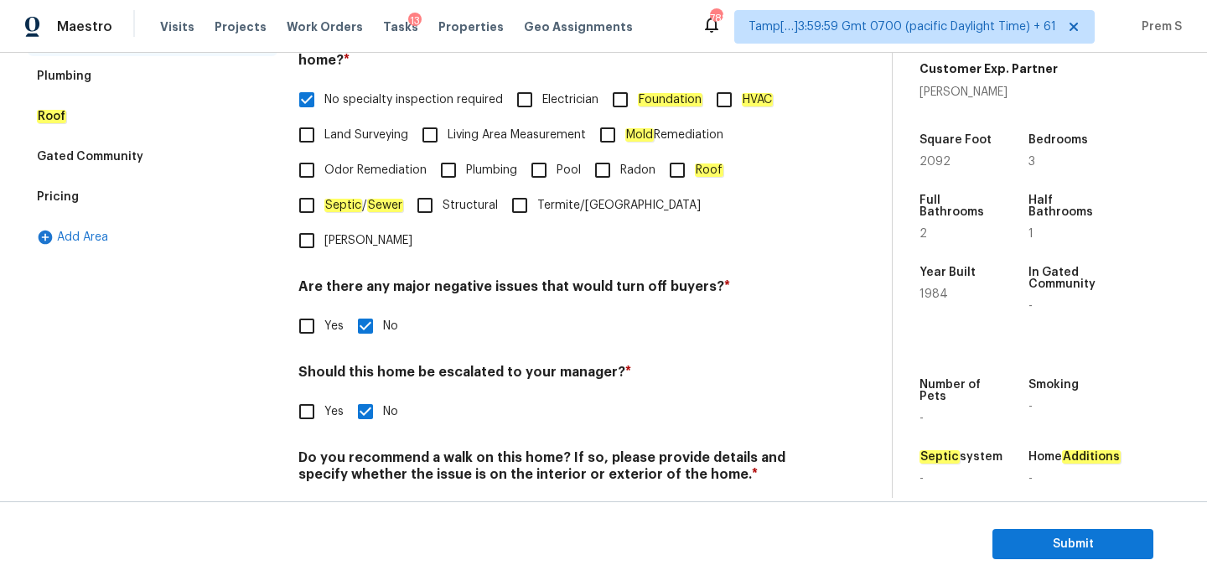
click at [323, 394] on input "Yes" at bounding box center [306, 411] width 35 height 35
checkbox input "true"
checkbox input "false"
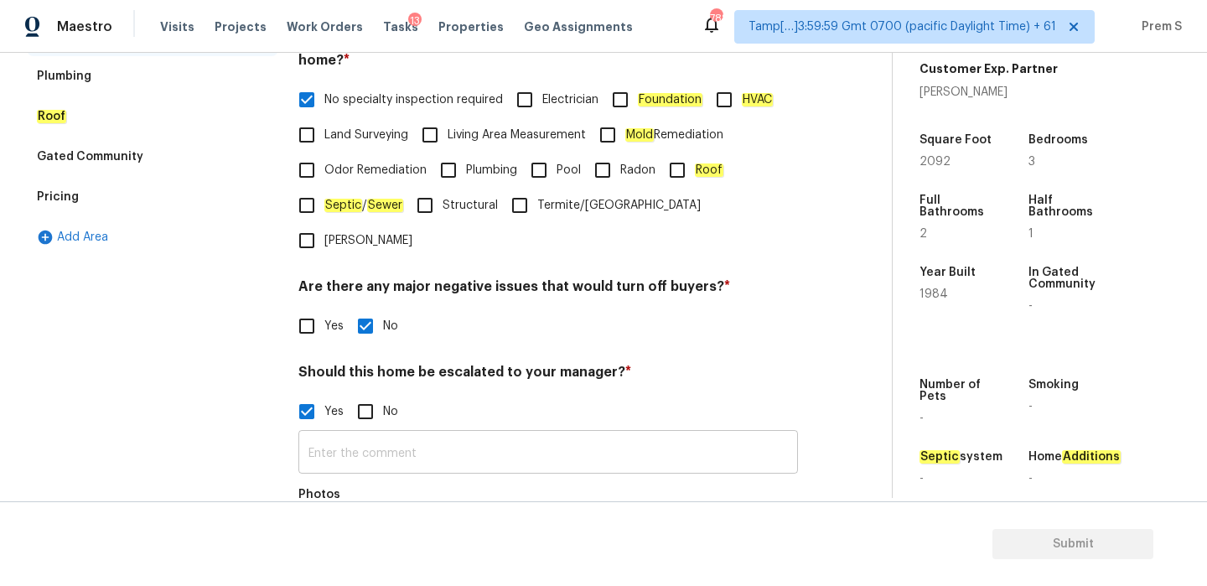
click at [349, 434] on input "text" at bounding box center [547, 453] width 499 height 39
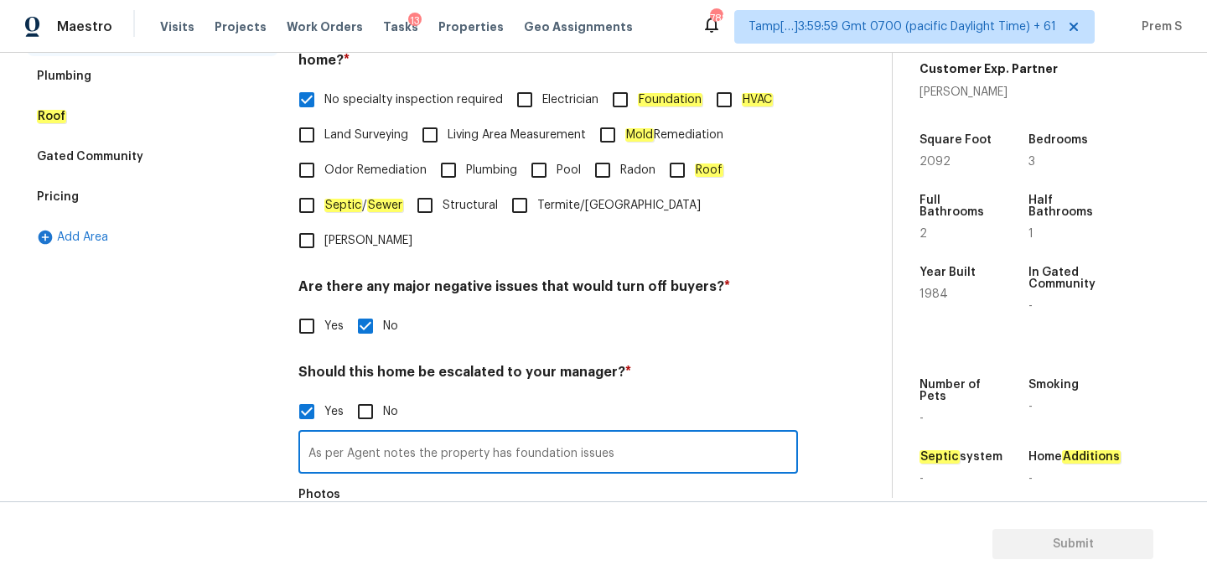
scroll to position [582, 0]
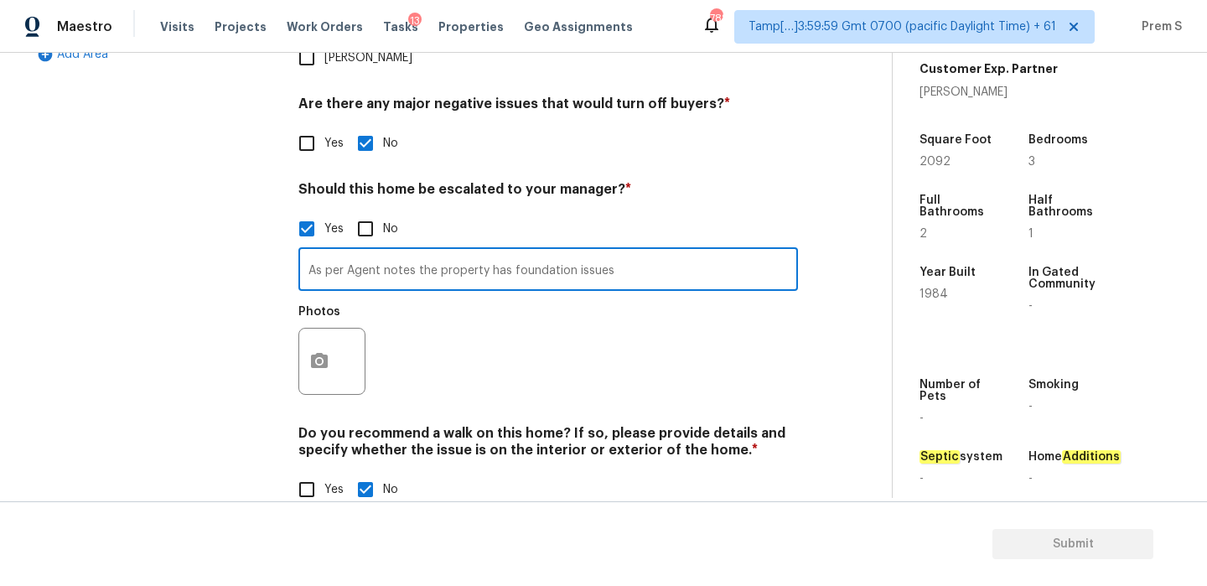
type input "As per Agent notes the property has foundation issues"
click at [323, 328] on button "button" at bounding box center [319, 360] width 40 height 65
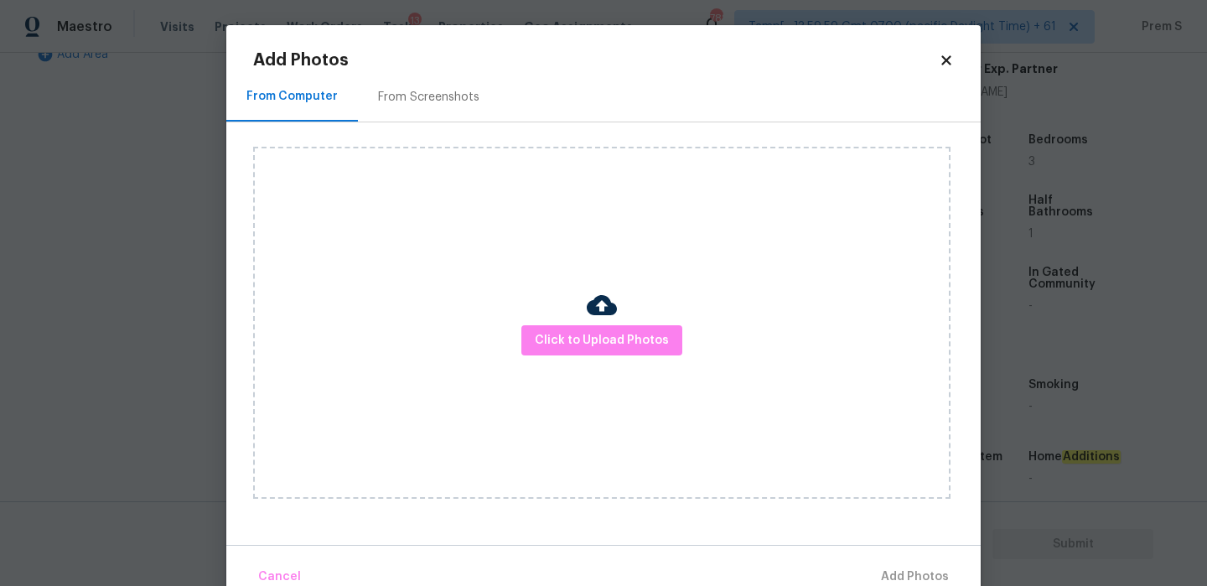
click at [584, 323] on div "Click to Upload Photos" at bounding box center [601, 323] width 697 height 352
click at [577, 338] on span "Click to Upload Photos" at bounding box center [602, 340] width 134 height 21
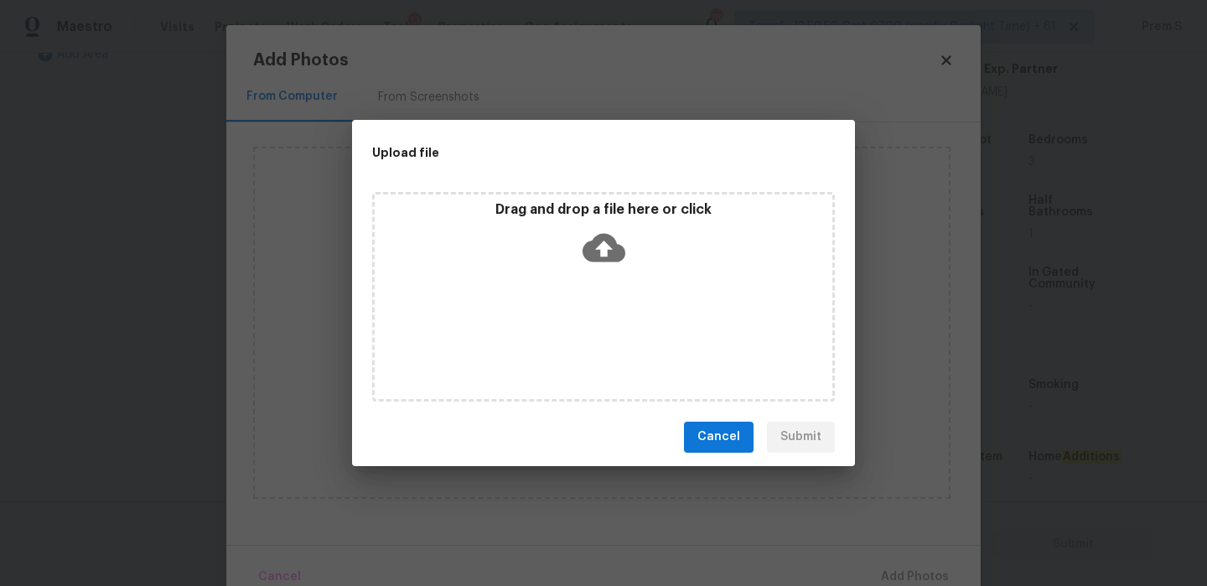
click at [587, 236] on icon at bounding box center [603, 247] width 43 height 43
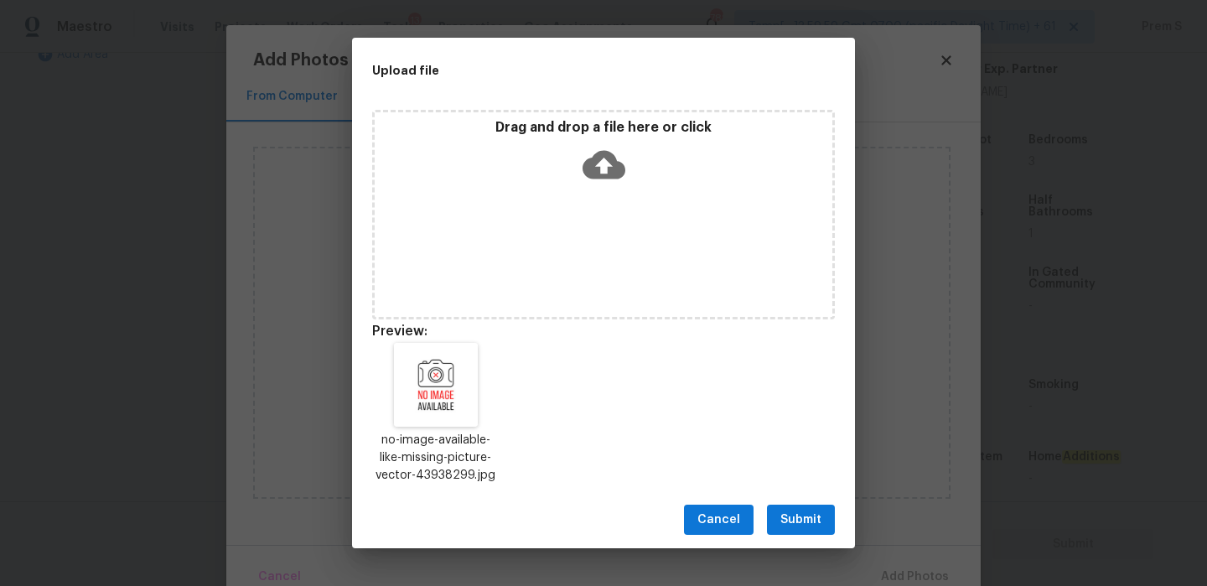
click at [810, 531] on button "Submit" at bounding box center [801, 519] width 68 height 31
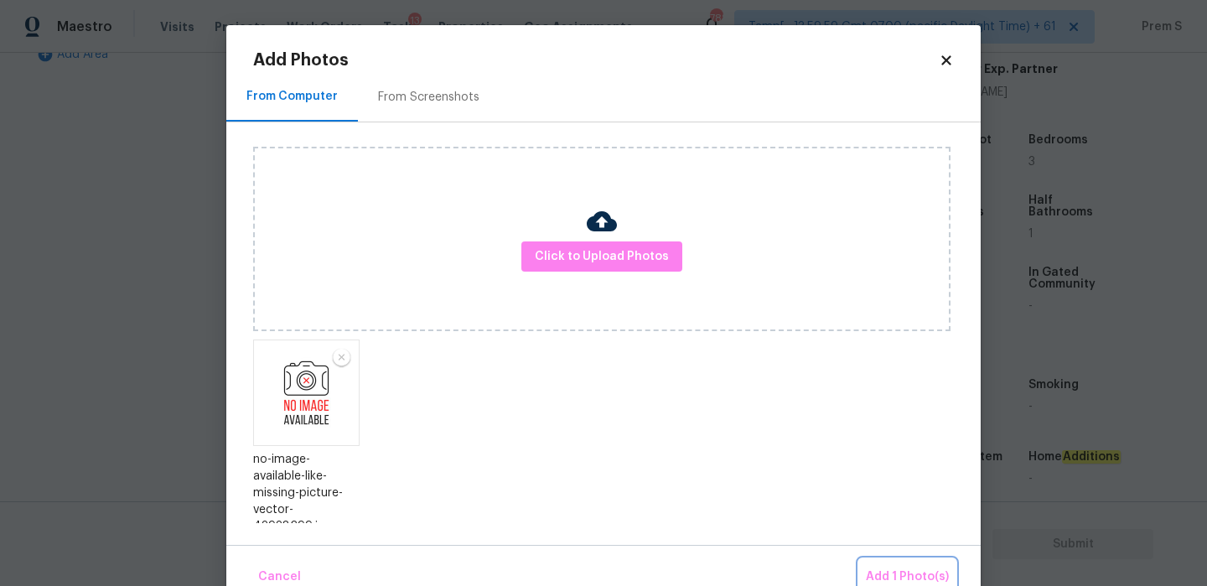
click at [934, 575] on span "Add 1 Photo(s)" at bounding box center [907, 576] width 83 height 21
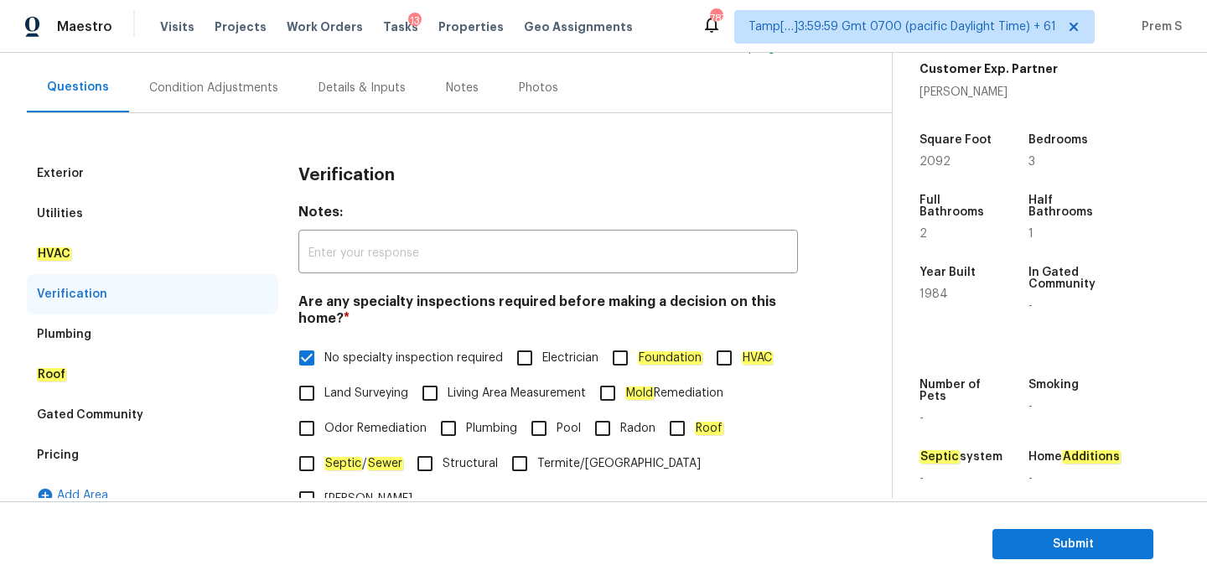
scroll to position [134, 0]
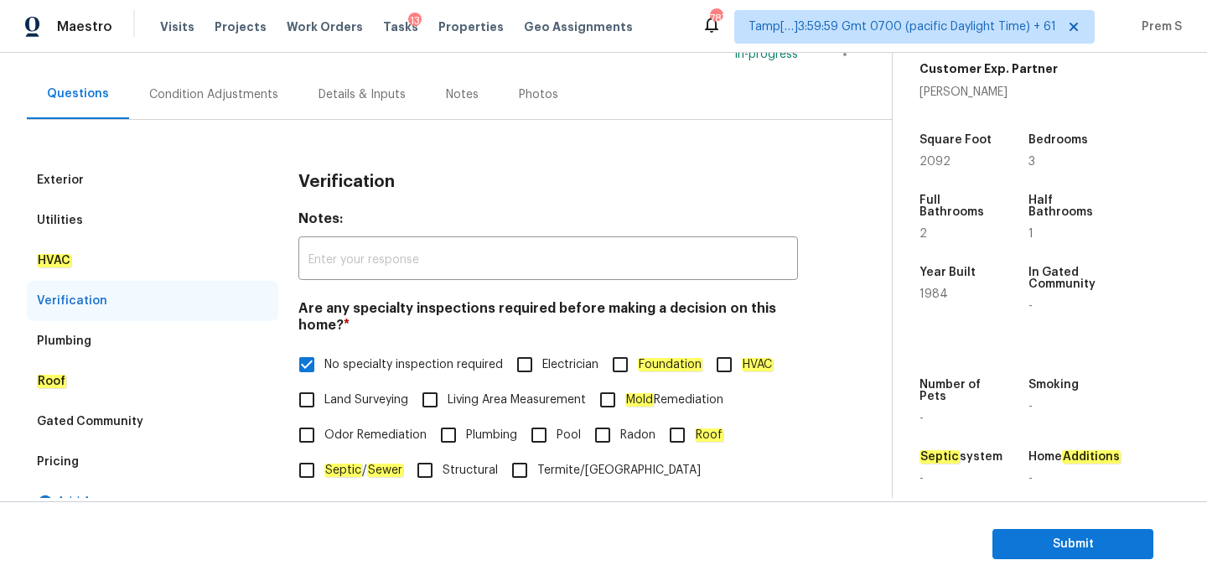
click at [235, 103] on div "Condition Adjustments" at bounding box center [213, 94] width 169 height 49
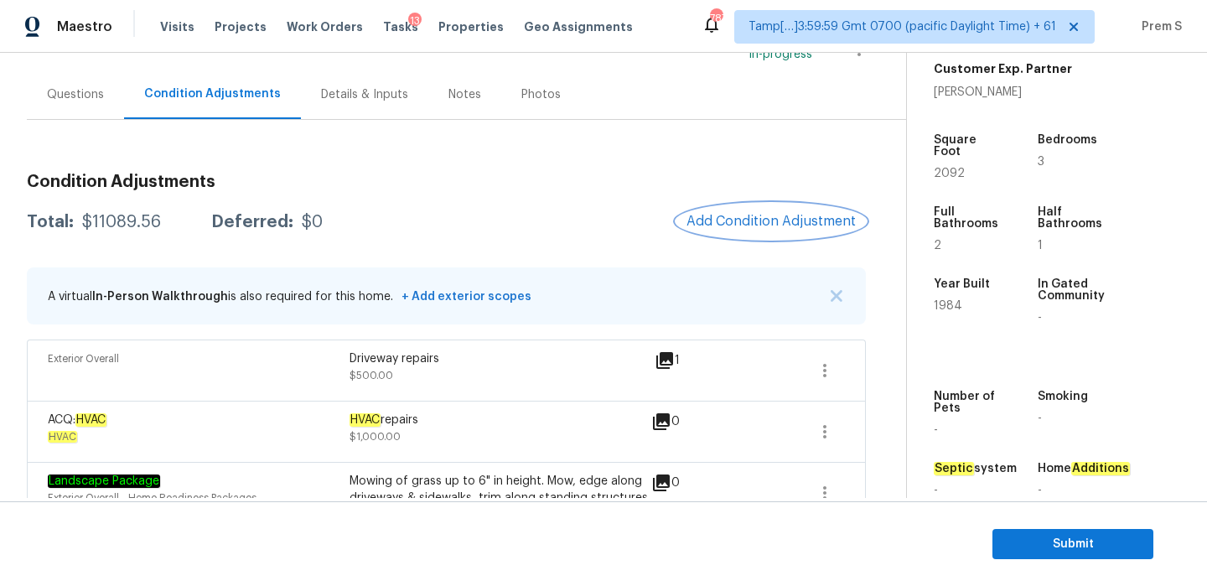
click at [781, 238] on button "Add Condition Adjustment" at bounding box center [770, 221] width 189 height 35
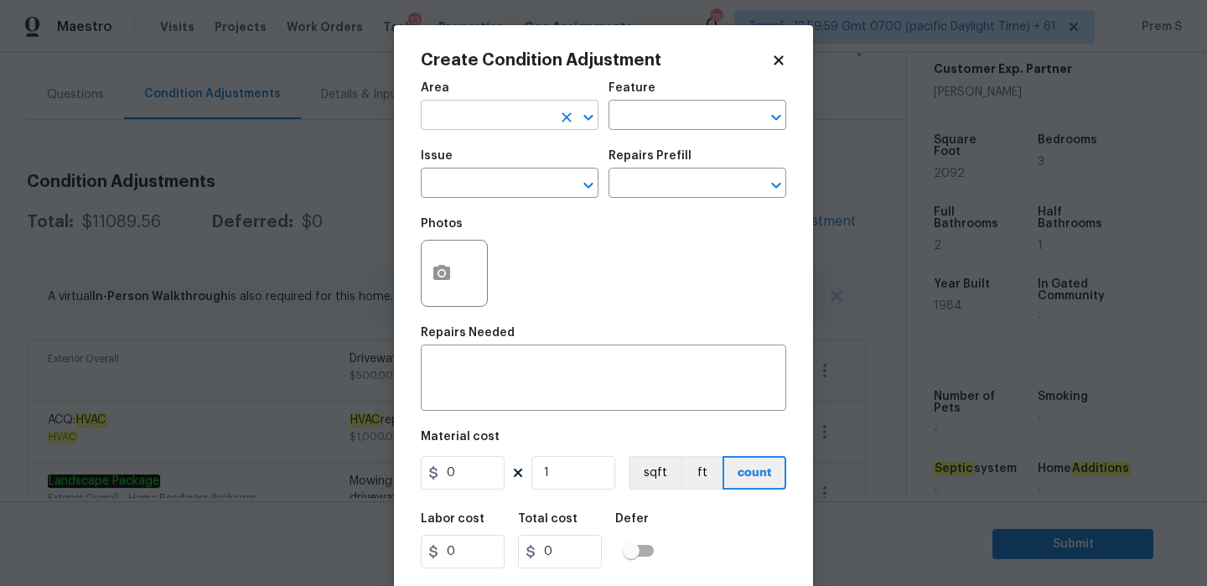
click at [532, 121] on input "text" at bounding box center [486, 117] width 131 height 26
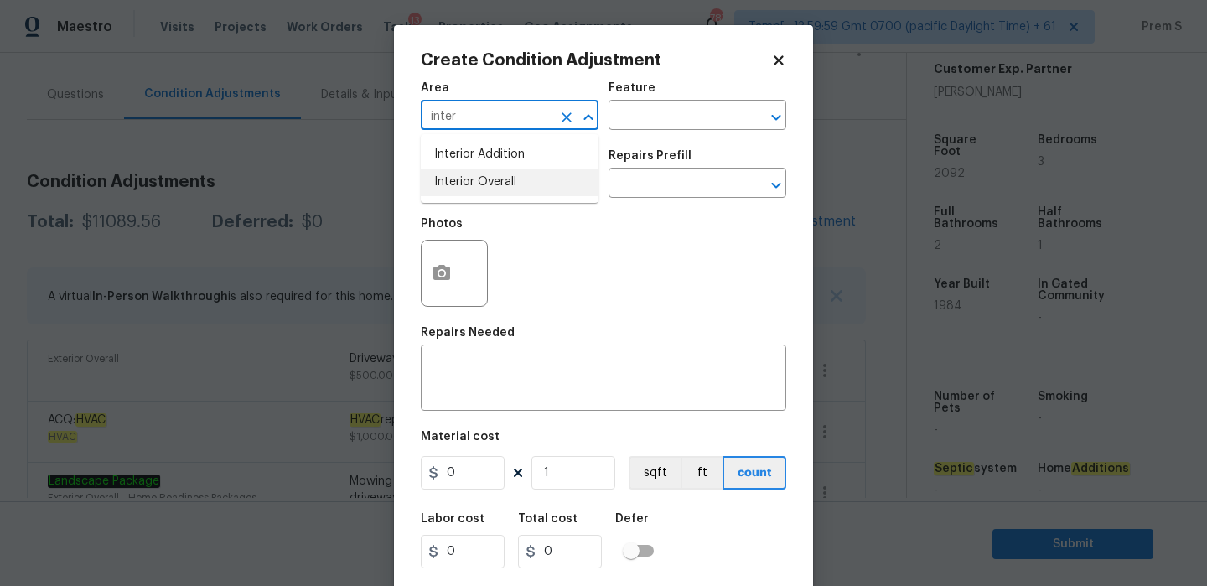
click at [526, 175] on li "Interior Overall" at bounding box center [510, 182] width 178 height 28
type input "Interior Overall"
click at [526, 175] on input "text" at bounding box center [486, 185] width 131 height 26
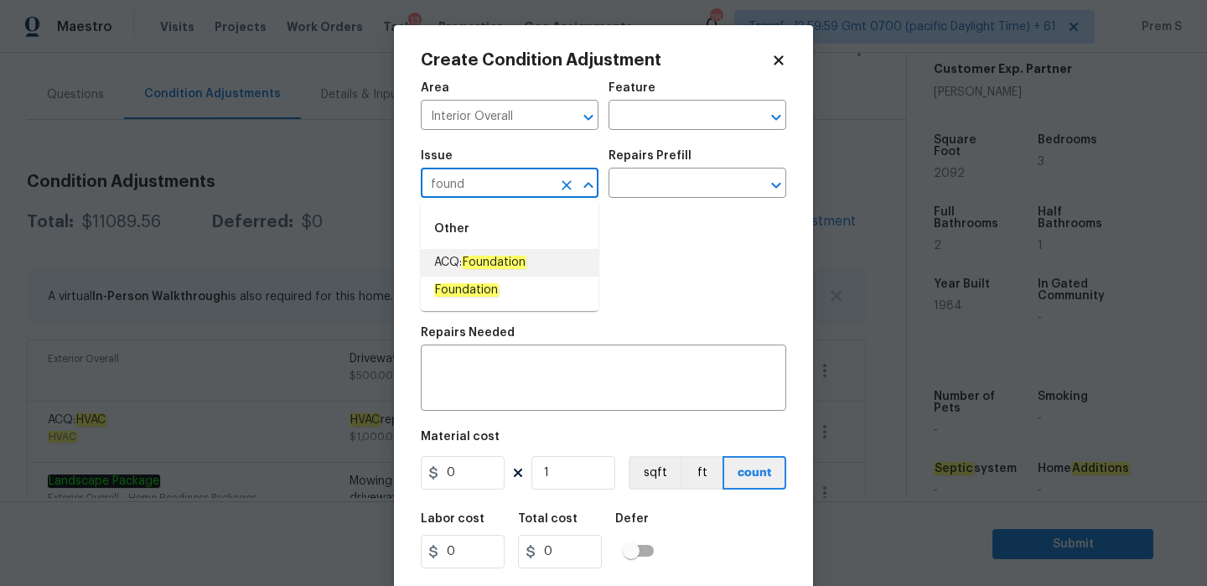
click at [530, 269] on li "ACQ: Foundation" at bounding box center [510, 263] width 178 height 28
type input "ACQ: Foundation"
click at [688, 178] on input "text" at bounding box center [673, 185] width 131 height 26
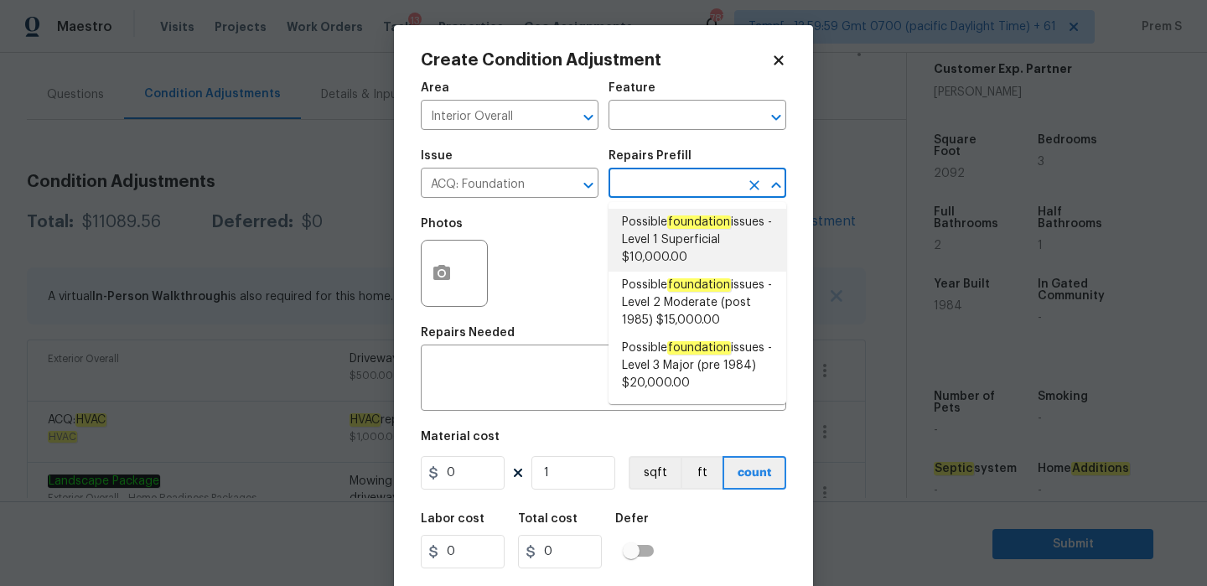
click at [716, 235] on span "Possible foundation issues - Level 1 Superficial $10,000.00" at bounding box center [697, 240] width 151 height 53
type input "Acquisition"
type textarea "Possible foundation issues - Level 1 - Superficial. Disclaimer: This is NOT a t…"
type input "10000"
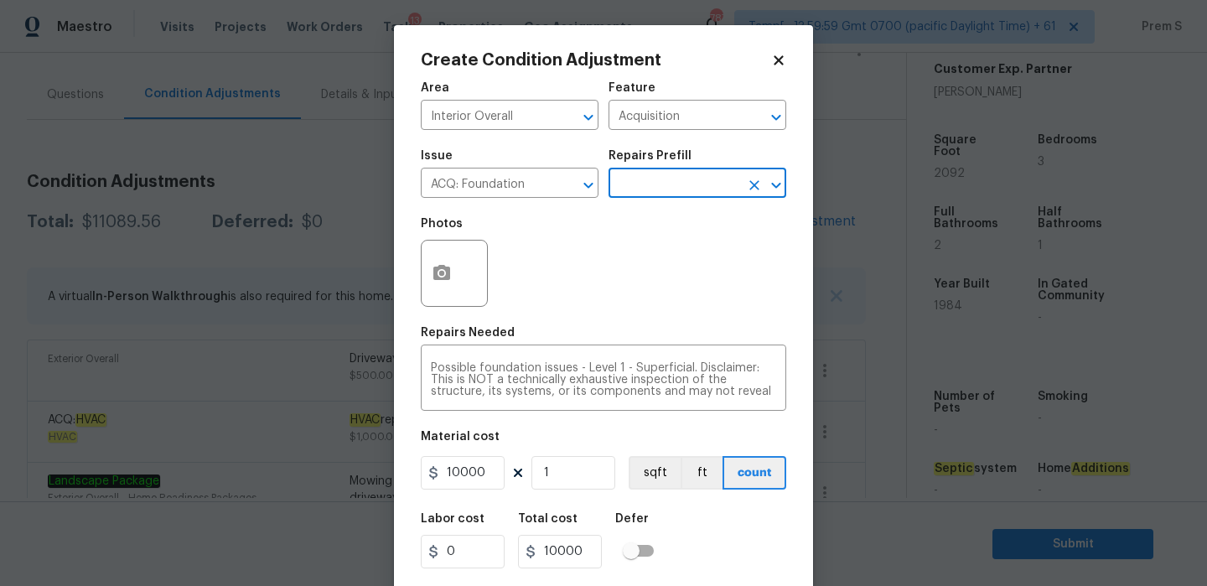
scroll to position [40, 0]
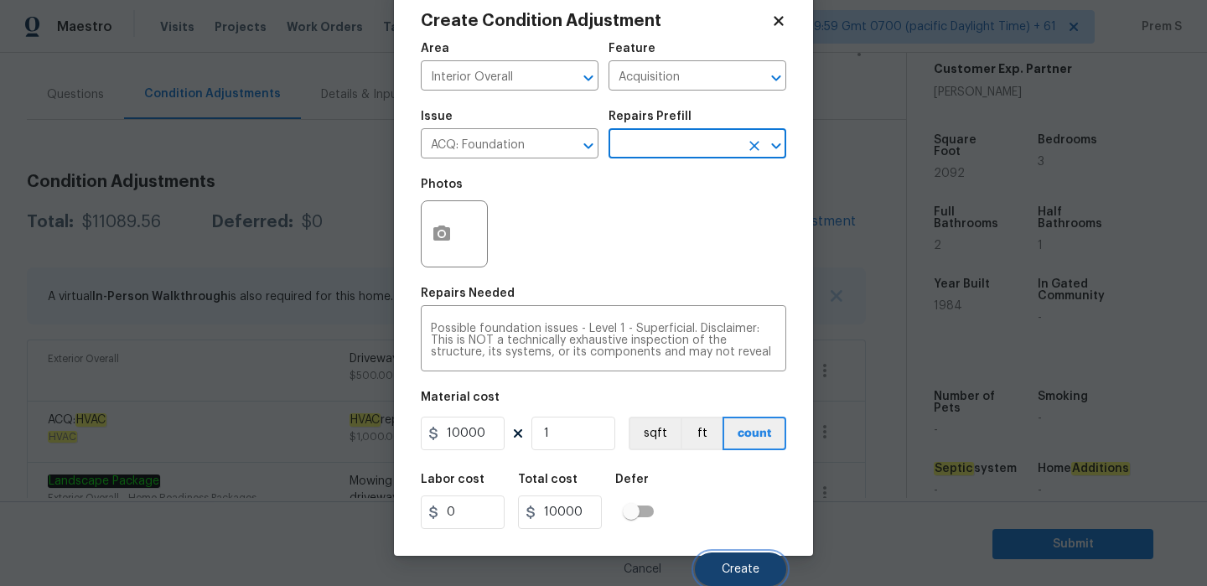
click at [742, 566] on span "Create" at bounding box center [740, 569] width 38 height 13
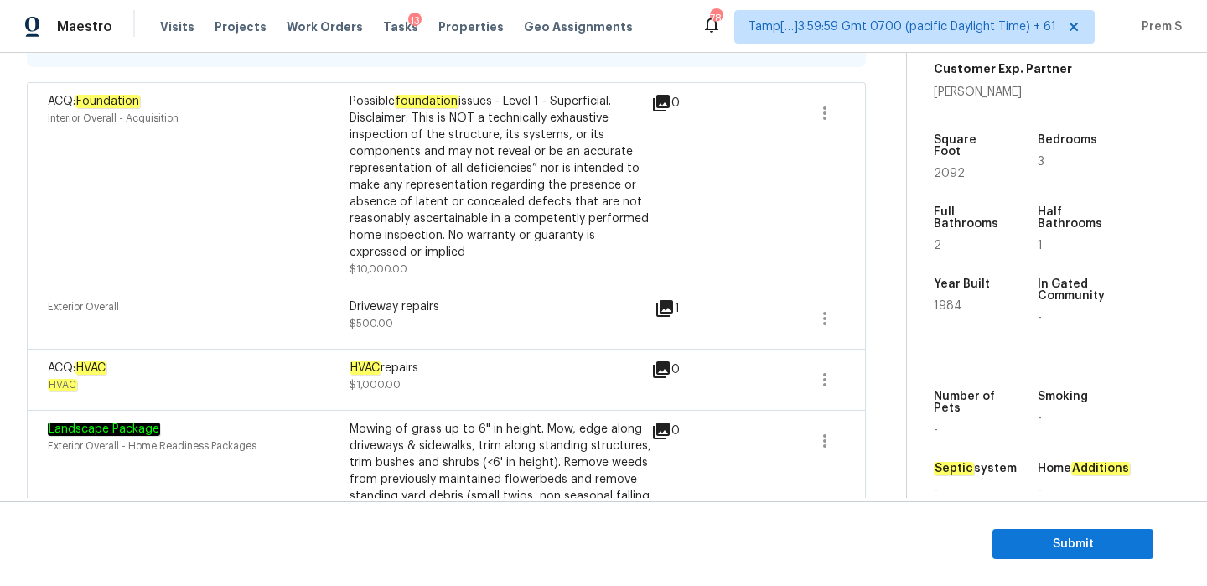
scroll to position [914, 0]
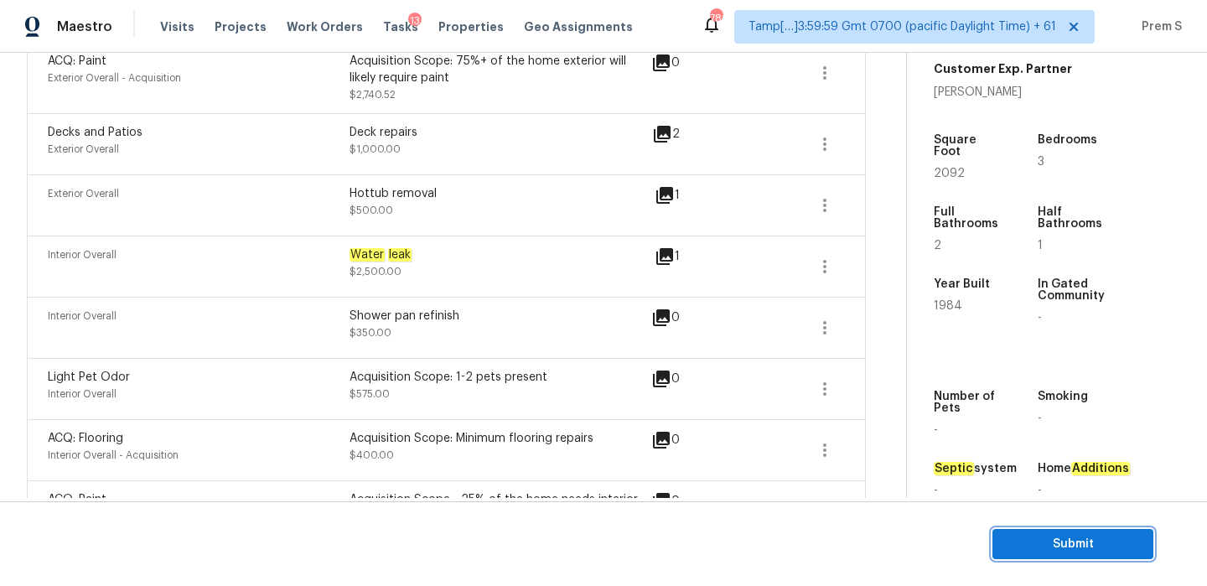
click at [1058, 551] on span "Submit" at bounding box center [1073, 544] width 134 height 21
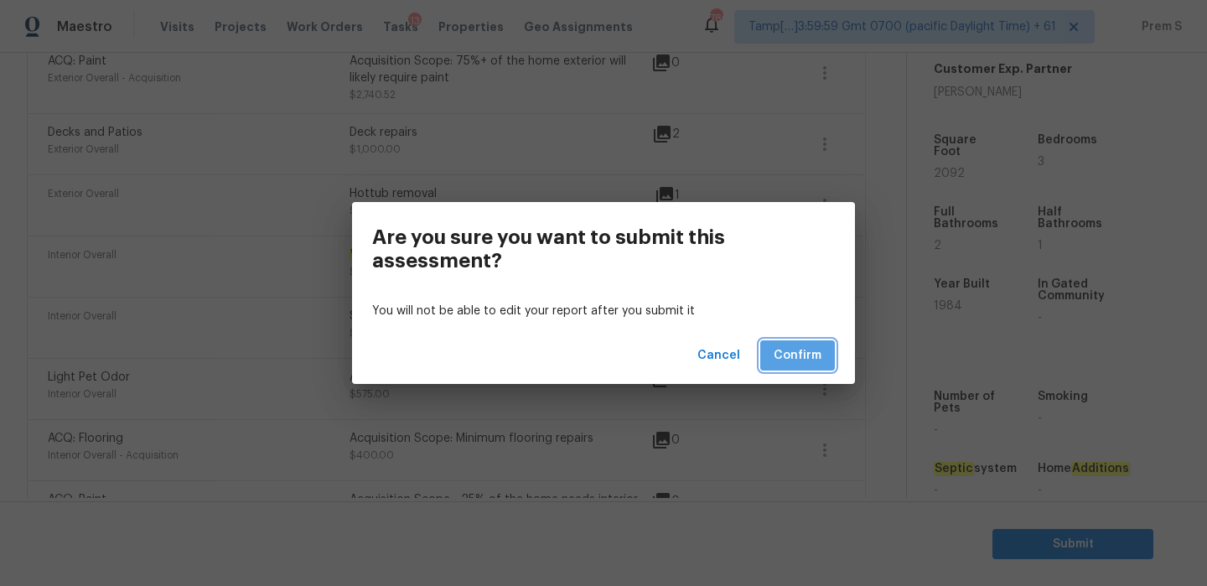
click at [788, 356] on span "Confirm" at bounding box center [797, 355] width 48 height 21
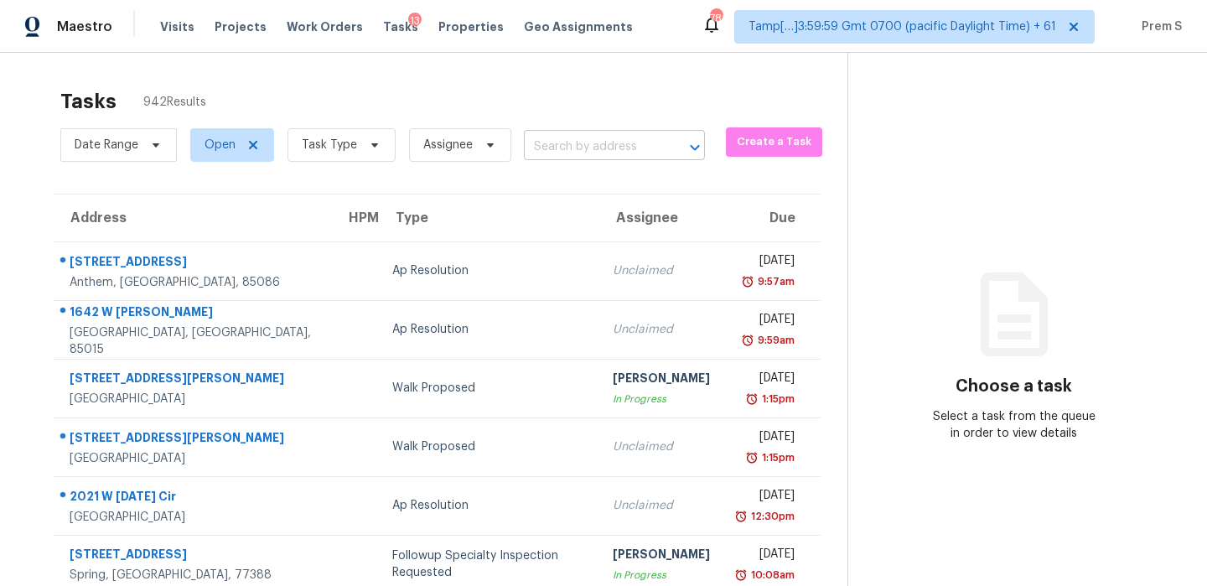
click at [617, 150] on input "text" at bounding box center [591, 147] width 134 height 26
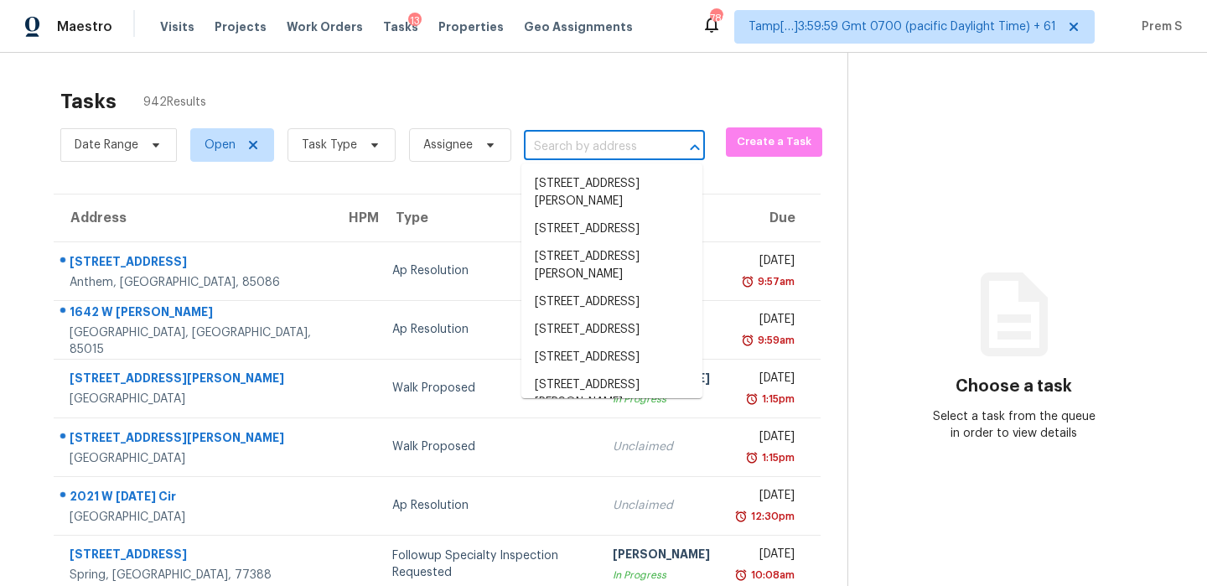
paste input "[STREET_ADDRESS]"
type input "[STREET_ADDRESS]"
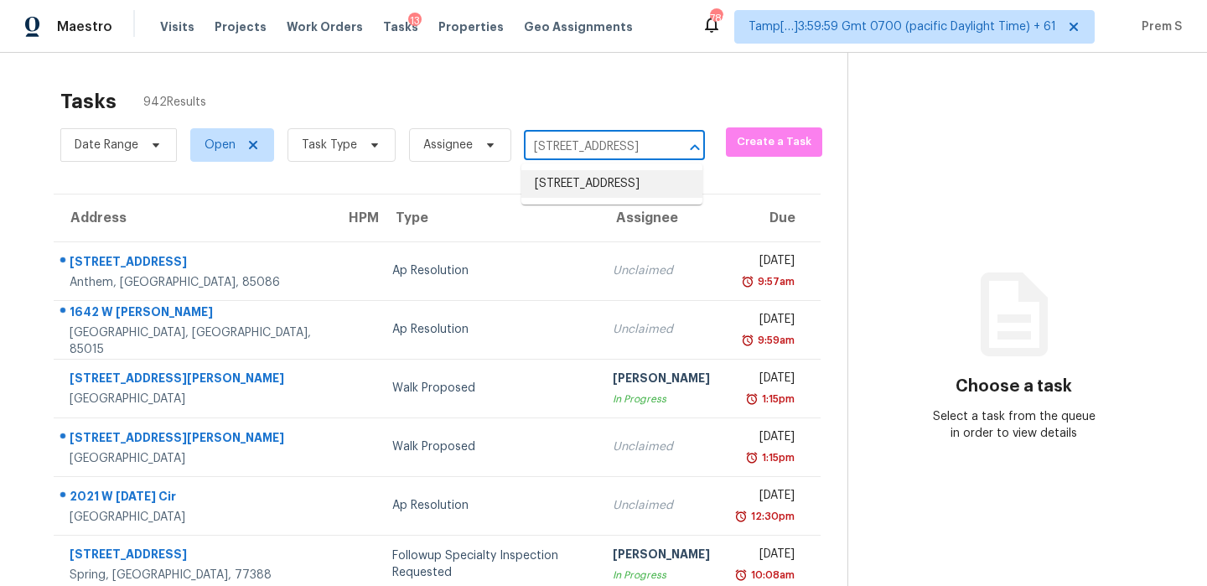
click at [600, 189] on li "[STREET_ADDRESS]" at bounding box center [611, 184] width 181 height 28
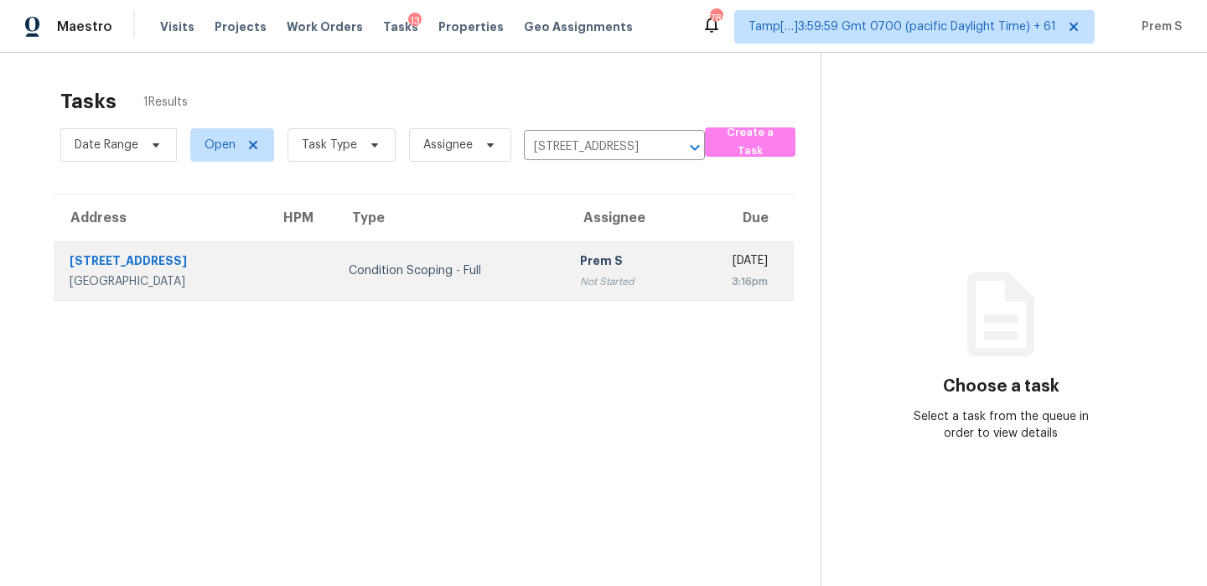
click at [697, 264] on div "[DATE]" at bounding box center [732, 262] width 70 height 21
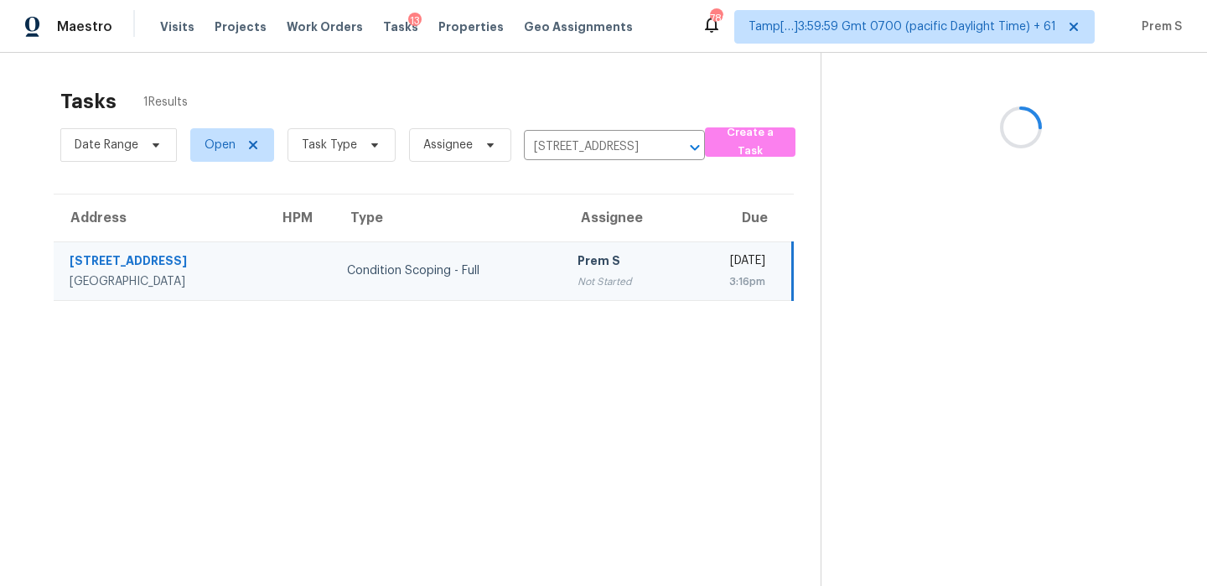
scroll to position [53, 0]
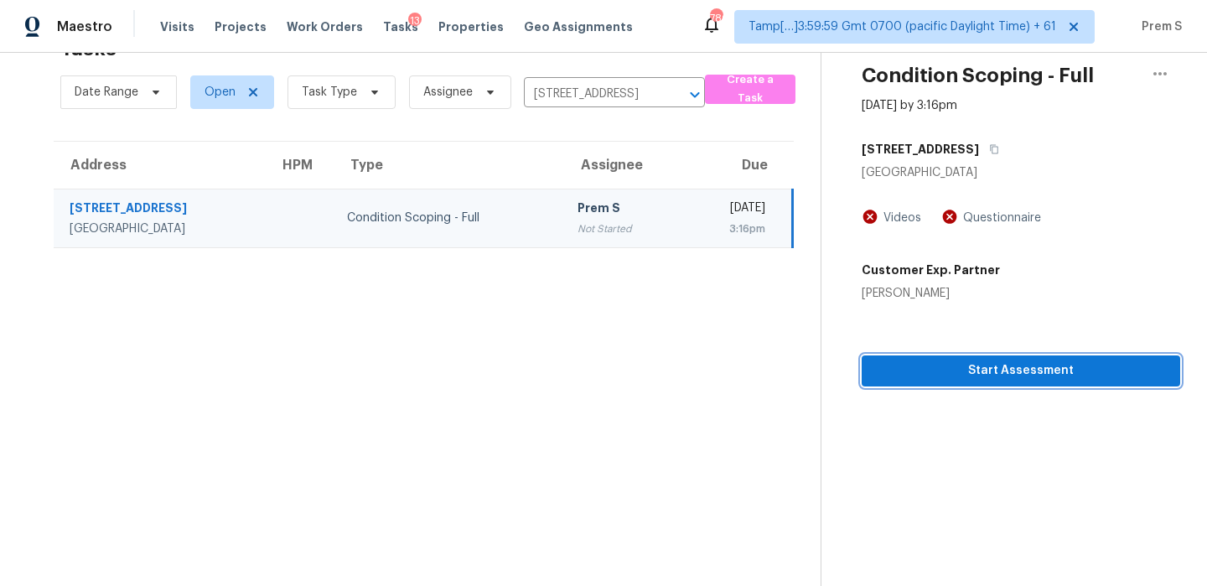
click at [1017, 375] on span "Start Assessment" at bounding box center [1021, 370] width 292 height 21
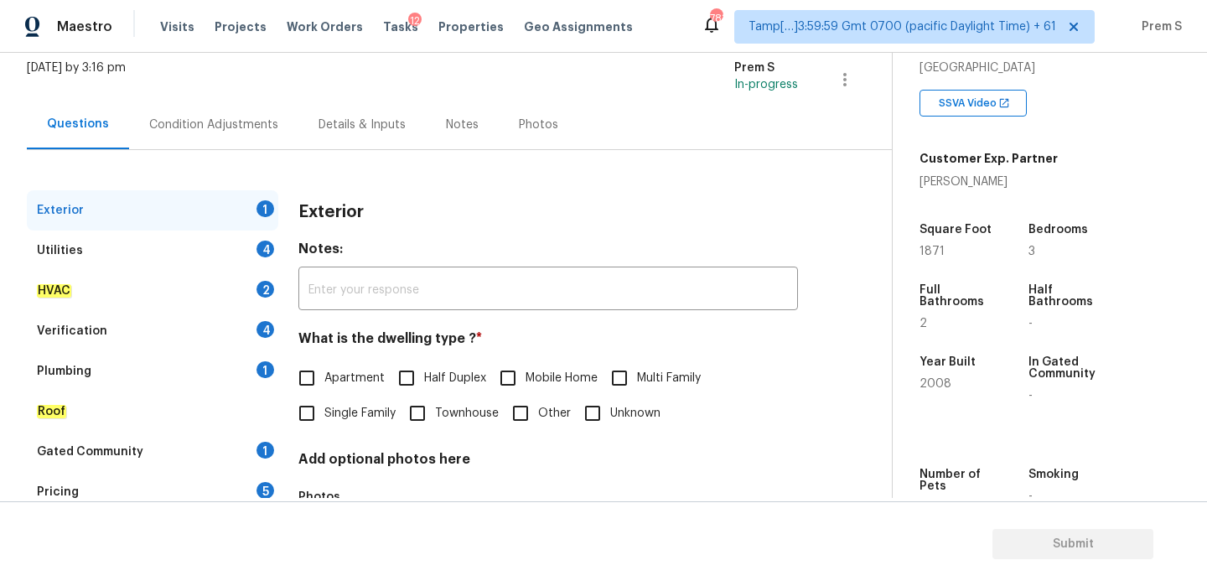
scroll to position [343, 0]
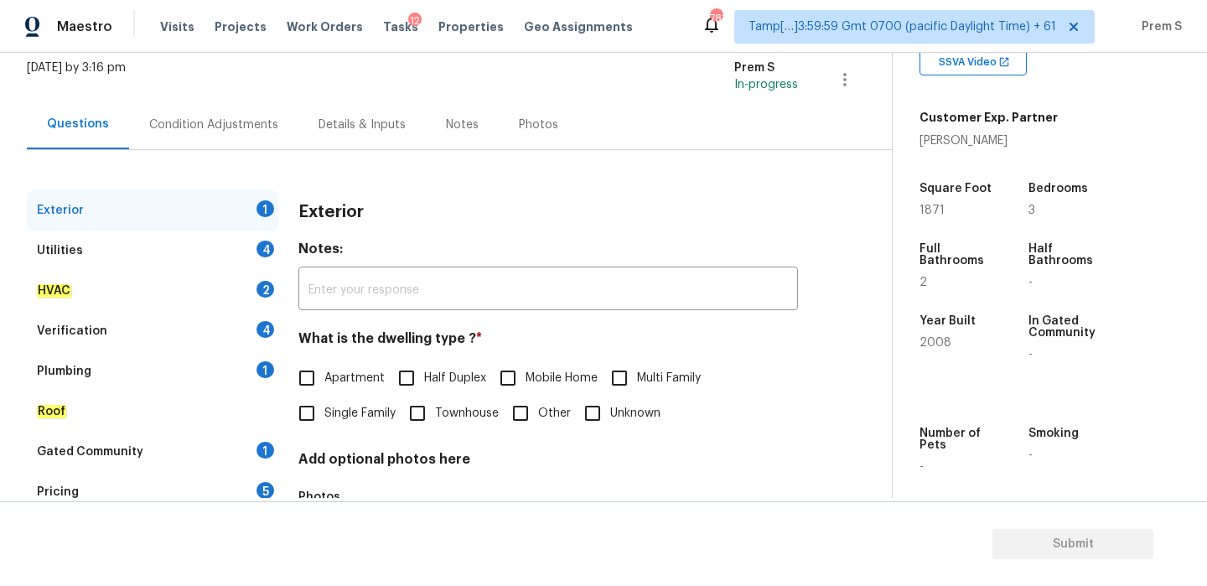
click at [387, 409] on span "Single Family" at bounding box center [359, 414] width 71 height 18
click at [324, 409] on input "Single Family" at bounding box center [306, 413] width 35 height 35
checkbox input "true"
click at [266, 244] on div "4" at bounding box center [265, 248] width 18 height 17
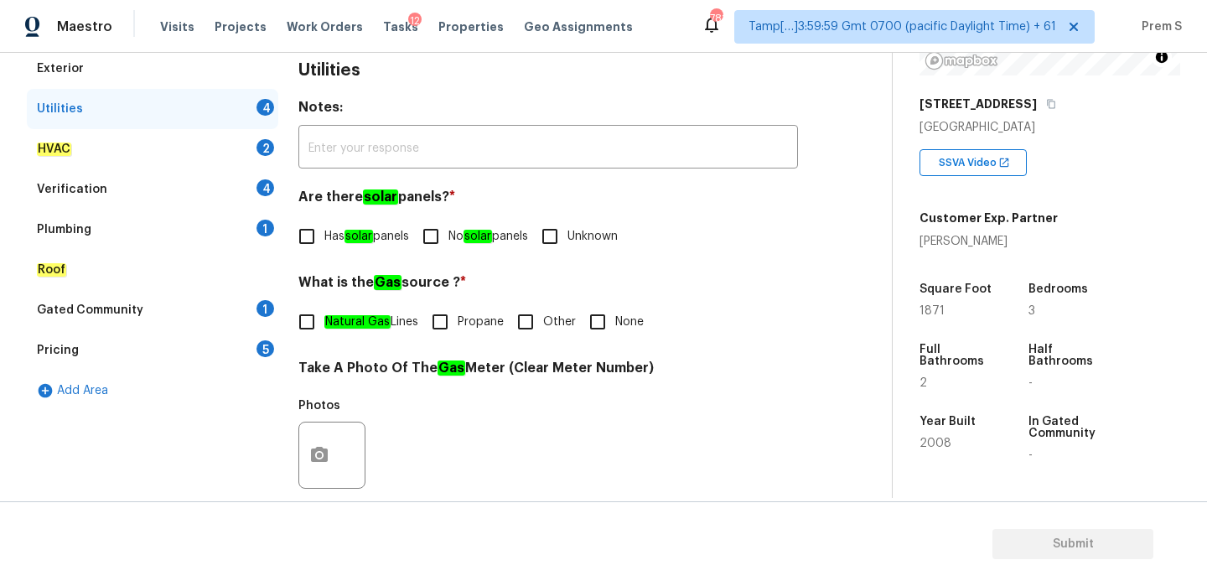
scroll to position [209, 0]
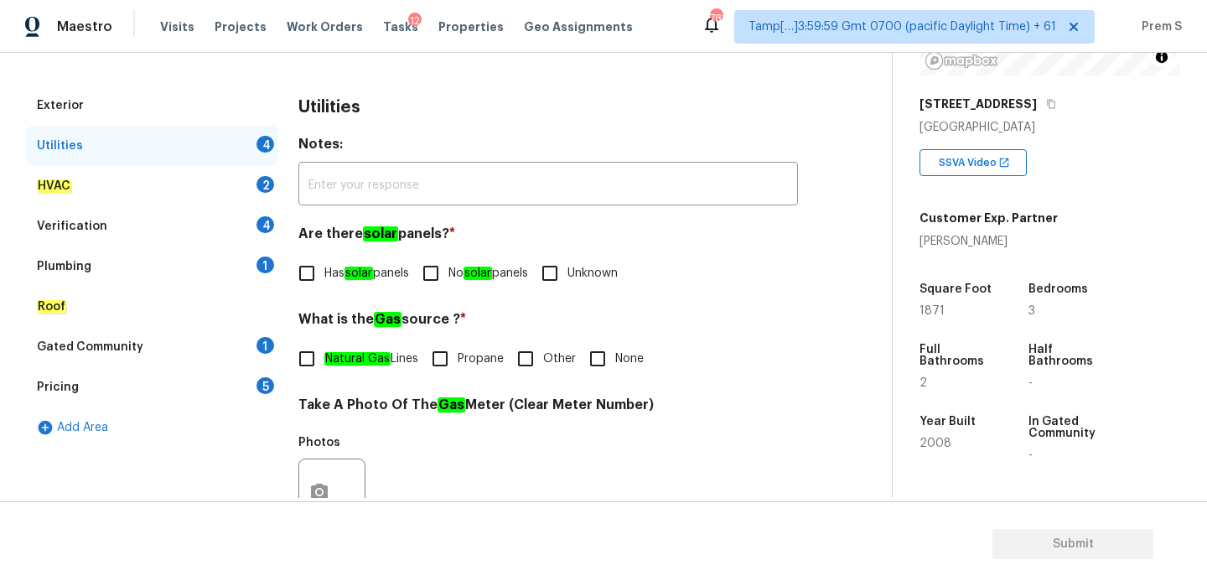
click at [448, 266] on input "No solar panels" at bounding box center [430, 273] width 35 height 35
checkbox input "true"
click at [358, 334] on h4 "What is the Gas source ? *" at bounding box center [547, 324] width 499 height 23
click at [353, 349] on label "Natural Gas Lines" at bounding box center [353, 358] width 129 height 35
click at [324, 349] on input "Natural Gas Lines" at bounding box center [306, 358] width 35 height 35
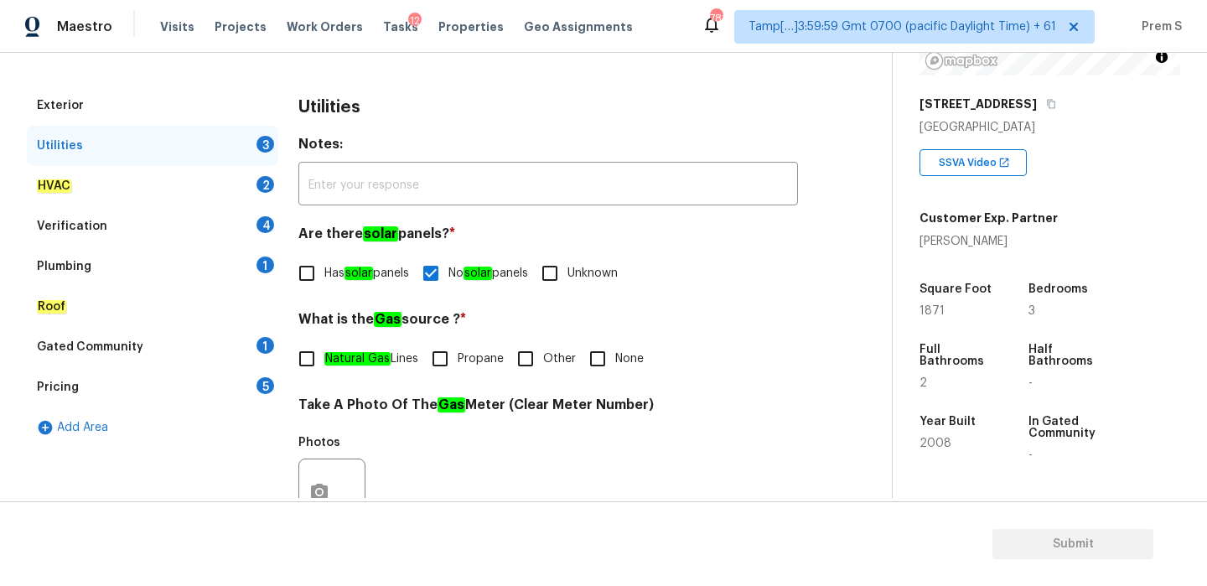
checkbox input "true"
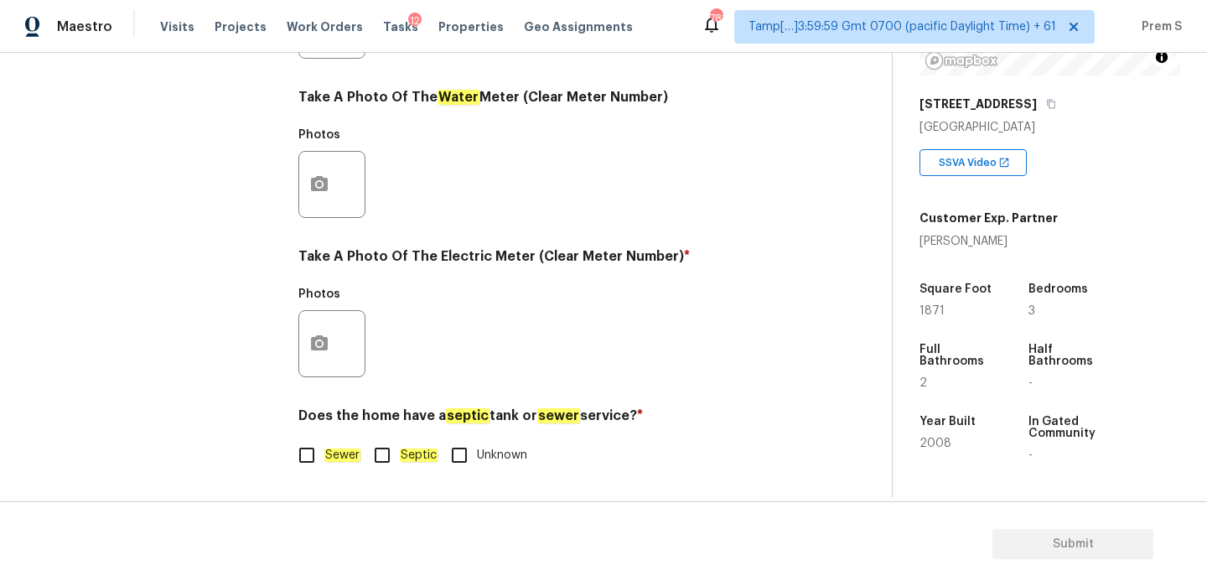
scroll to position [675, 0]
click at [334, 452] on em "Sewer" at bounding box center [342, 454] width 36 height 13
click at [324, 452] on input "Sewer" at bounding box center [306, 454] width 35 height 35
checkbox input "true"
click at [318, 335] on icon "button" at bounding box center [319, 342] width 17 height 15
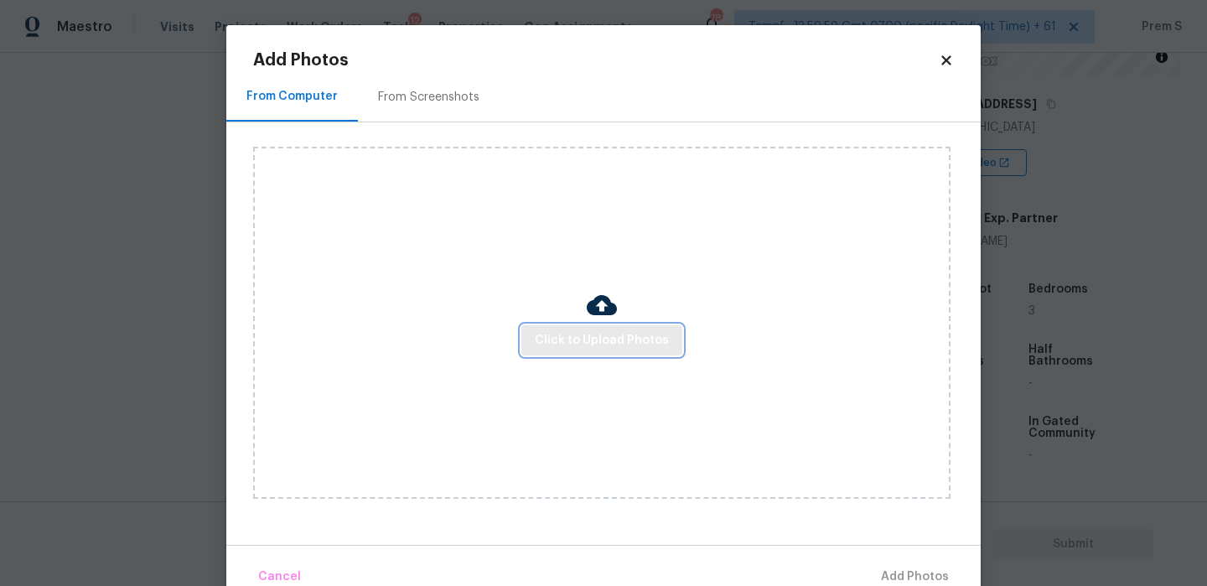
click at [572, 334] on span "Click to Upload Photos" at bounding box center [602, 340] width 134 height 21
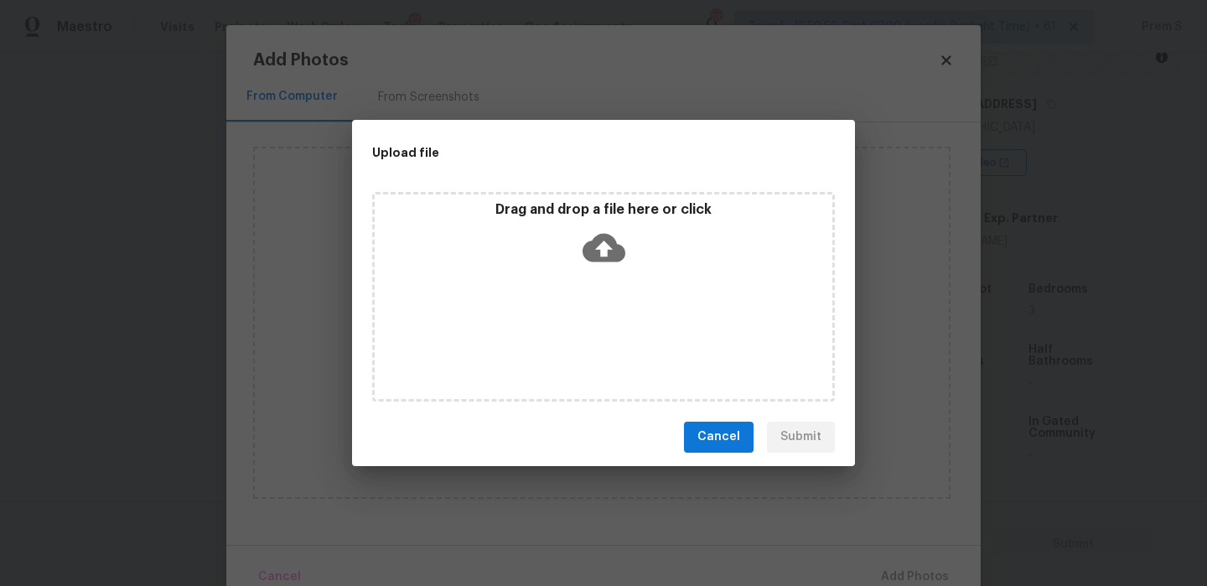
click at [606, 244] on icon at bounding box center [603, 247] width 43 height 43
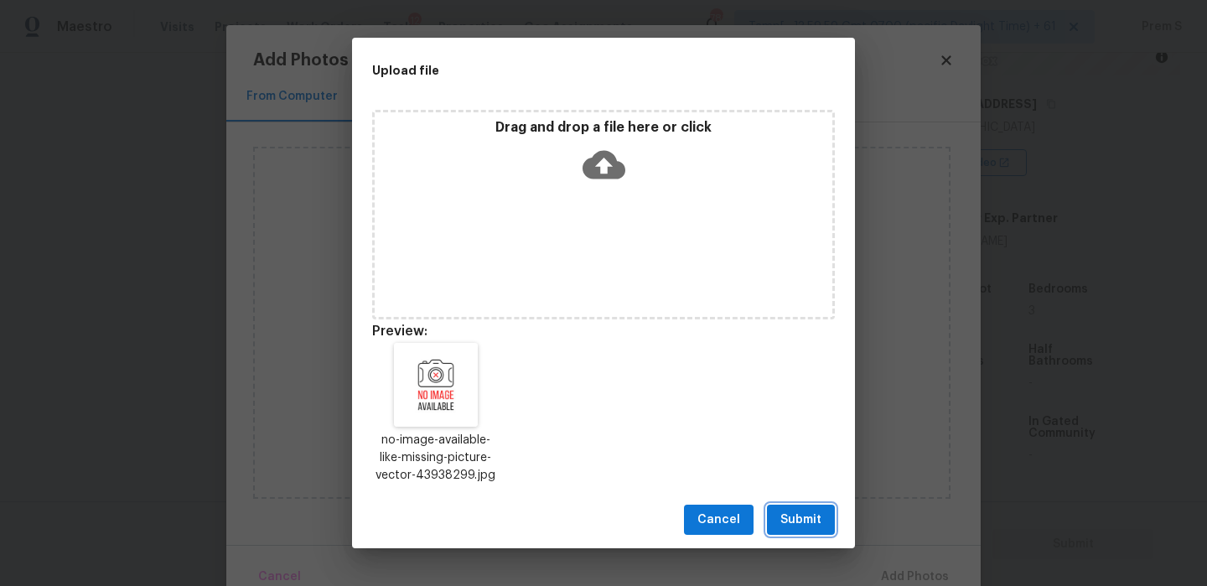
click at [820, 520] on span "Submit" at bounding box center [800, 519] width 41 height 21
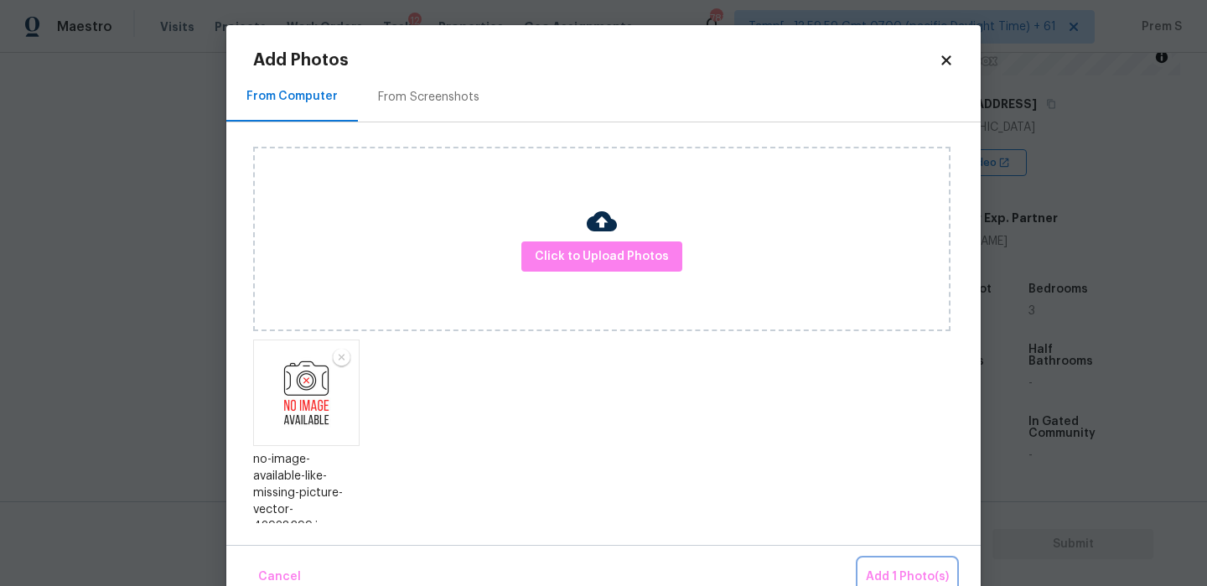
click at [880, 565] on button "Add 1 Photo(s)" at bounding box center [907, 577] width 96 height 36
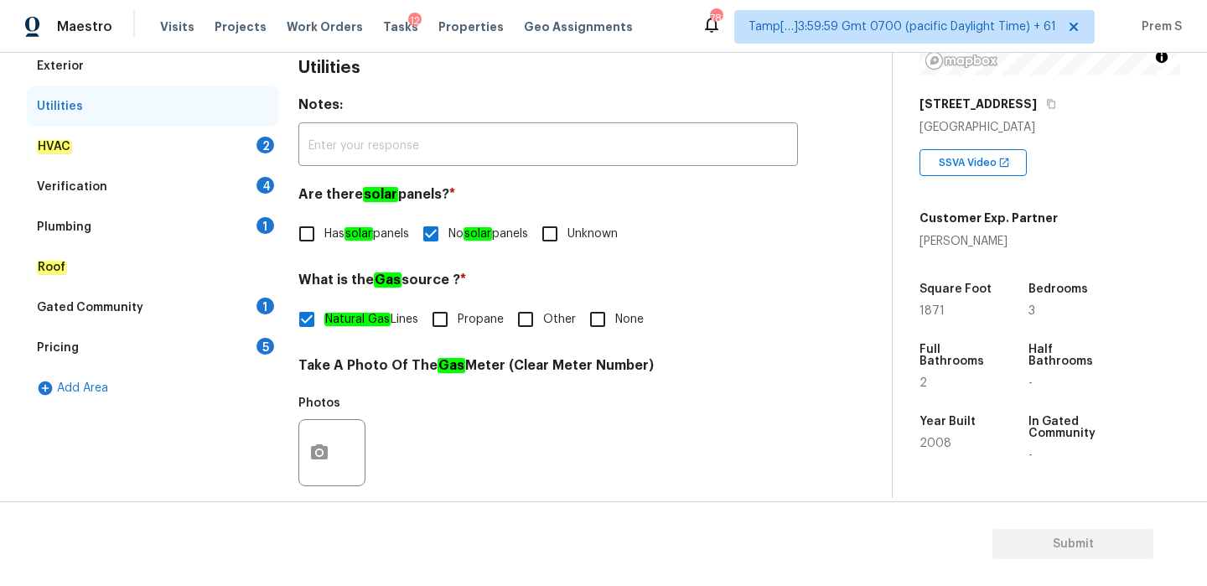
scroll to position [182, 0]
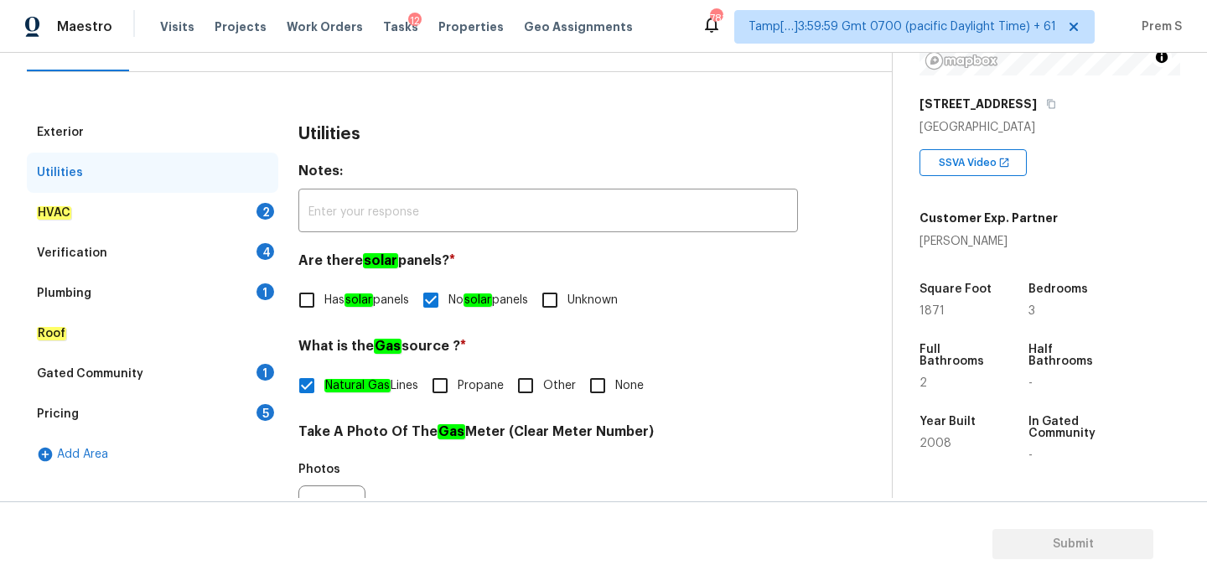
click at [256, 210] on div "HVAC 2" at bounding box center [152, 213] width 251 height 40
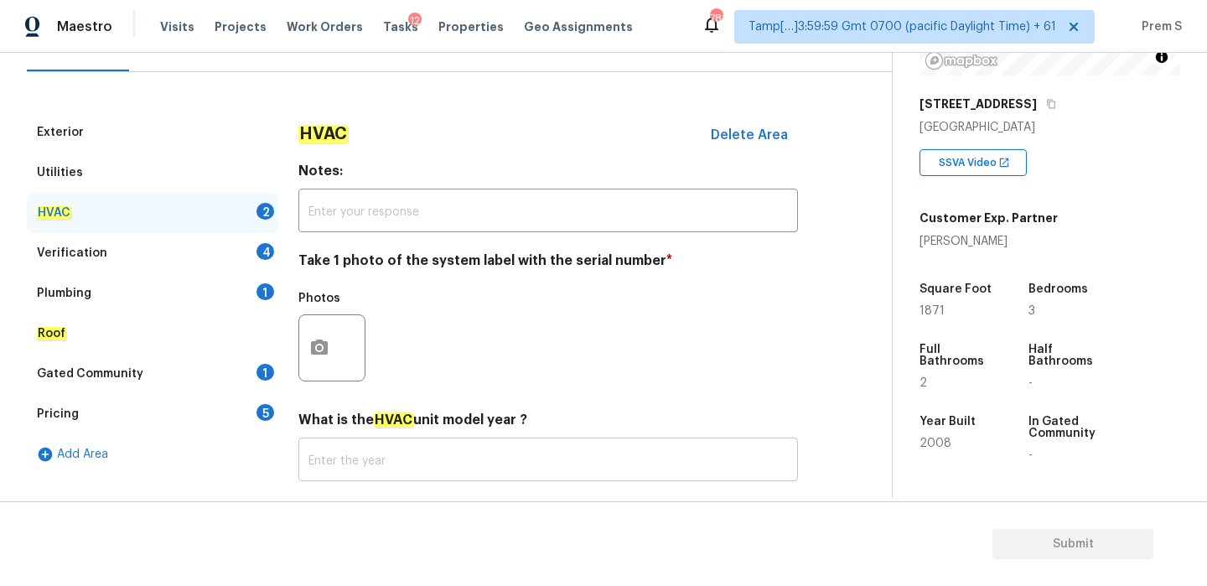
scroll to position [277, 0]
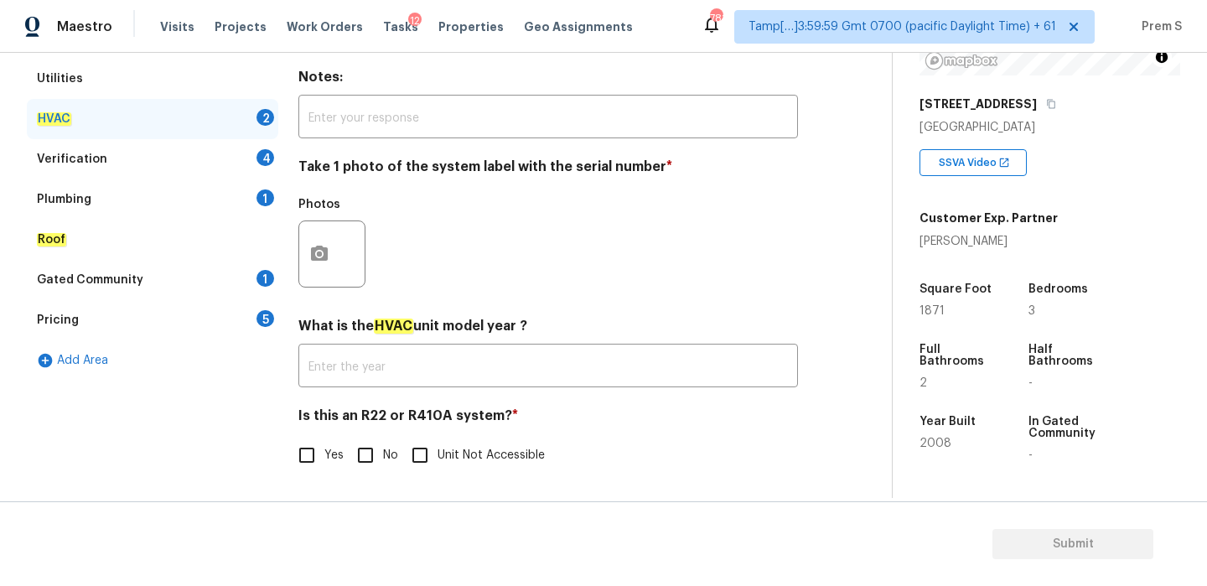
click at [364, 462] on input "No" at bounding box center [365, 454] width 35 height 35
checkbox input "true"
click at [321, 261] on icon "button" at bounding box center [319, 254] width 20 height 20
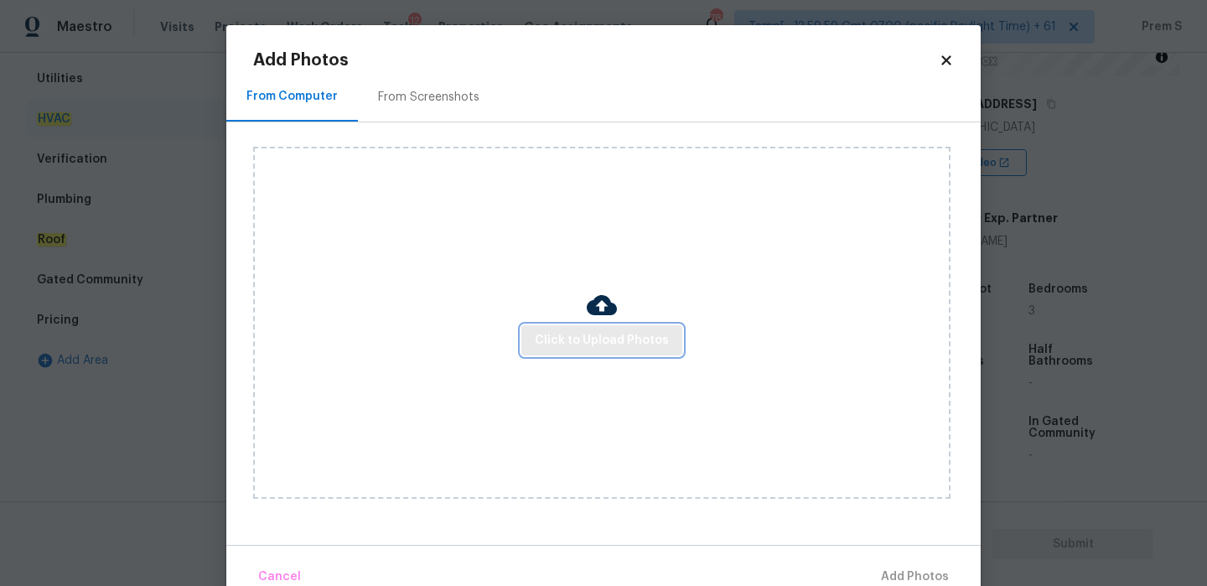
click at [581, 343] on span "Click to Upload Photos" at bounding box center [602, 340] width 134 height 21
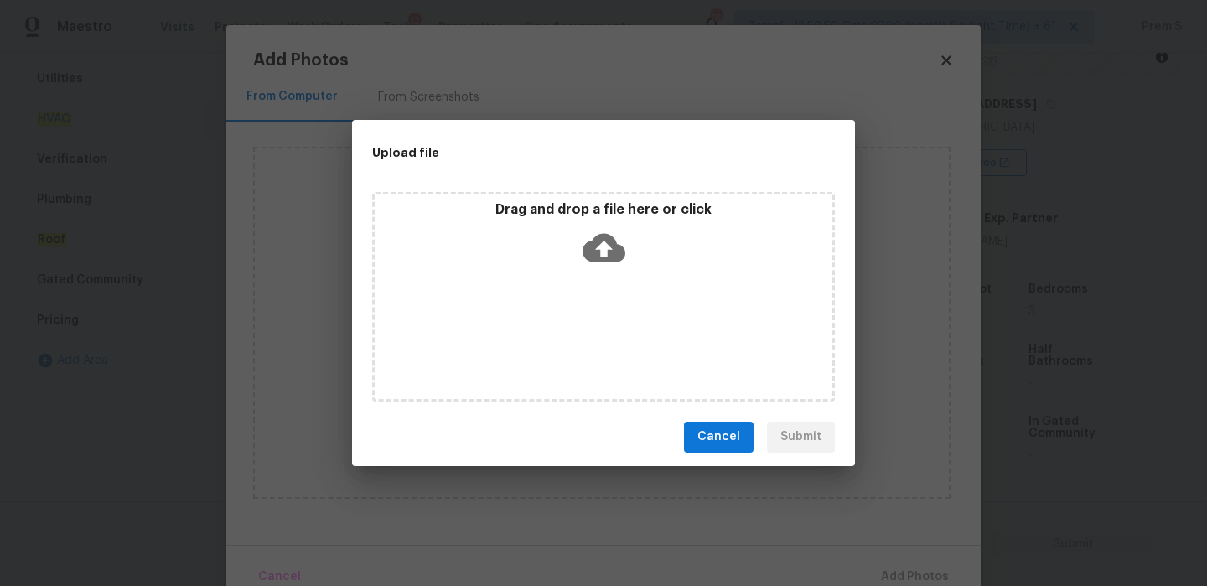
click at [595, 249] on icon at bounding box center [603, 247] width 43 height 28
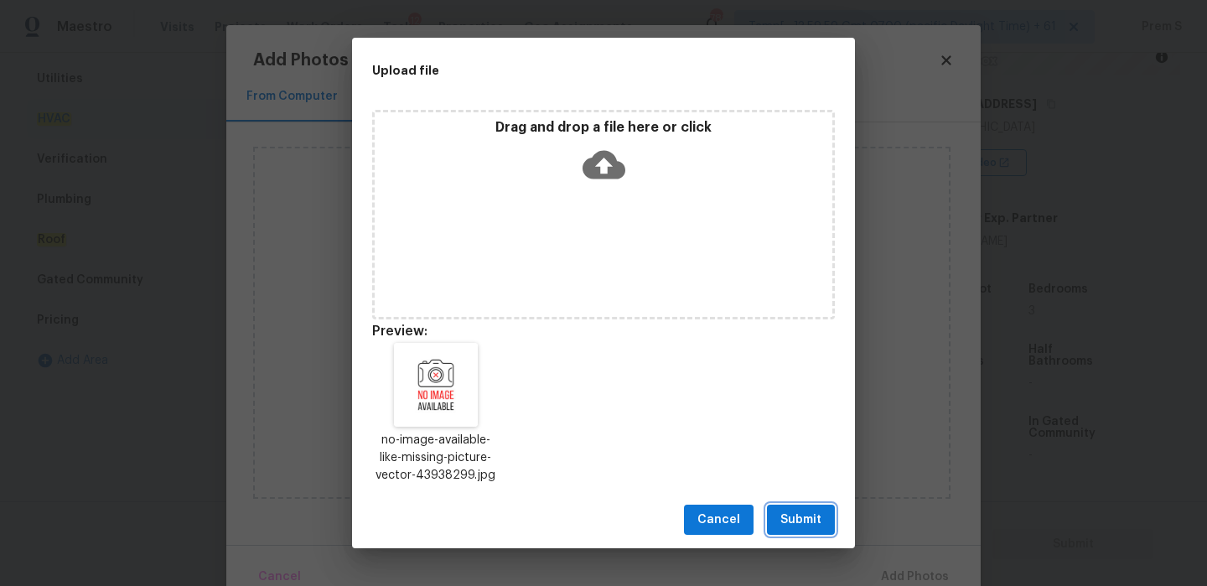
click at [815, 525] on span "Submit" at bounding box center [800, 519] width 41 height 21
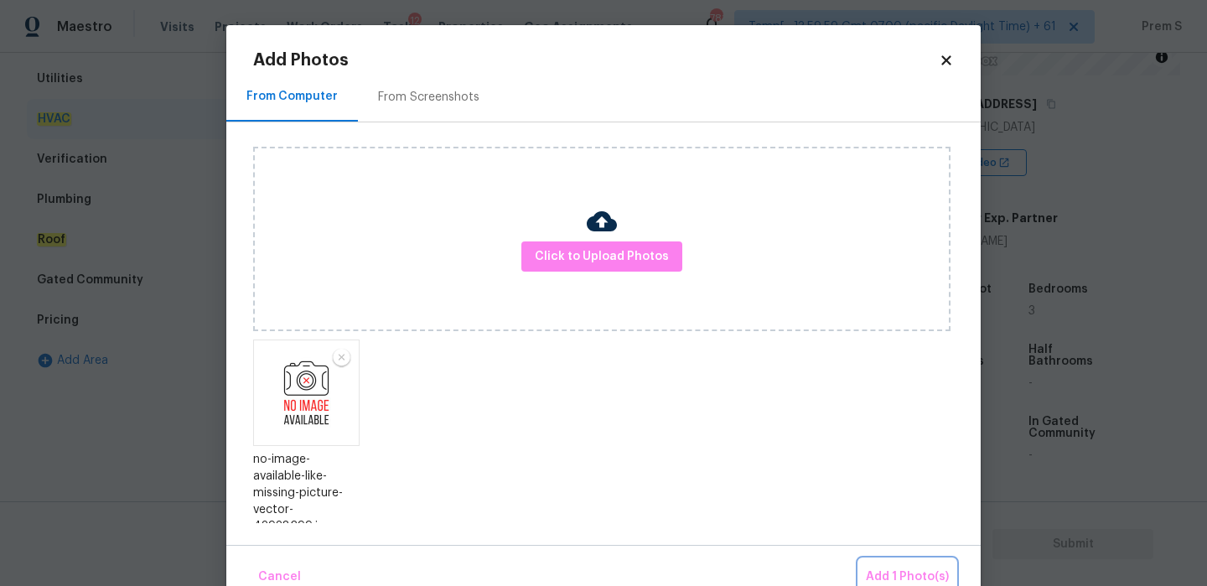
click at [892, 573] on span "Add 1 Photo(s)" at bounding box center [907, 576] width 83 height 21
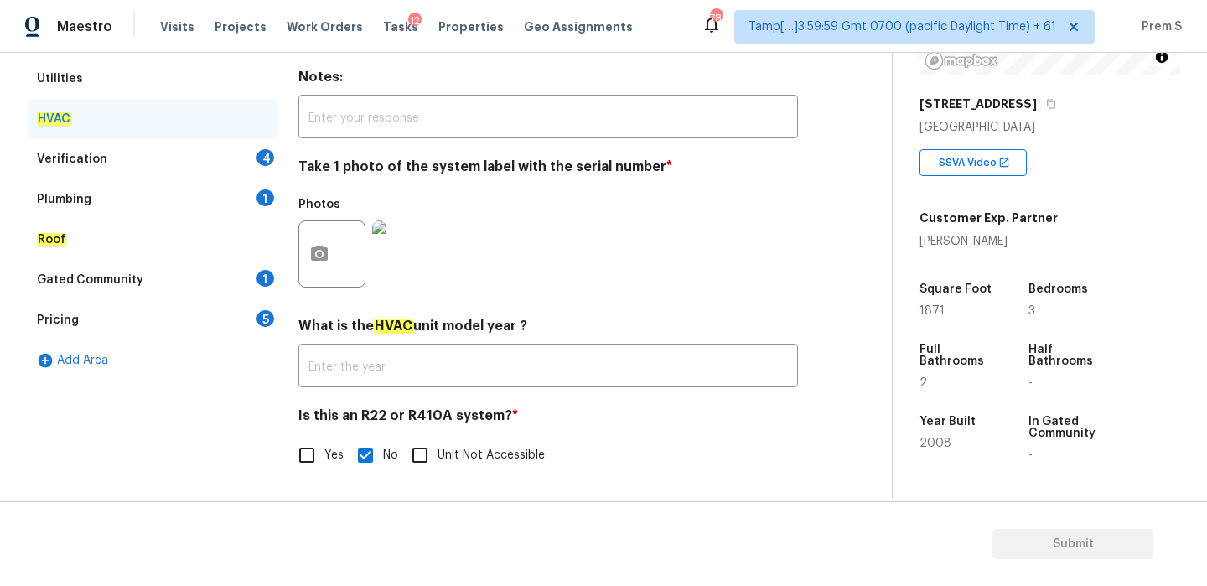
click at [256, 153] on div "Verification 4" at bounding box center [152, 159] width 251 height 40
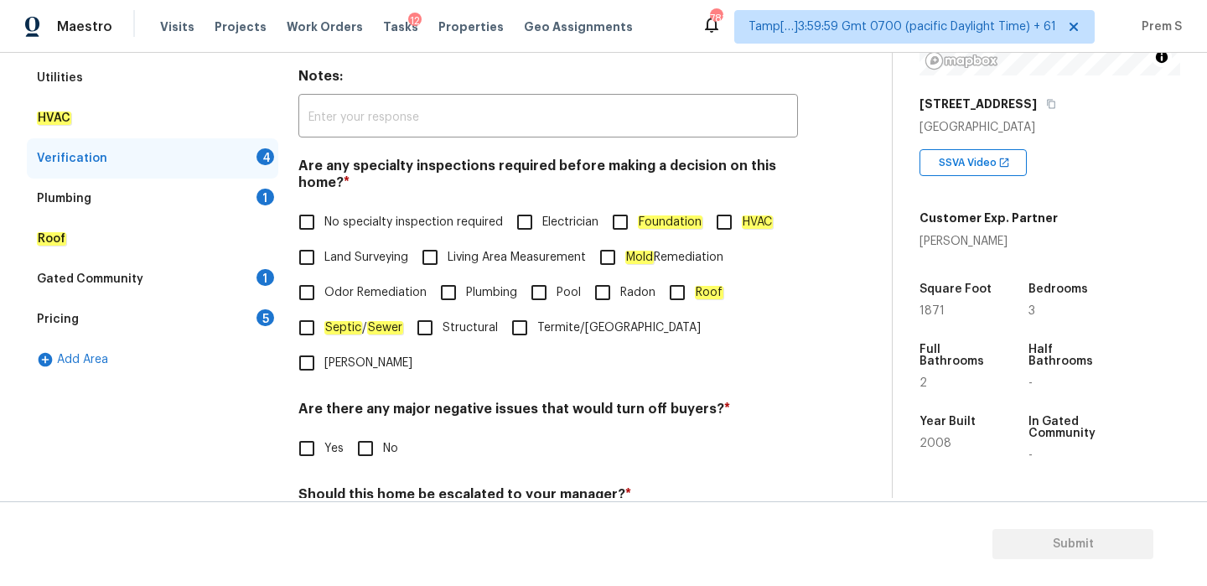
click at [357, 231] on label "No specialty inspection required" at bounding box center [396, 221] width 214 height 35
click at [324, 231] on input "No specialty inspection required" at bounding box center [306, 221] width 35 height 35
checkbox input "true"
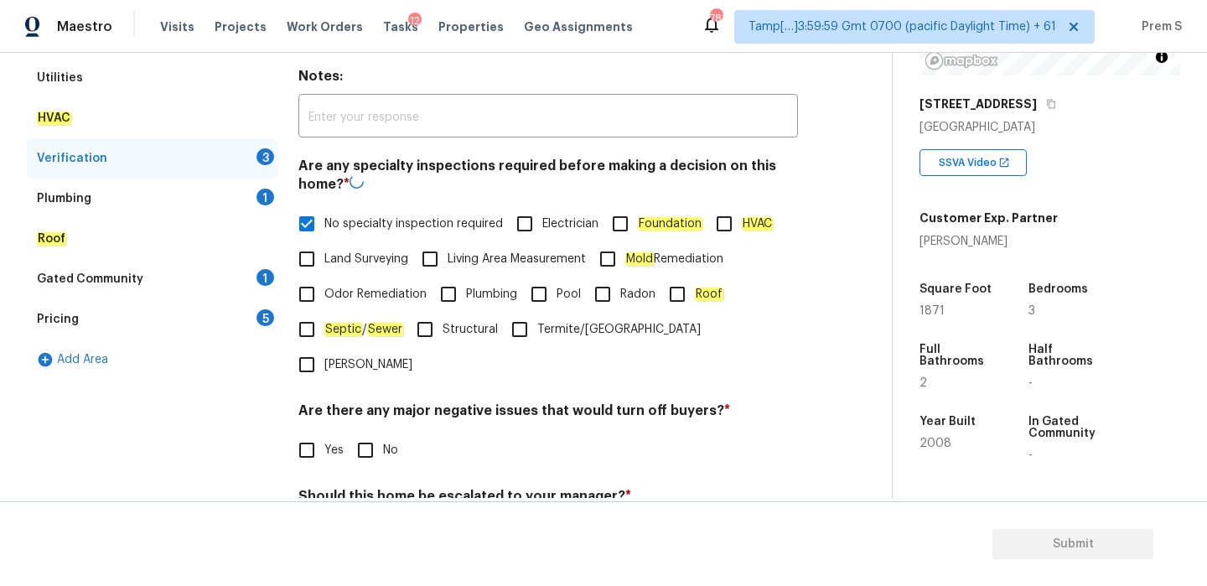
click at [385, 442] on span "No" at bounding box center [390, 451] width 15 height 18
click at [383, 432] on input "No" at bounding box center [365, 449] width 35 height 35
checkbox input "true"
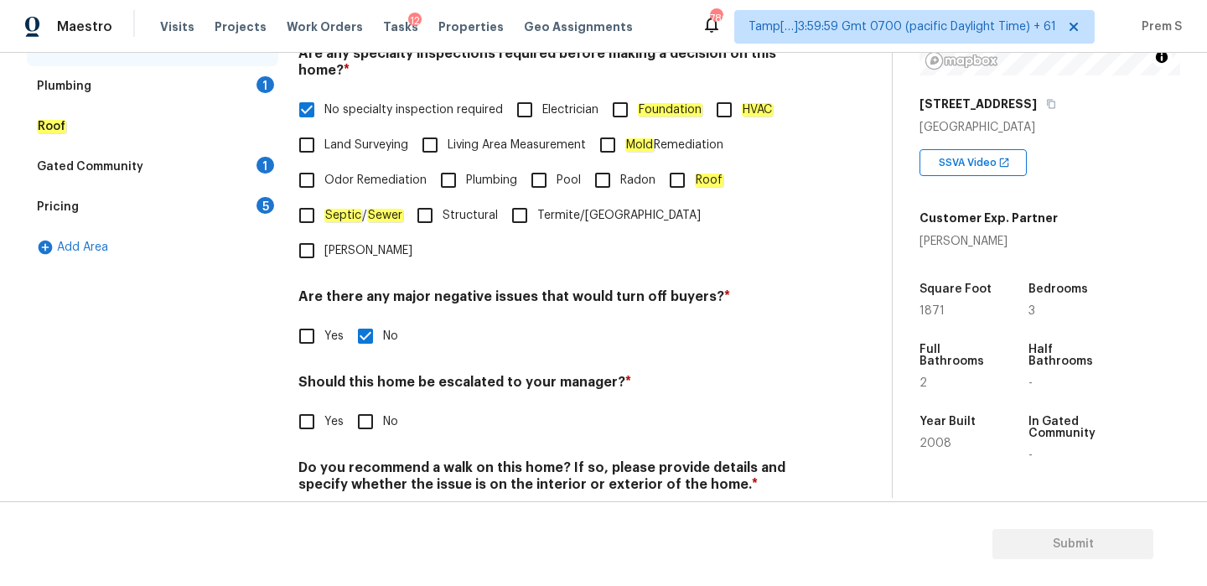
click at [353, 404] on input "No" at bounding box center [365, 421] width 35 height 35
checkbox input "true"
click at [384, 509] on section "Submit" at bounding box center [603, 543] width 1207 height 85
click at [380, 506] on input "No" at bounding box center [365, 523] width 35 height 35
checkbox input "true"
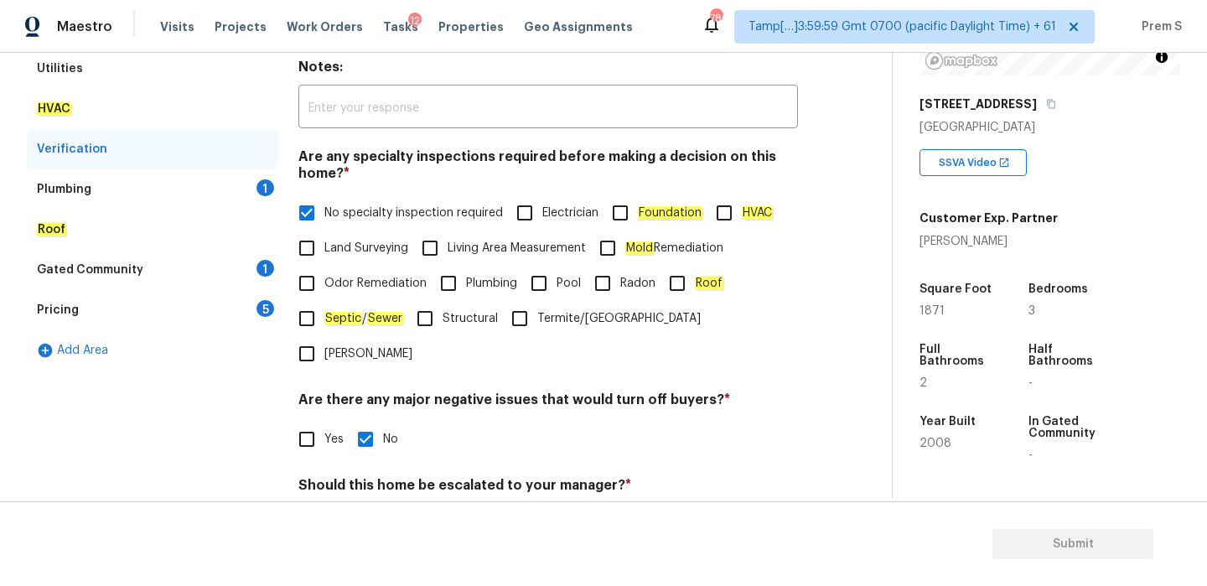
click at [256, 199] on div "Plumbing 1" at bounding box center [152, 189] width 251 height 40
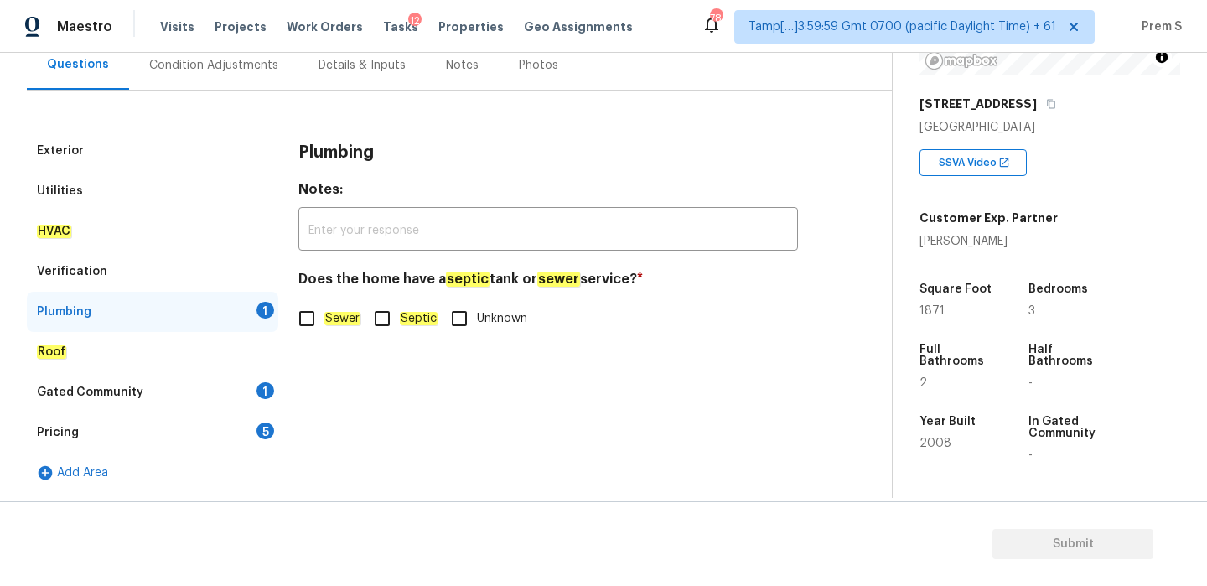
click at [306, 313] on input "Sewer" at bounding box center [306, 318] width 35 height 35
checkbox input "true"
click at [277, 379] on div "Gated Community 1" at bounding box center [152, 392] width 251 height 40
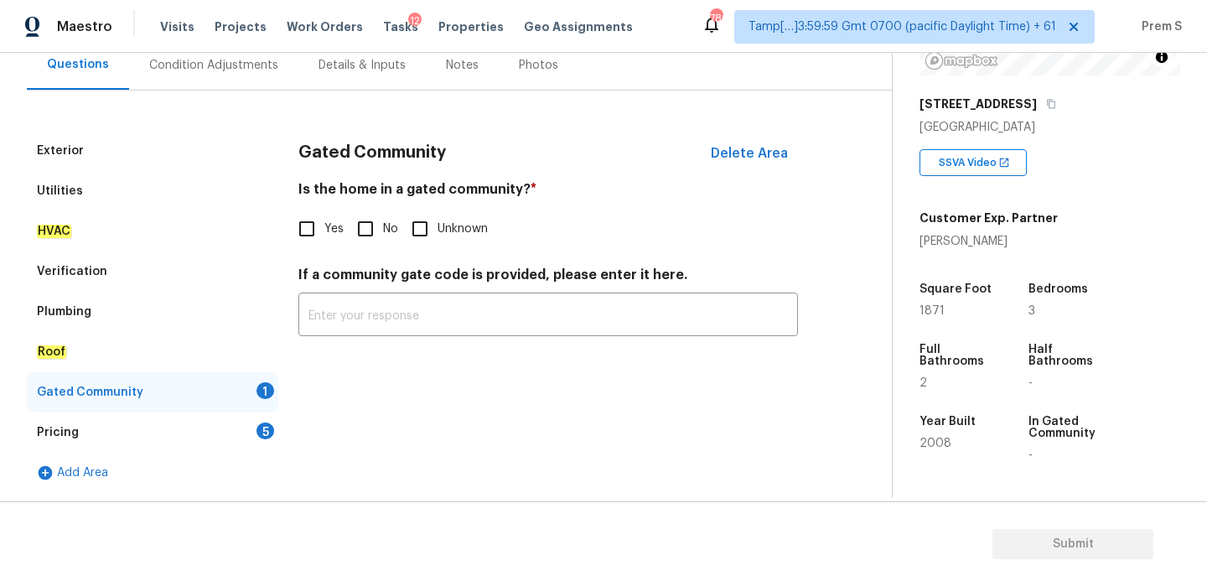
click at [359, 223] on input "No" at bounding box center [365, 228] width 35 height 35
checkbox input "true"
click at [264, 422] on div "5" at bounding box center [265, 430] width 18 height 17
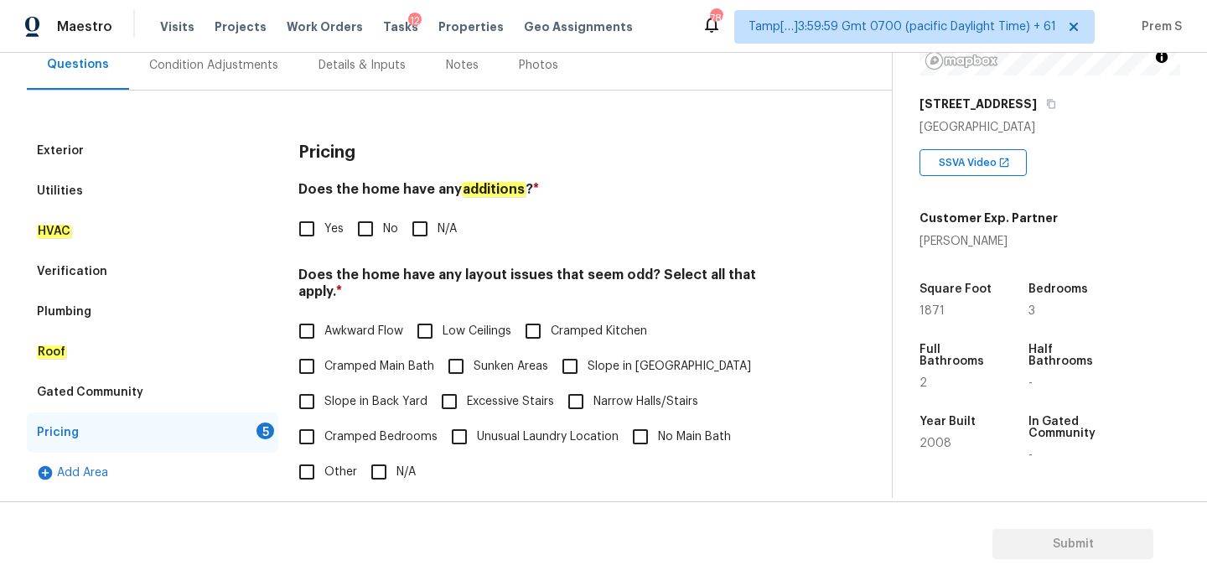
click at [364, 232] on input "No" at bounding box center [365, 228] width 35 height 35
checkbox input "true"
click at [373, 454] on input "N/A" at bounding box center [378, 471] width 35 height 35
checkbox input "true"
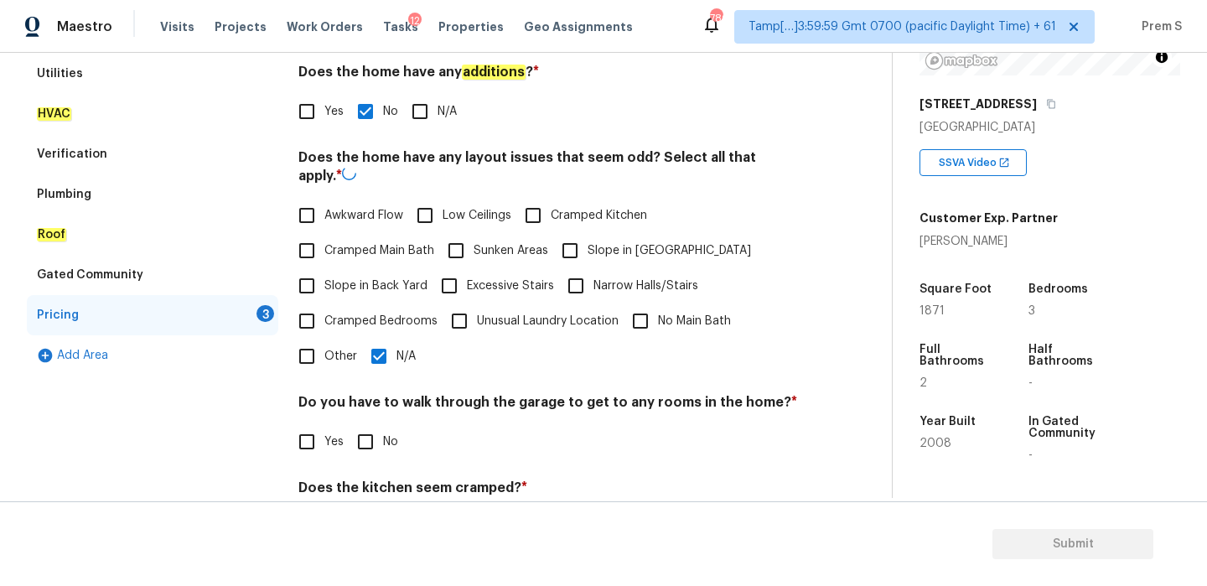
scroll to position [342, 0]
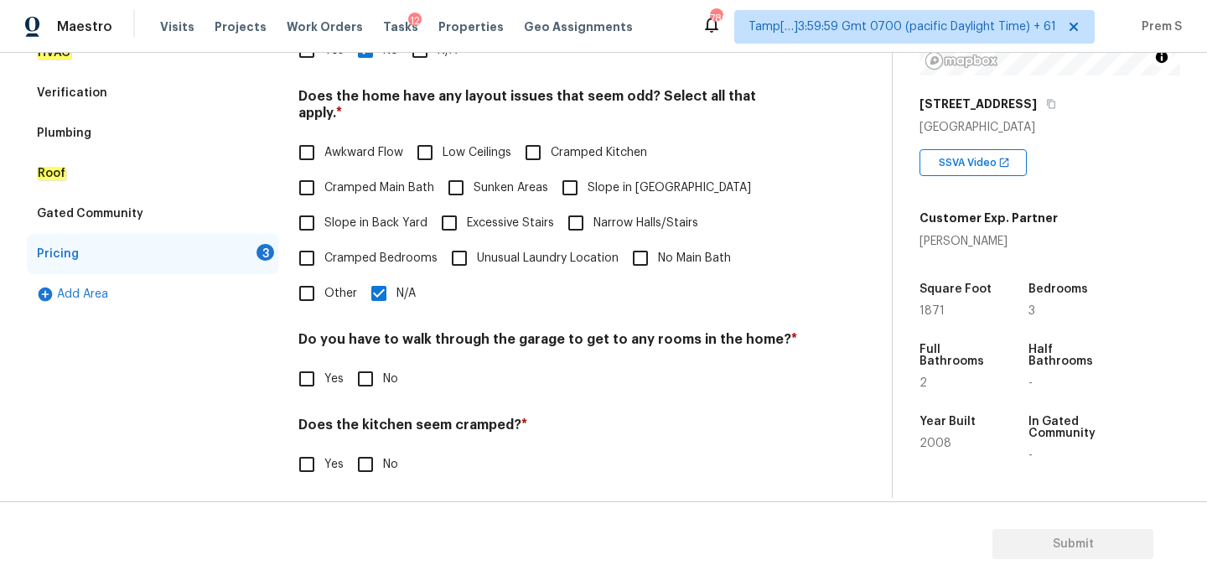
click at [376, 387] on div "Pricing Does the home have any additions ? * Yes No N/A Does the home have any …" at bounding box center [547, 269] width 499 height 635
click at [371, 371] on input "No" at bounding box center [365, 378] width 35 height 35
checkbox input "true"
click at [378, 454] on input "No" at bounding box center [365, 464] width 35 height 35
checkbox input "true"
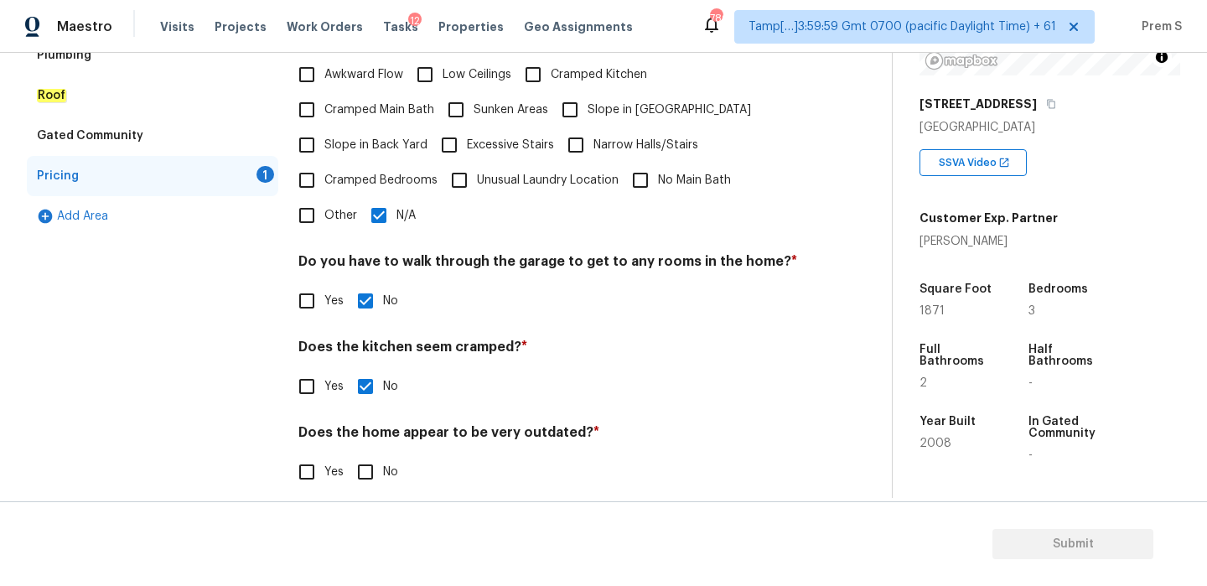
click at [372, 454] on input "No" at bounding box center [365, 471] width 35 height 35
checkbox input "true"
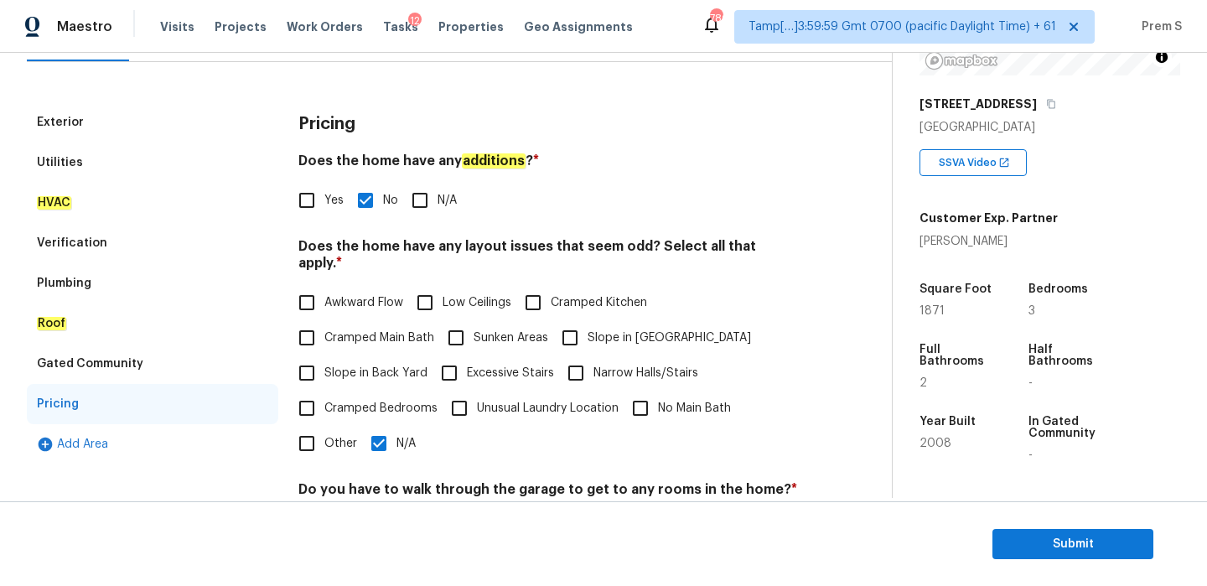
scroll to position [39, 0]
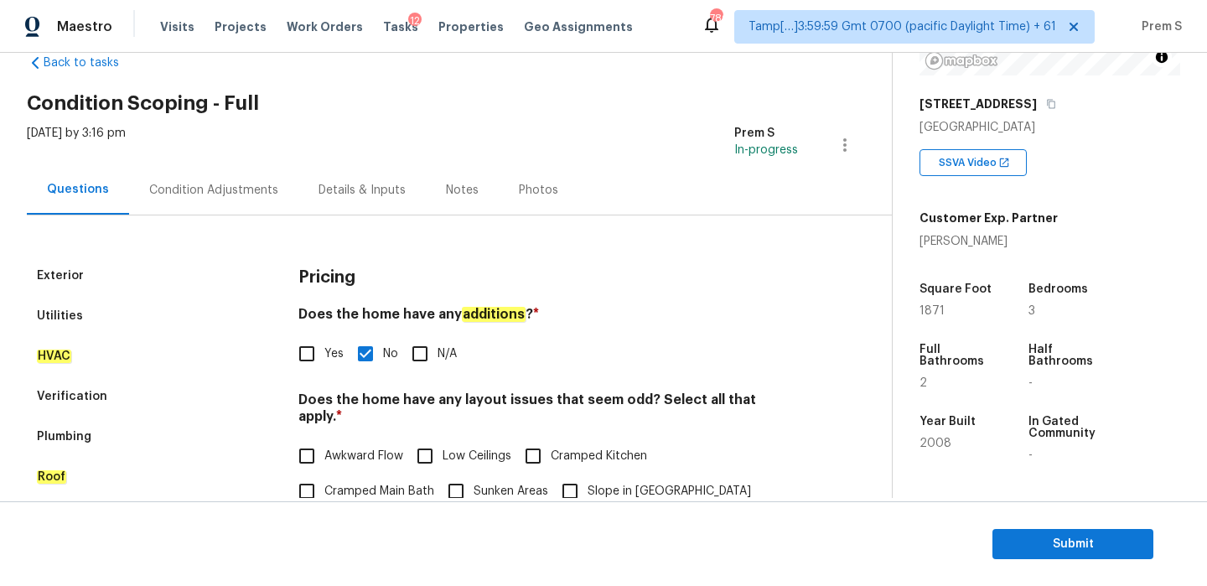
click at [219, 209] on div "Condition Adjustments" at bounding box center [213, 189] width 169 height 49
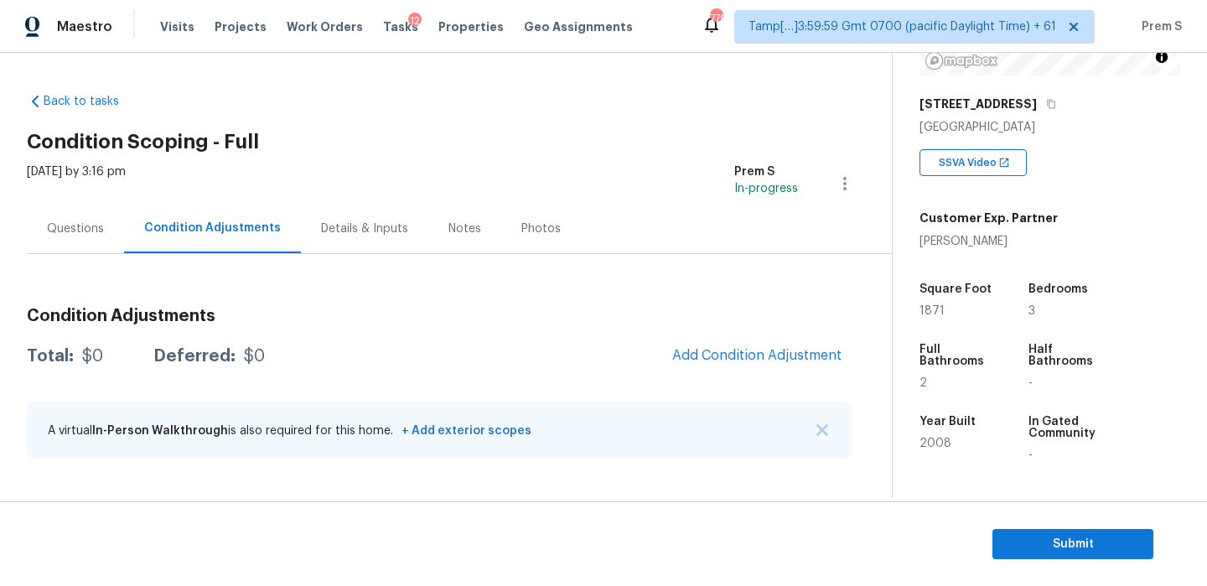
click at [732, 334] on div "Condition Adjustments Total: $0 Deferred: $0 Add Condition Adjustment A virtual…" at bounding box center [439, 383] width 825 height 179
click at [706, 352] on span "Add Condition Adjustment" at bounding box center [756, 355] width 169 height 15
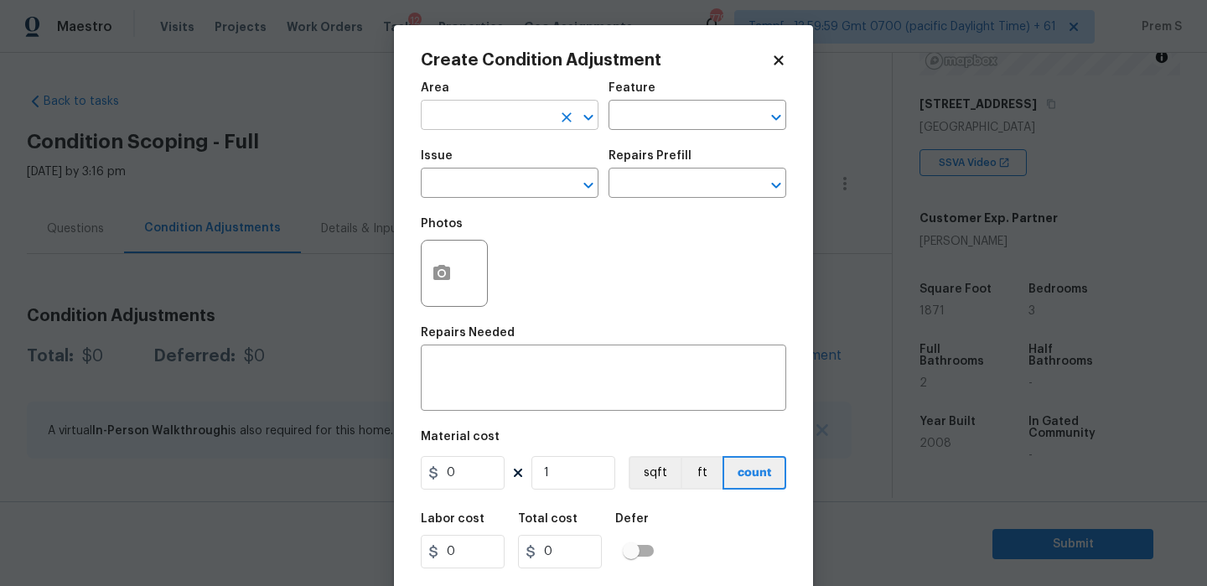
click at [494, 119] on input "text" at bounding box center [486, 117] width 131 height 26
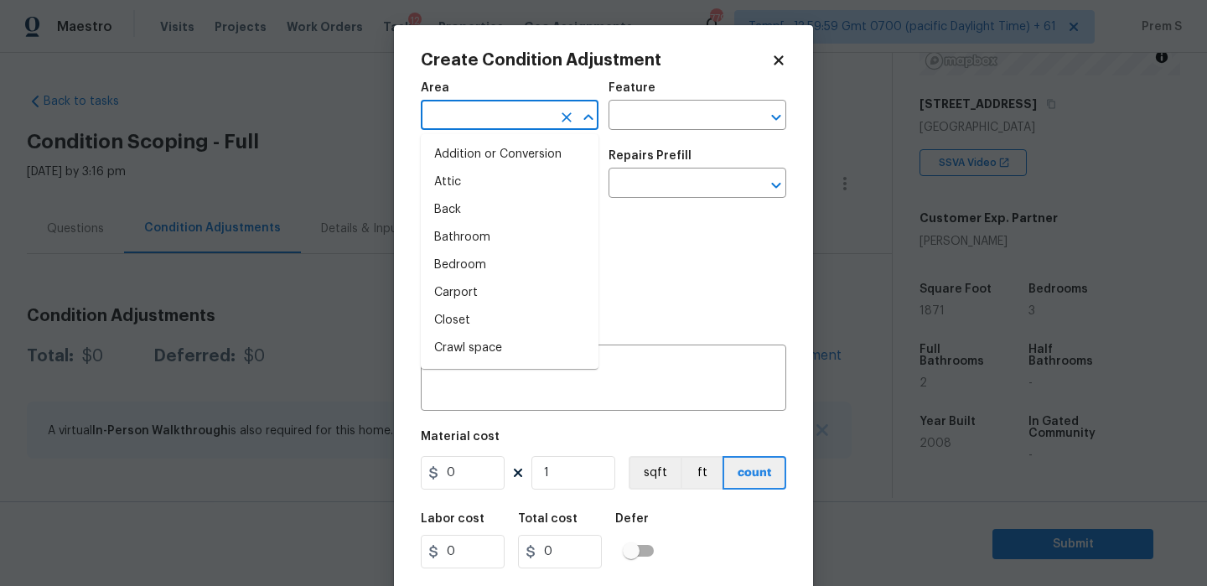
type input "i"
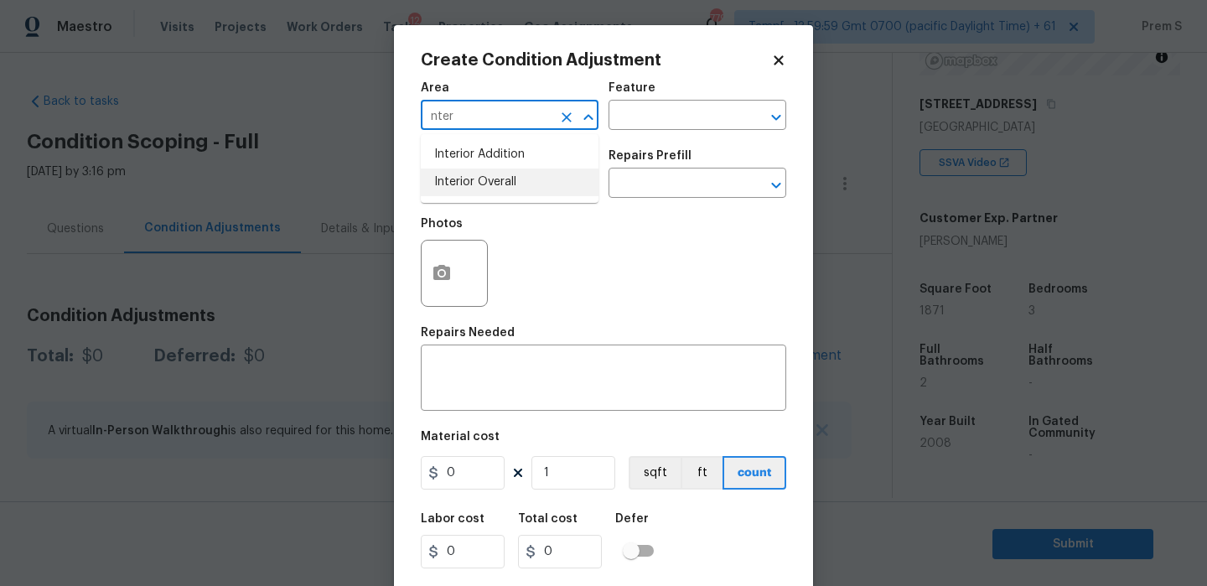
click at [491, 189] on li "Interior Overall" at bounding box center [510, 182] width 178 height 28
type input "Interior Overall"
click at [491, 189] on input "text" at bounding box center [486, 185] width 131 height 26
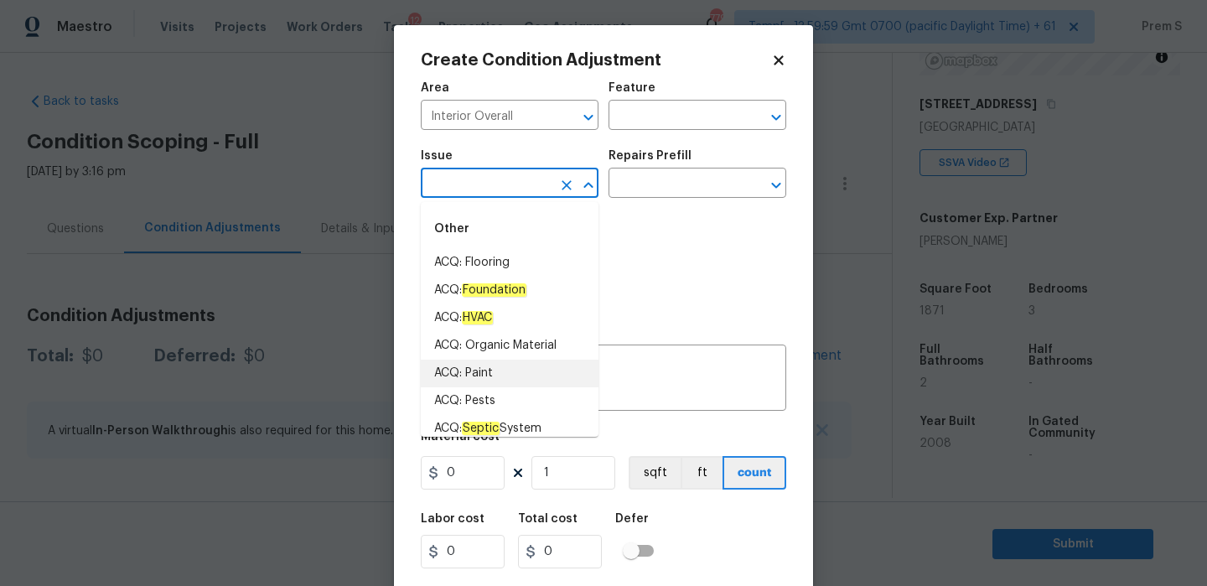
click at [483, 369] on li "ACQ: Paint" at bounding box center [510, 373] width 178 height 28
type input "ACQ: Paint"
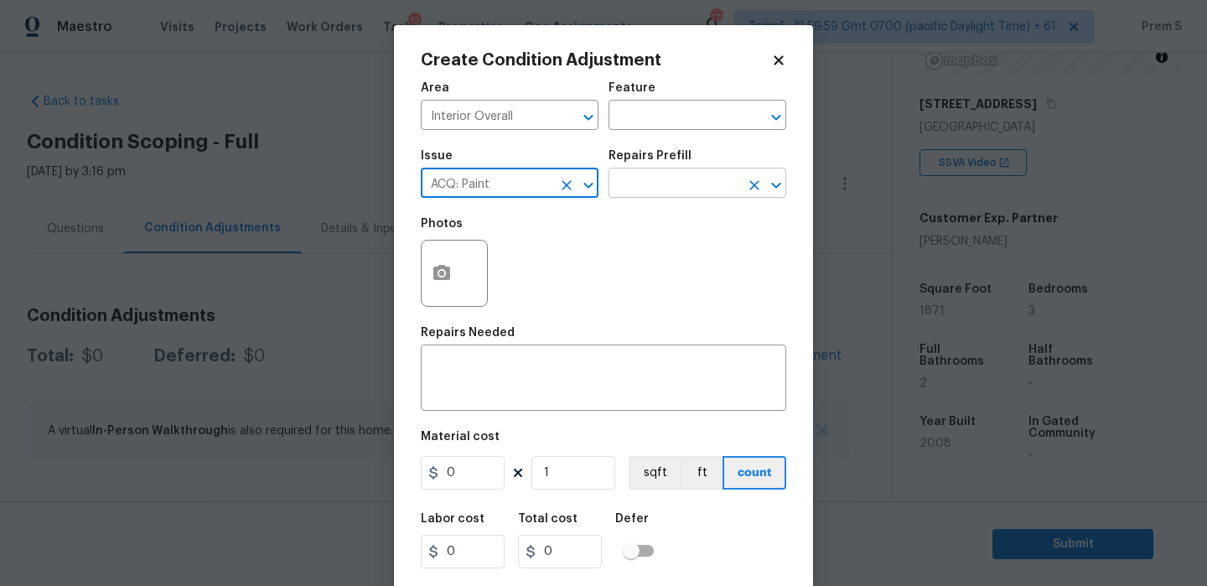
click at [682, 196] on input "text" at bounding box center [673, 185] width 131 height 26
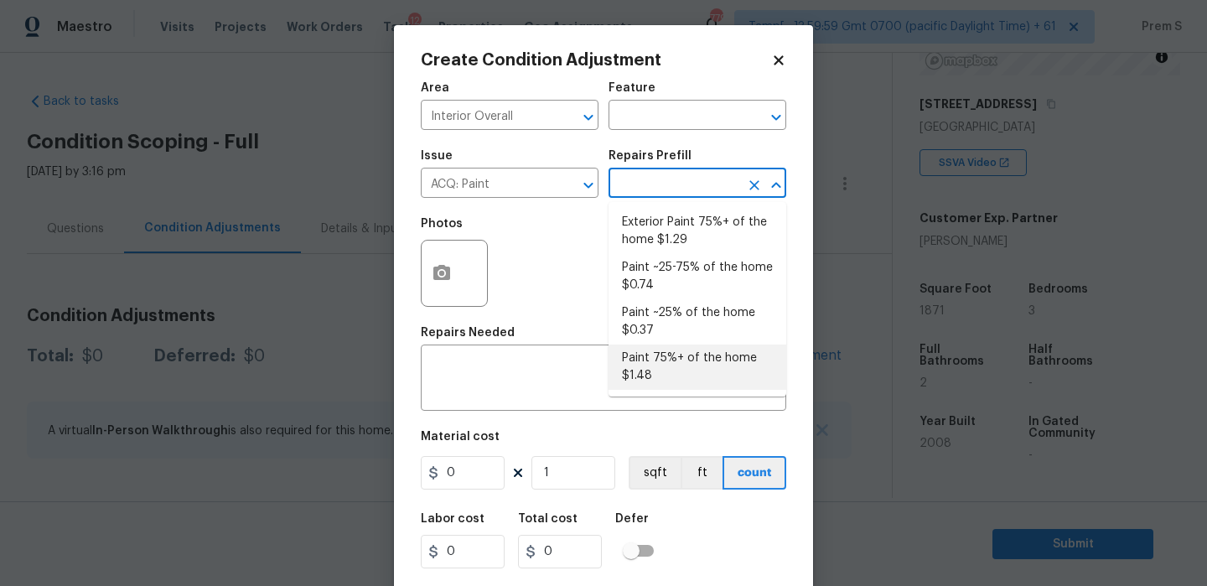
click at [701, 370] on li "Paint 75%+ of the home $1.48" at bounding box center [697, 366] width 178 height 45
type input "Acquisition"
type textarea "Acquisition Scope: 75%+ of the home will likely require interior paint"
type input "1.48"
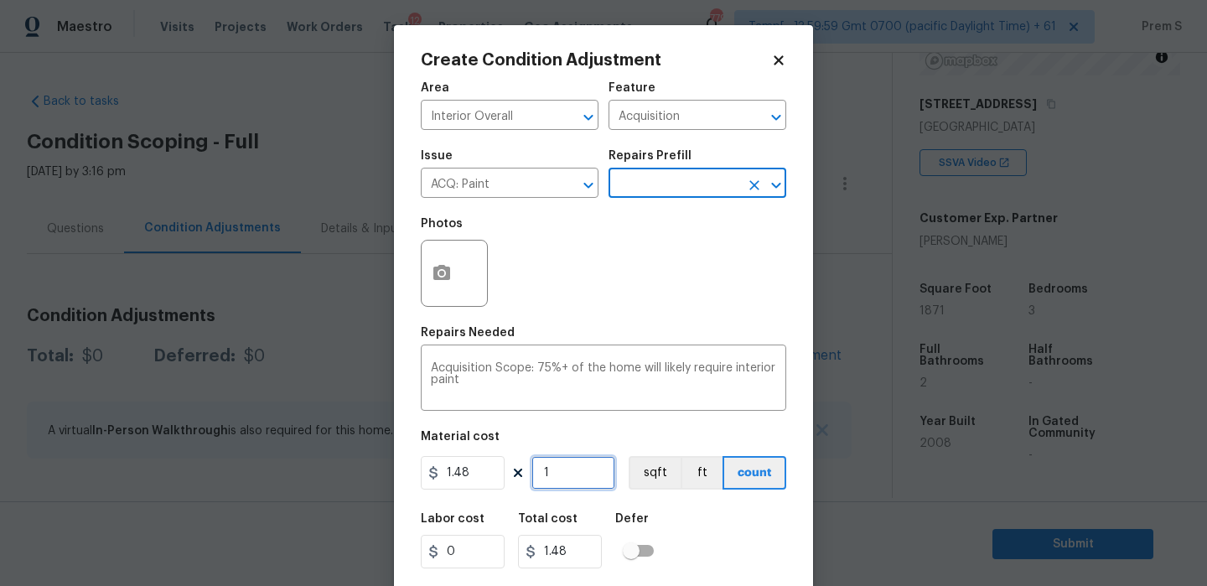
click at [587, 468] on input "1" at bounding box center [573, 473] width 84 height 34
type input "18"
type input "26.64"
type input "187"
type input "276.76"
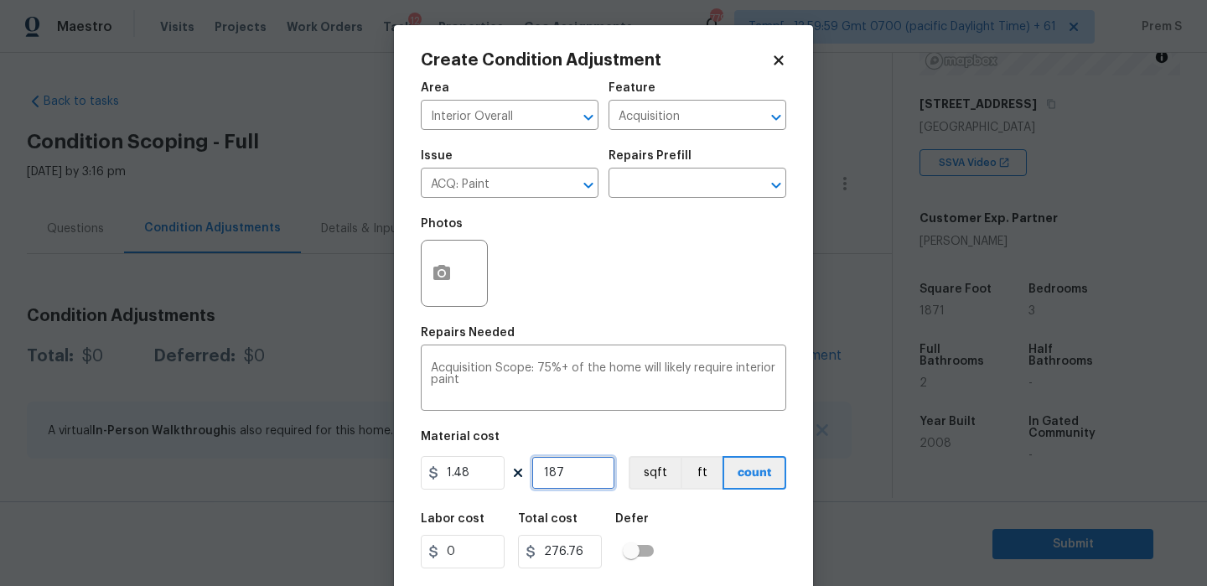
type input "1871"
type input "2769.08"
type input "1871"
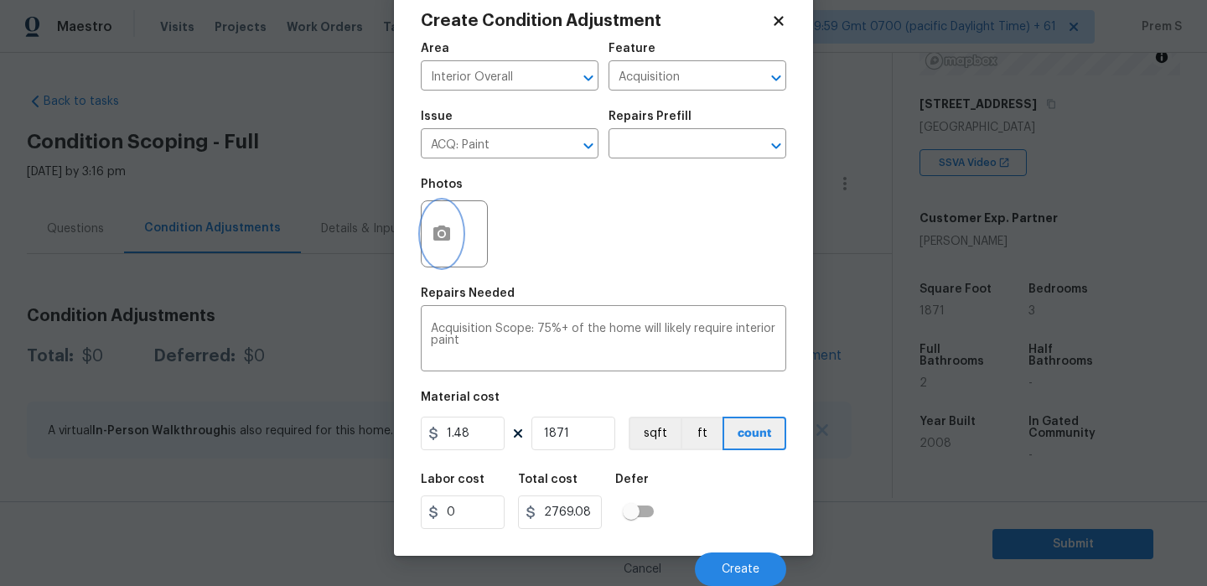
click at [443, 238] on icon "button" at bounding box center [441, 232] width 17 height 15
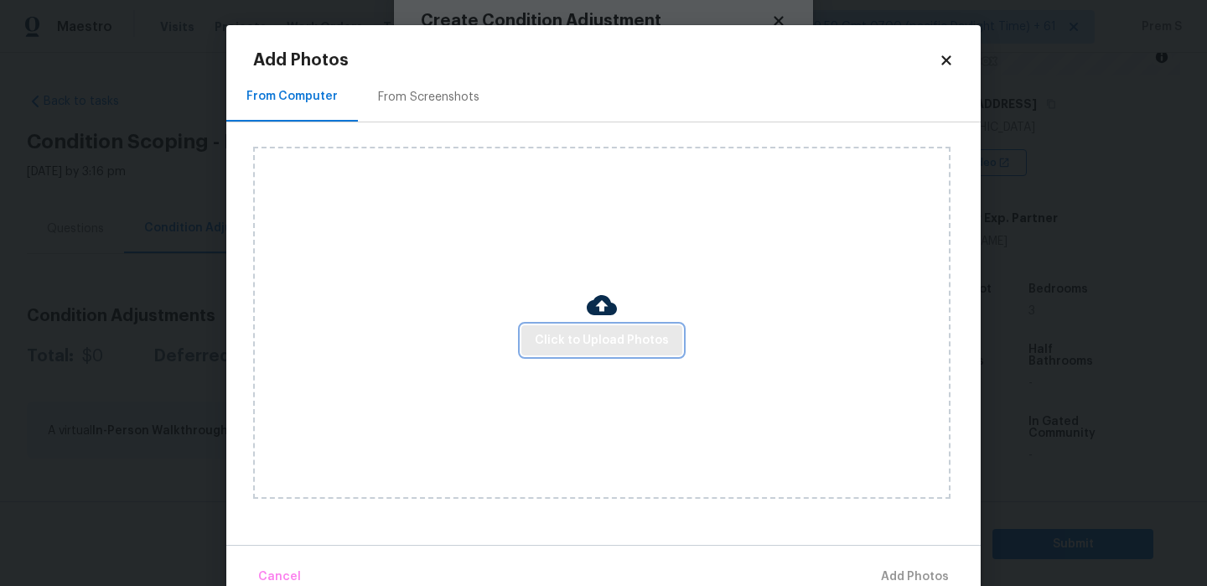
click at [593, 335] on span "Click to Upload Photos" at bounding box center [602, 340] width 134 height 21
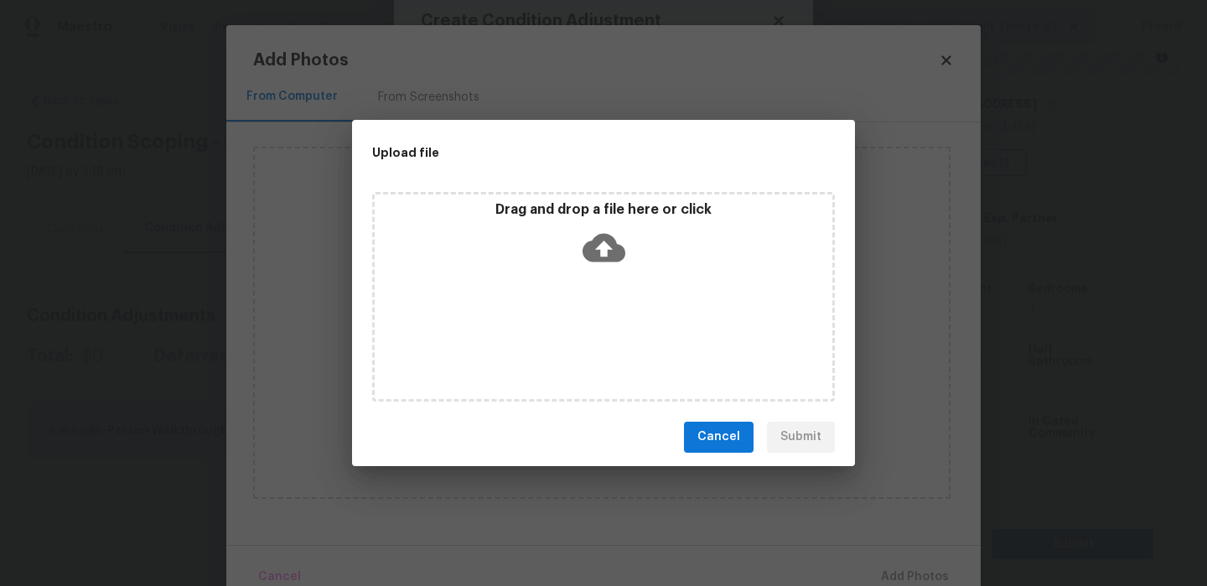
click at [605, 240] on icon at bounding box center [603, 247] width 43 height 43
